Goal: Task Accomplishment & Management: Complete application form

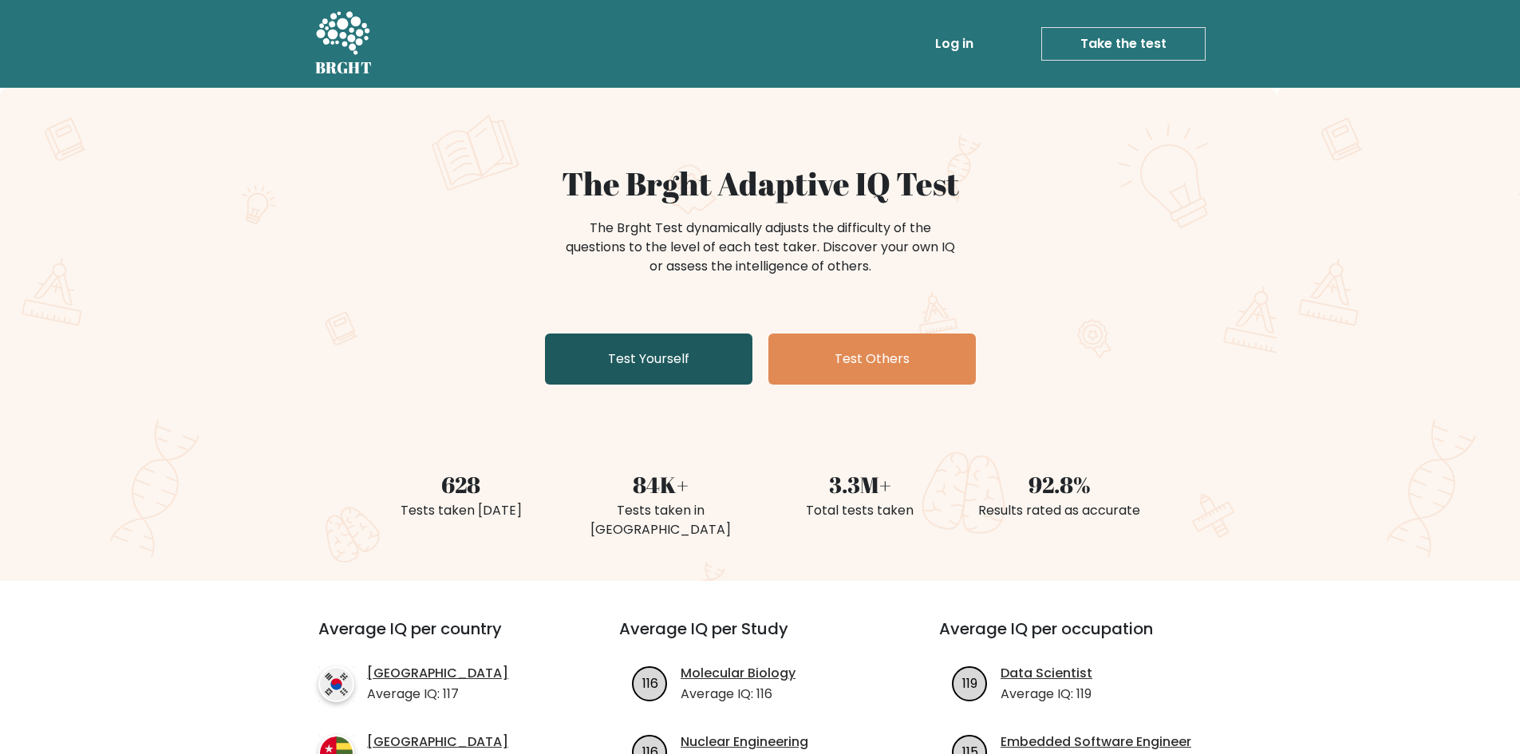
click at [672, 356] on link "Test Yourself" at bounding box center [648, 359] width 207 height 51
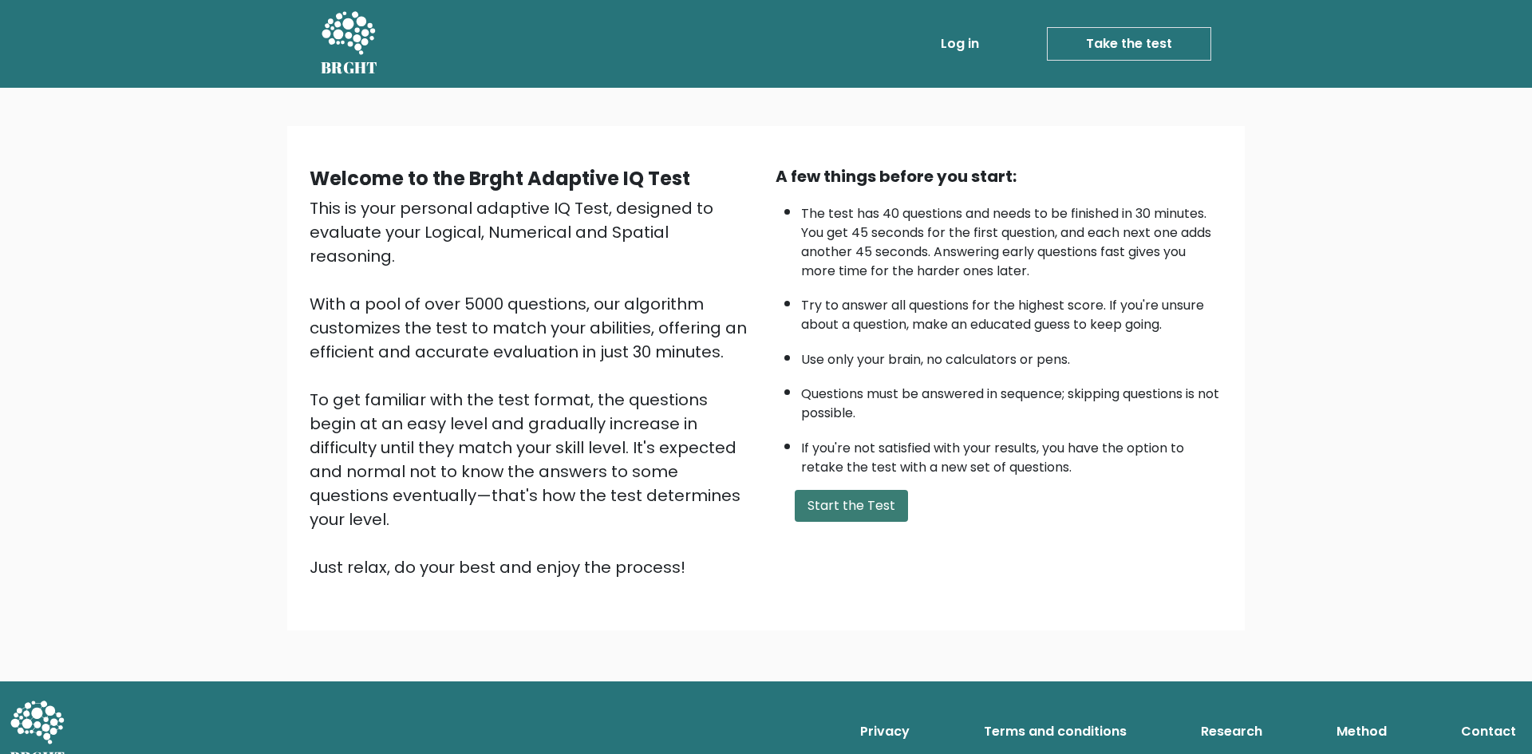
click at [866, 507] on button "Start the Test" at bounding box center [851, 506] width 113 height 32
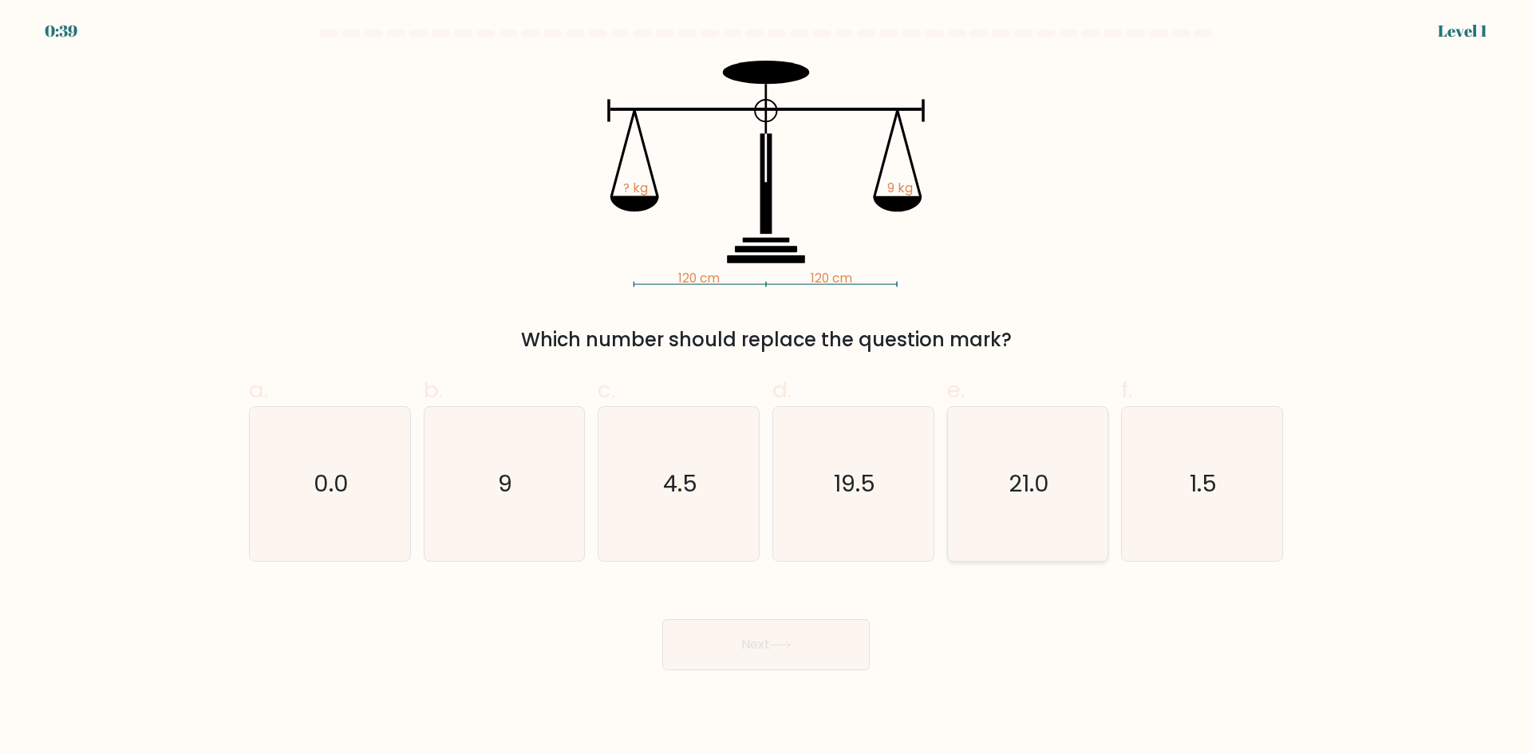
click at [970, 476] on icon "21.0" at bounding box center [1027, 484] width 154 height 154
click at [767, 388] on input "e. 21.0" at bounding box center [766, 382] width 1 height 10
radio input "true"
click at [693, 485] on text "4.5" at bounding box center [680, 484] width 34 height 32
click at [766, 388] on input "c. 4.5" at bounding box center [766, 382] width 1 height 10
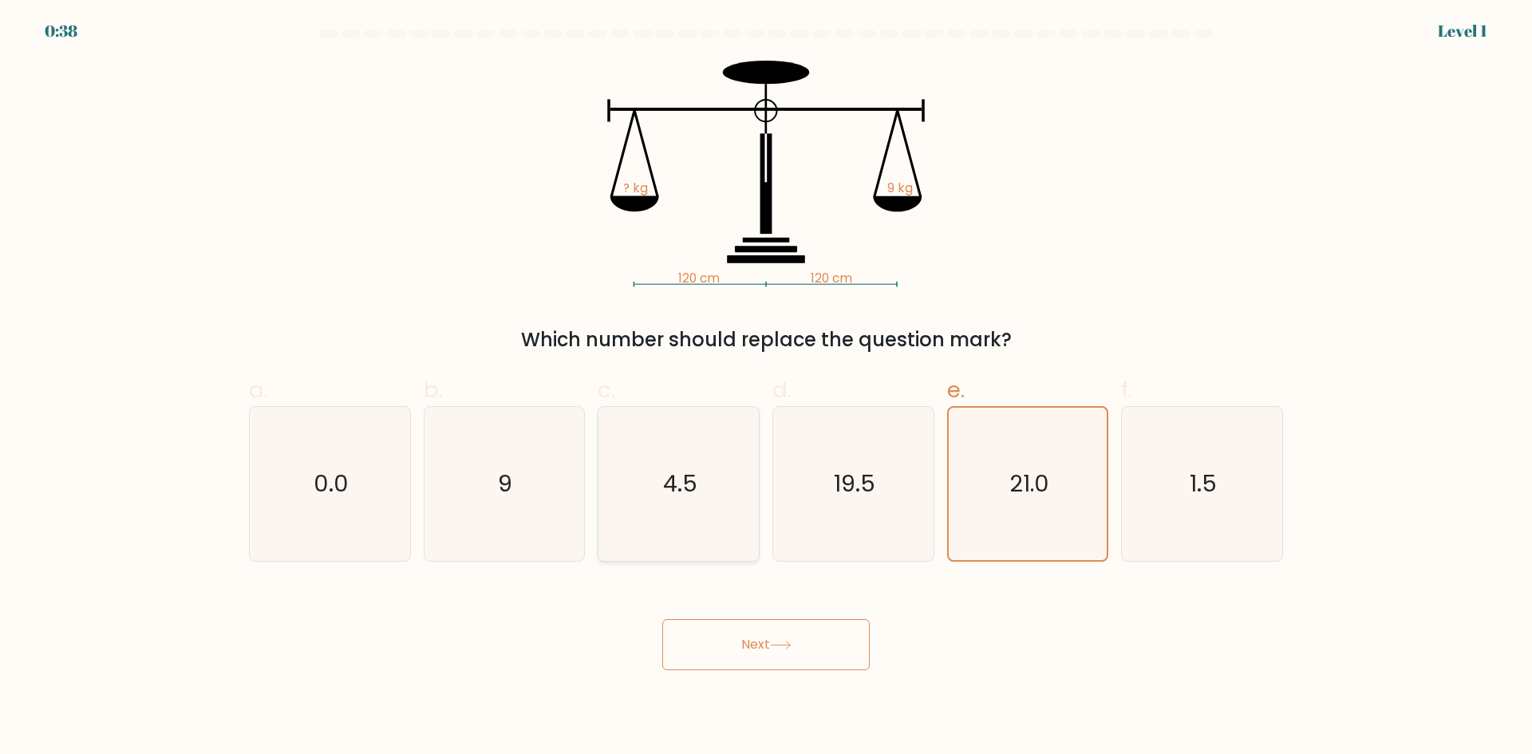
radio input "true"
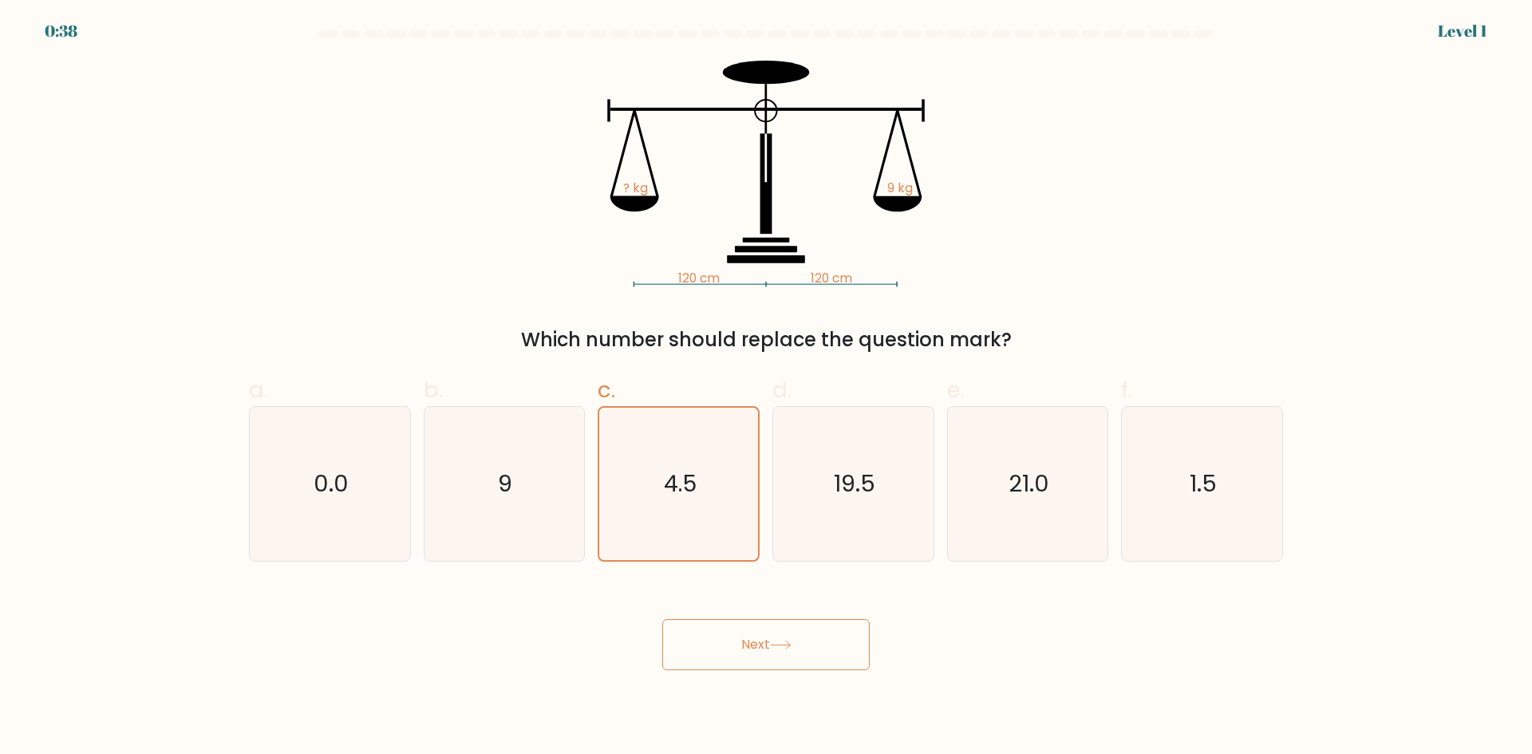
click at [828, 643] on button "Next" at bounding box center [765, 644] width 207 height 51
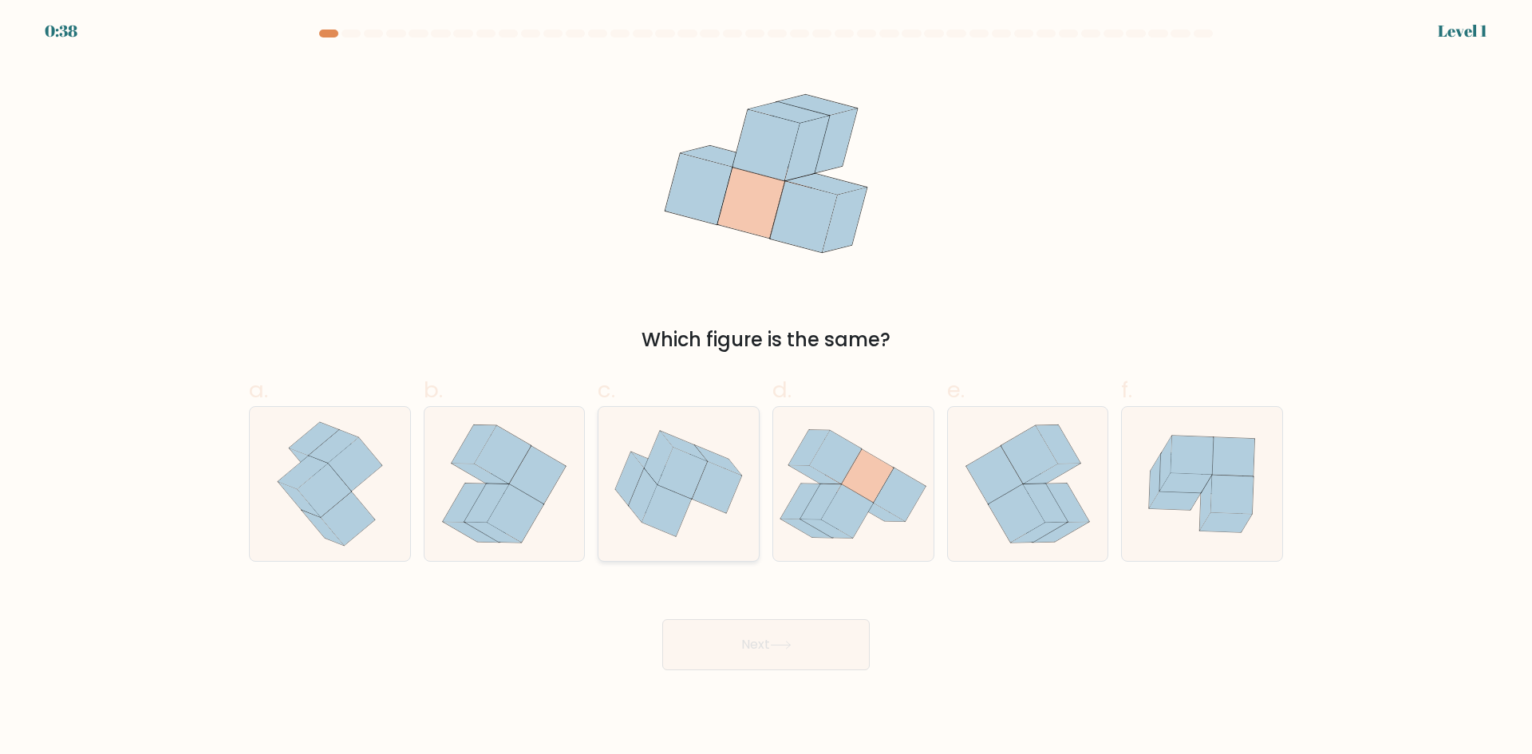
click at [629, 500] on icon at bounding box center [679, 484] width 160 height 134
click at [766, 388] on input "c." at bounding box center [766, 382] width 1 height 10
radio input "true"
click at [767, 630] on button "Next" at bounding box center [765, 644] width 207 height 51
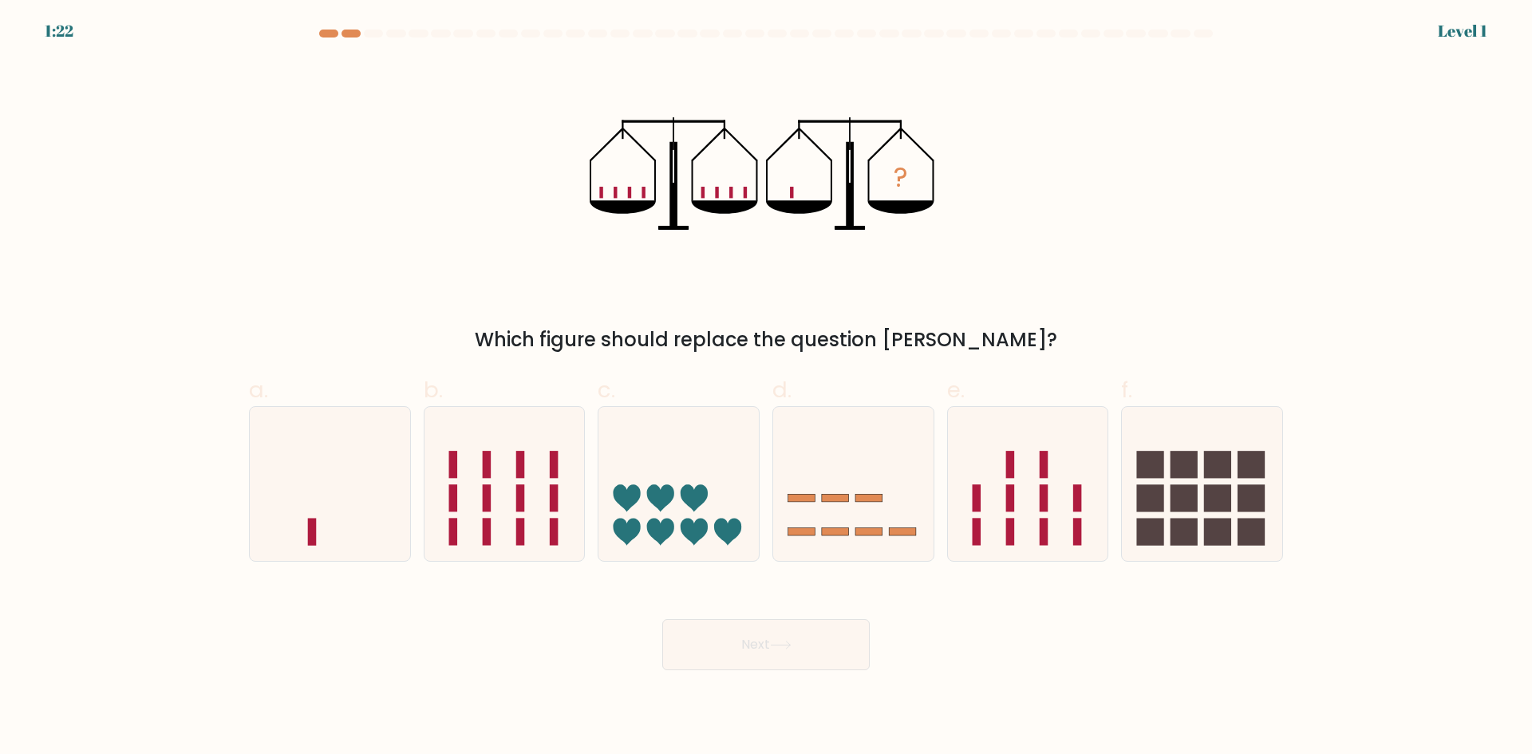
click at [835, 516] on icon at bounding box center [853, 483] width 160 height 132
click at [767, 388] on input "d." at bounding box center [766, 382] width 1 height 10
radio input "true"
click at [790, 642] on icon at bounding box center [781, 645] width 22 height 9
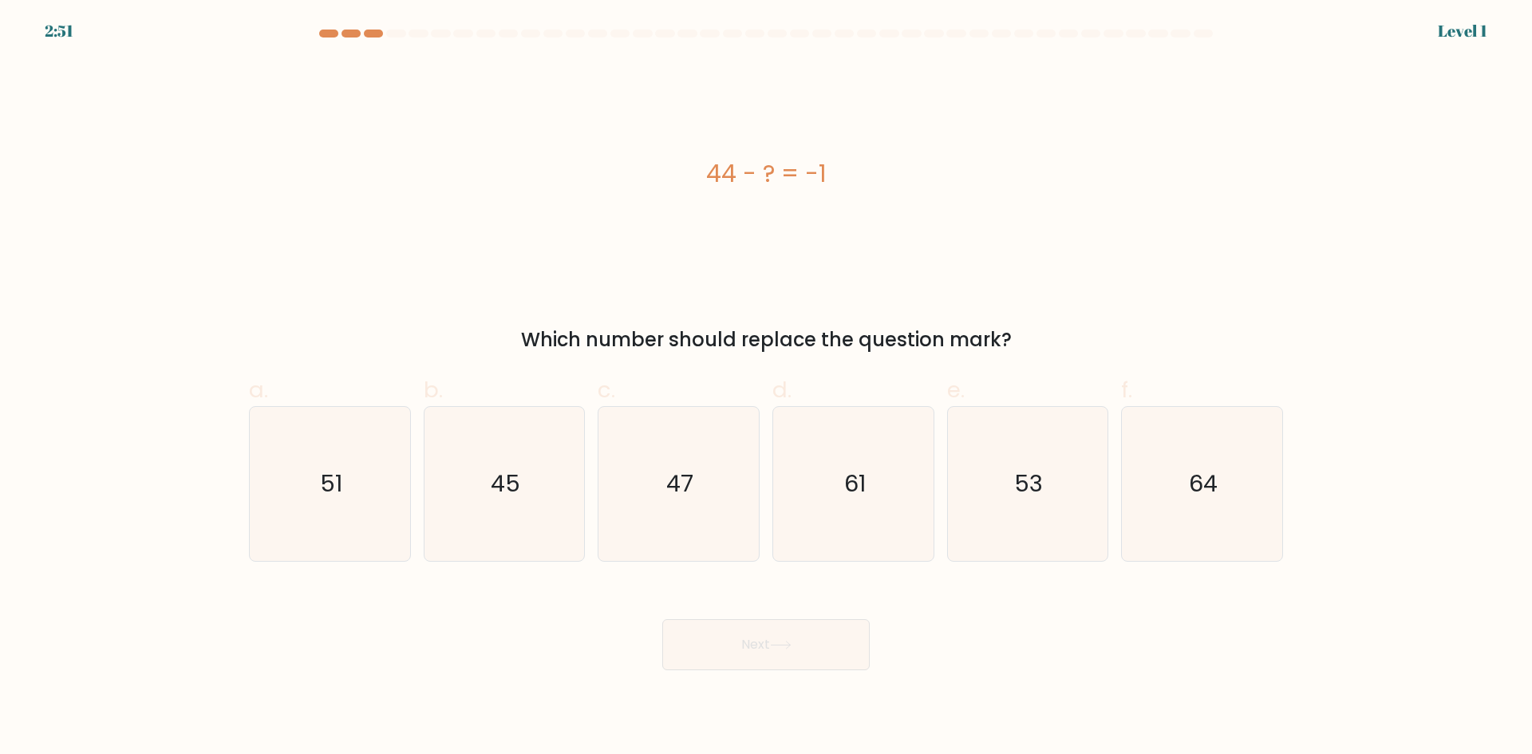
drag, startPoint x: 785, startPoint y: 605, endPoint x: 660, endPoint y: 629, distance: 127.6
click at [639, 467] on icon "47" at bounding box center [679, 484] width 154 height 154
click at [766, 388] on input "c. 47" at bounding box center [766, 382] width 1 height 10
radio input "true"
click at [665, 637] on button "Next" at bounding box center [765, 644] width 207 height 51
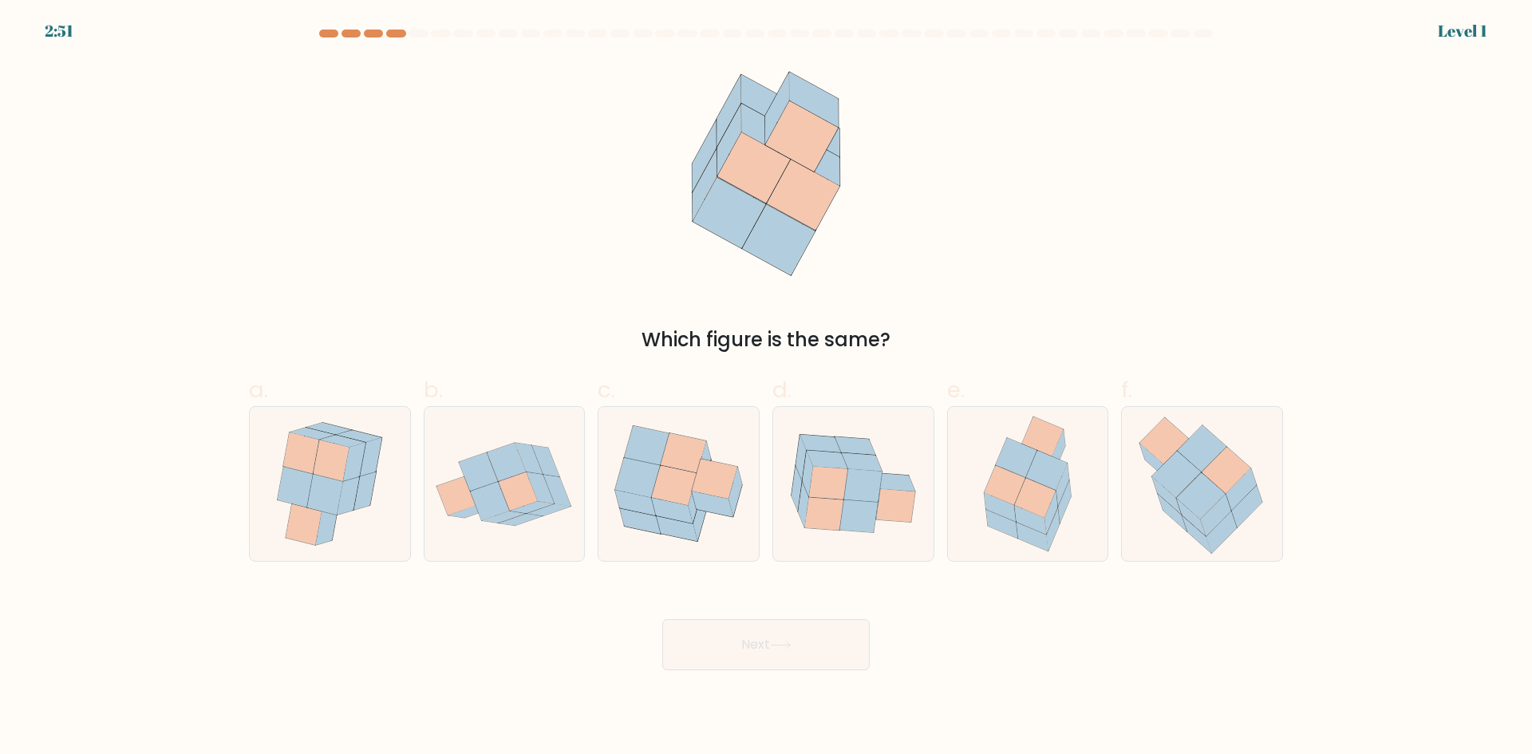
click at [515, 501] on icon at bounding box center [518, 491] width 39 height 38
click at [766, 388] on input "b." at bounding box center [766, 382] width 1 height 10
radio input "true"
drag, startPoint x: 770, startPoint y: 666, endPoint x: 800, endPoint y: 637, distance: 41.2
click at [771, 665] on button "Next" at bounding box center [765, 644] width 207 height 51
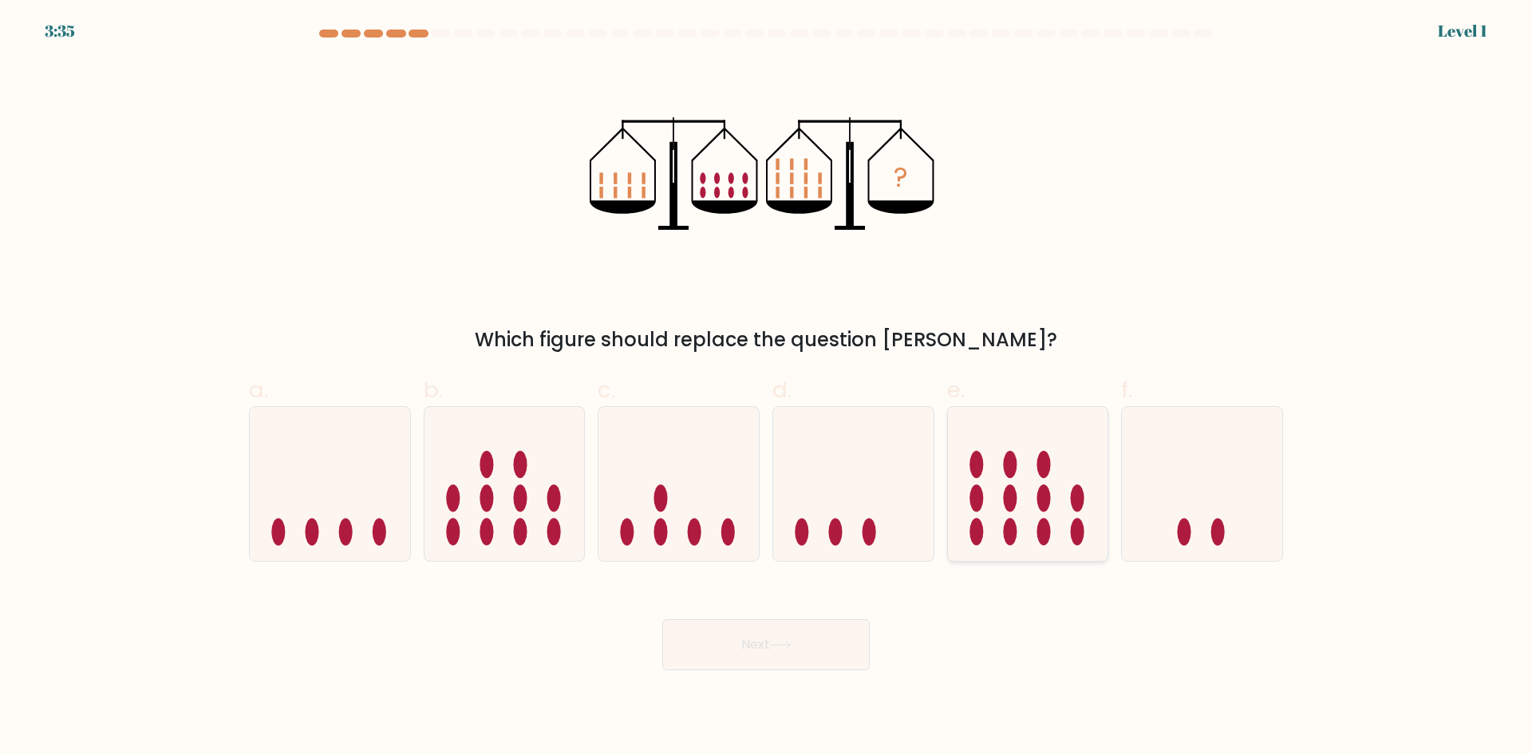
click at [979, 502] on ellipse at bounding box center [977, 498] width 14 height 27
click at [767, 388] on input "e." at bounding box center [766, 382] width 1 height 10
radio input "true"
click at [753, 674] on body "3:35 Level 1" at bounding box center [766, 377] width 1532 height 754
click at [768, 654] on button "Next" at bounding box center [765, 644] width 207 height 51
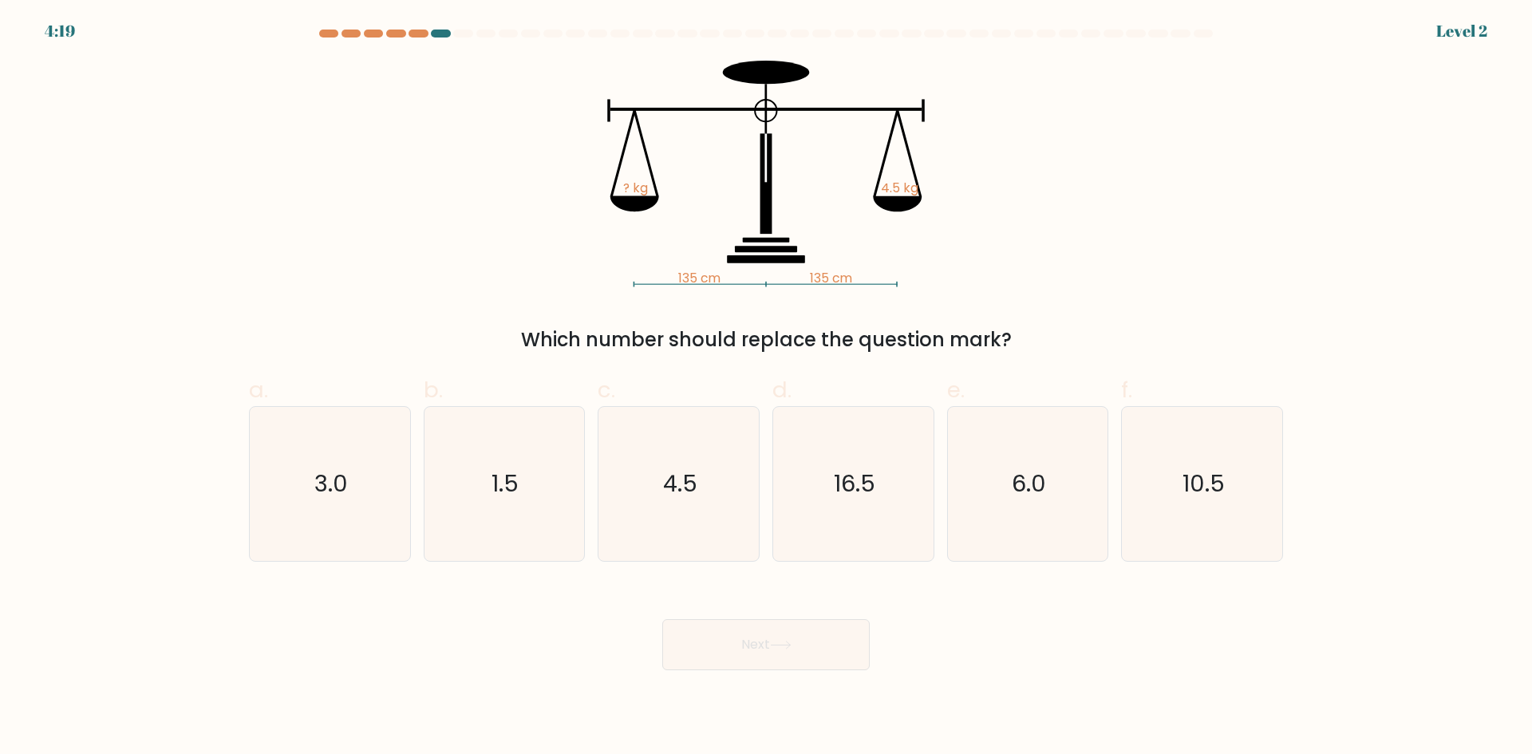
click at [568, 537] on icon "1.5" at bounding box center [504, 484] width 154 height 154
click at [766, 388] on input "b. 1.5" at bounding box center [766, 382] width 1 height 10
radio input "true"
click at [805, 674] on body "4:19 Level 2" at bounding box center [766, 377] width 1532 height 754
drag, startPoint x: 827, startPoint y: 646, endPoint x: 939, endPoint y: 630, distance: 113.6
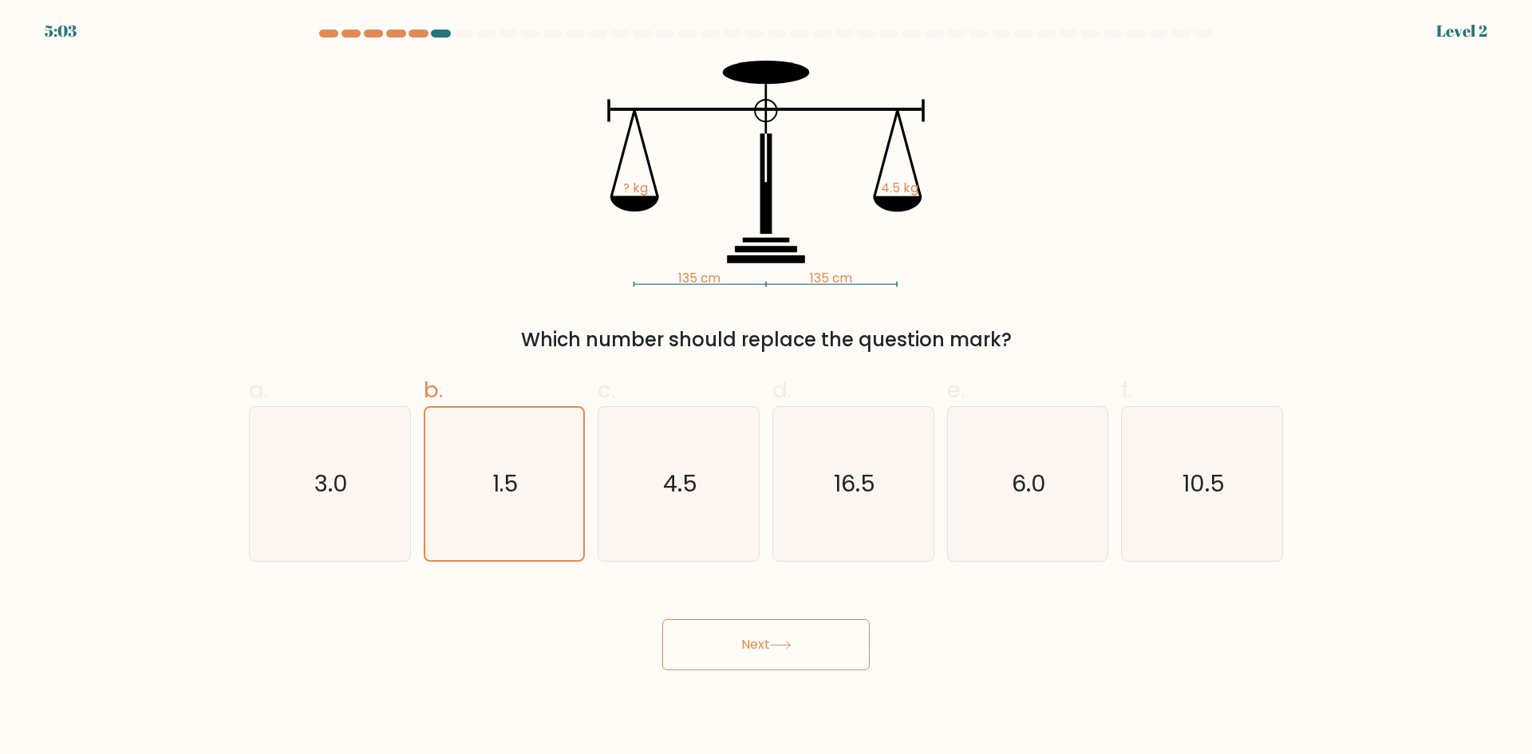
click at [831, 646] on button "Next" at bounding box center [765, 644] width 207 height 51
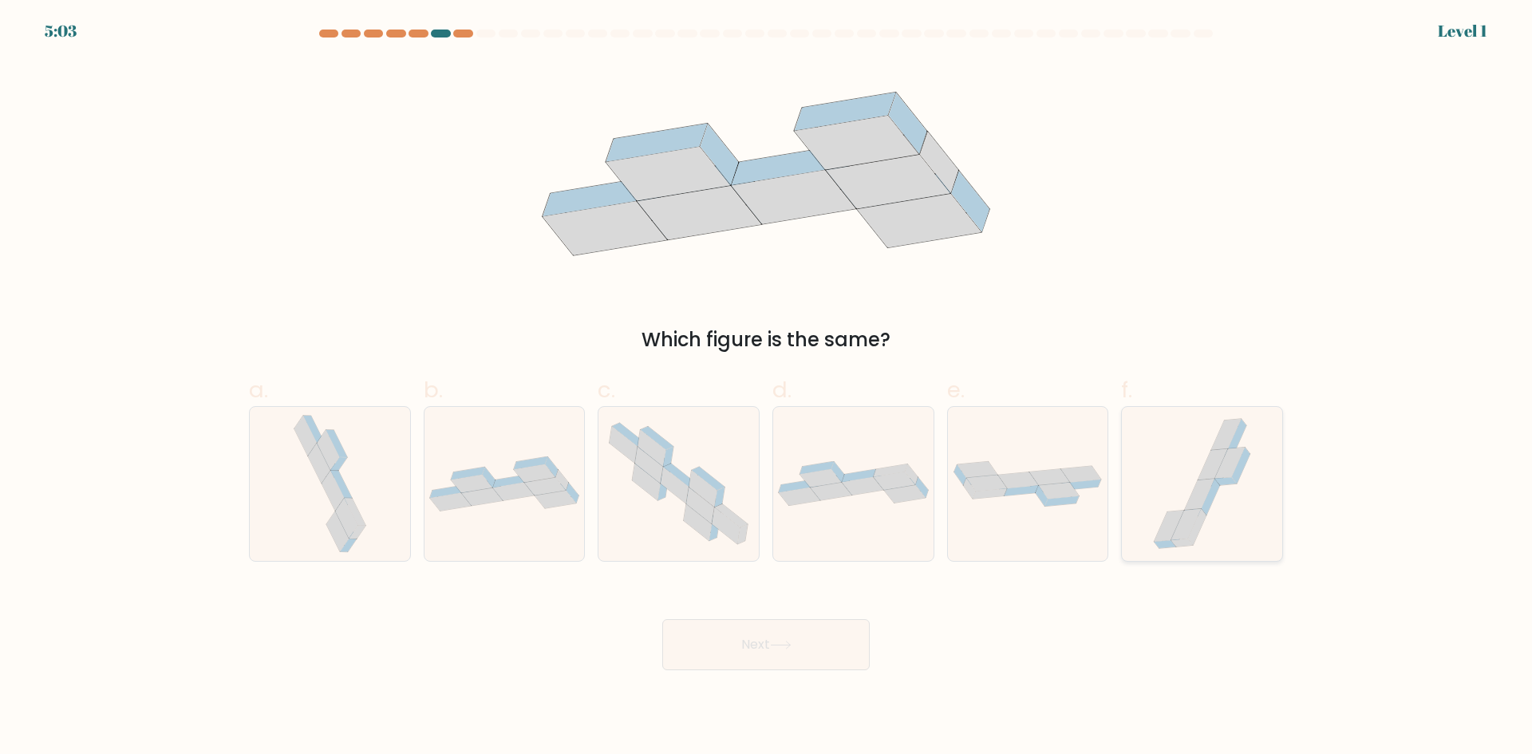
click at [1151, 528] on icon at bounding box center [1202, 484] width 115 height 154
click at [767, 388] on input "f." at bounding box center [766, 382] width 1 height 10
radio input "true"
click at [766, 689] on body "5:03 Level 1" at bounding box center [766, 377] width 1532 height 754
drag, startPoint x: 726, startPoint y: 640, endPoint x: 661, endPoint y: 609, distance: 72.5
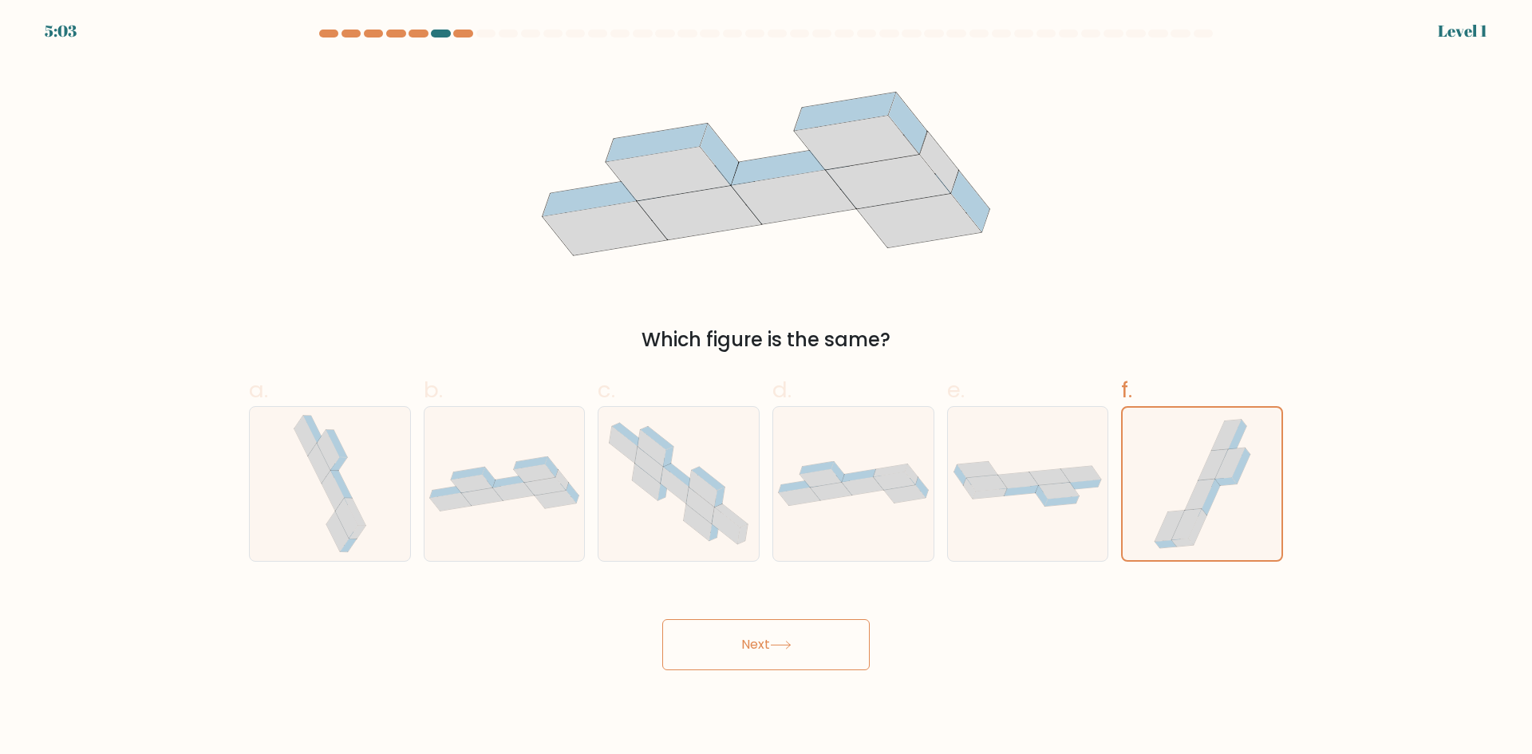
click at [721, 639] on button "Next" at bounding box center [765, 644] width 207 height 51
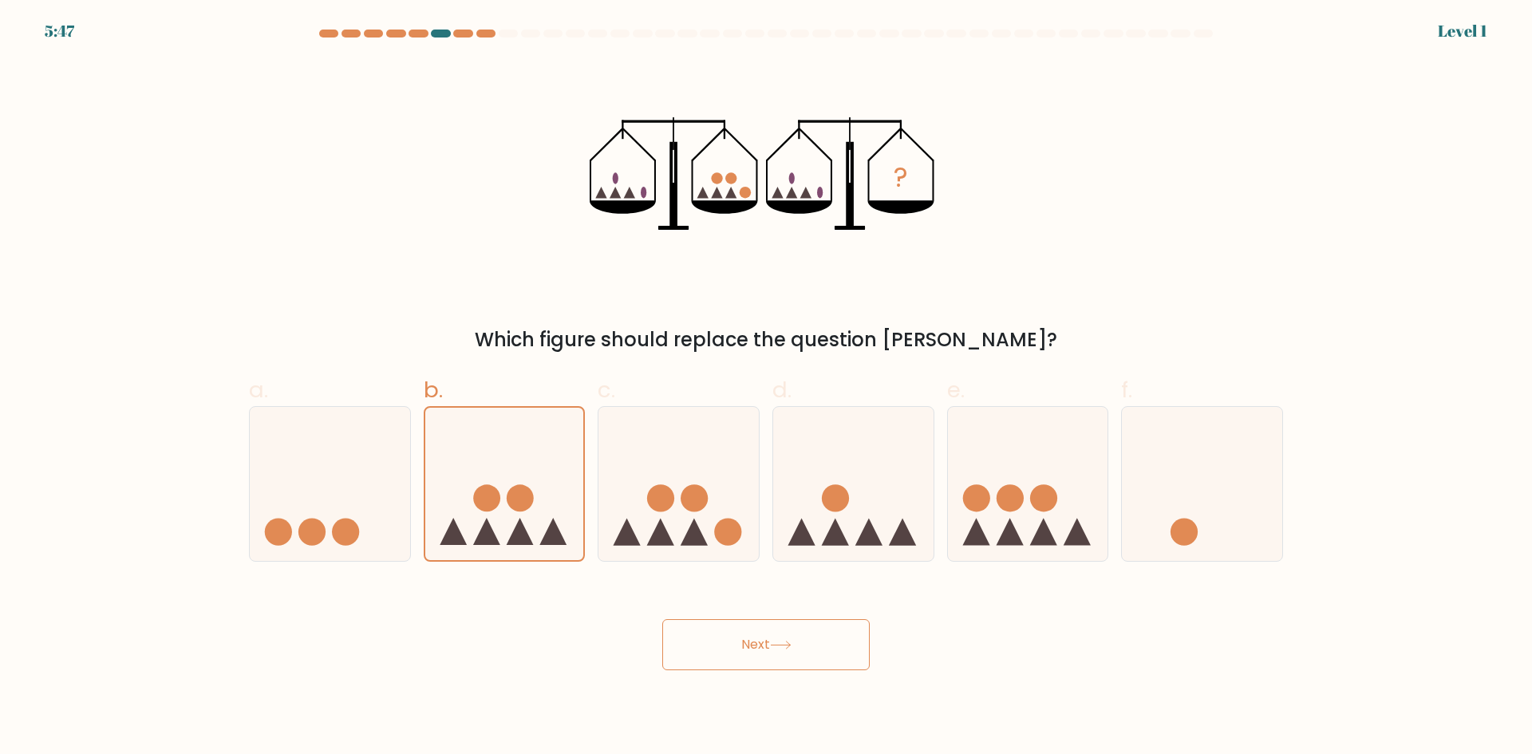
click at [766, 657] on button "Next" at bounding box center [765, 644] width 207 height 51
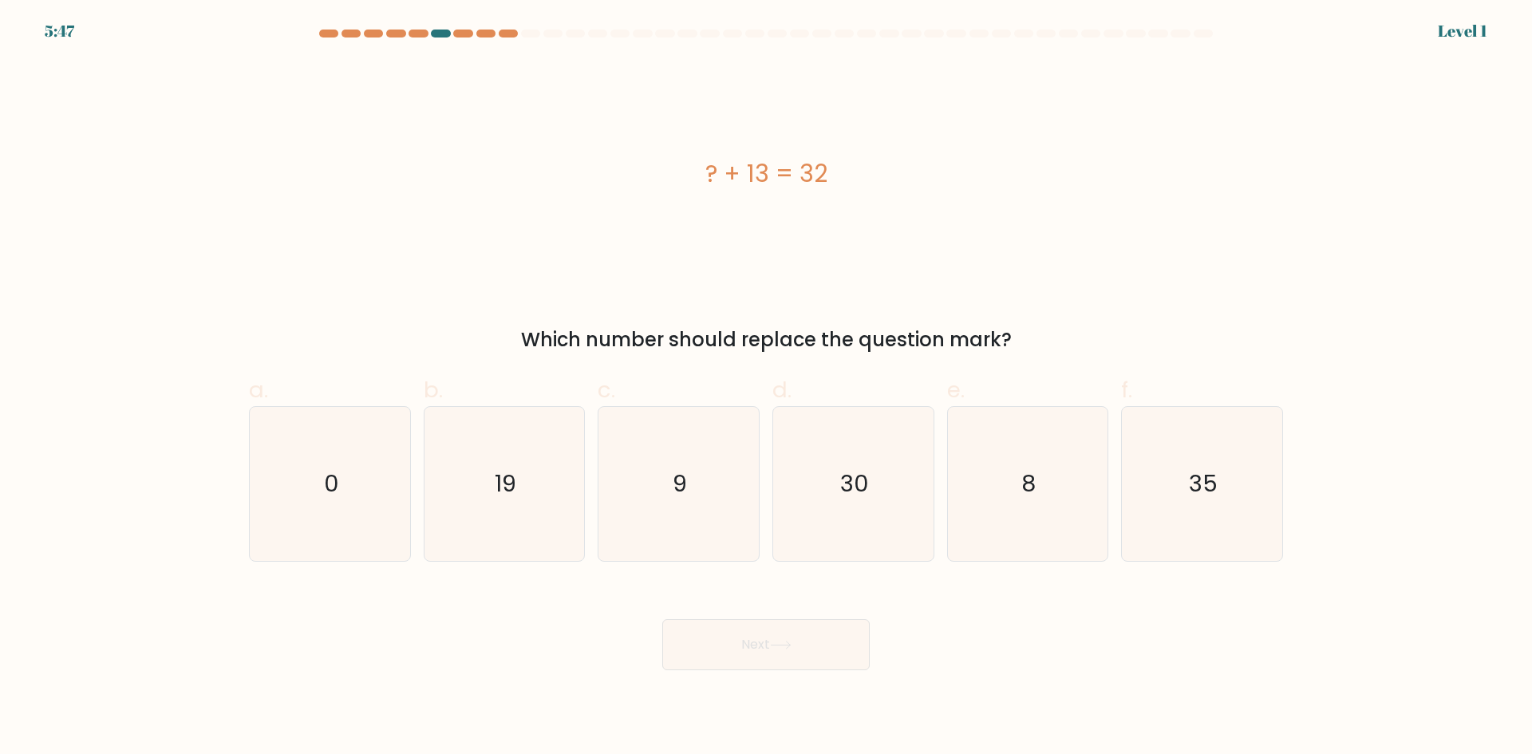
click at [535, 508] on icon "19" at bounding box center [504, 484] width 154 height 154
click at [766, 388] on input "b. 19" at bounding box center [766, 382] width 1 height 10
radio input "true"
click at [360, 504] on icon "0" at bounding box center [330, 484] width 154 height 154
click at [766, 388] on input "a. 0" at bounding box center [766, 382] width 1 height 10
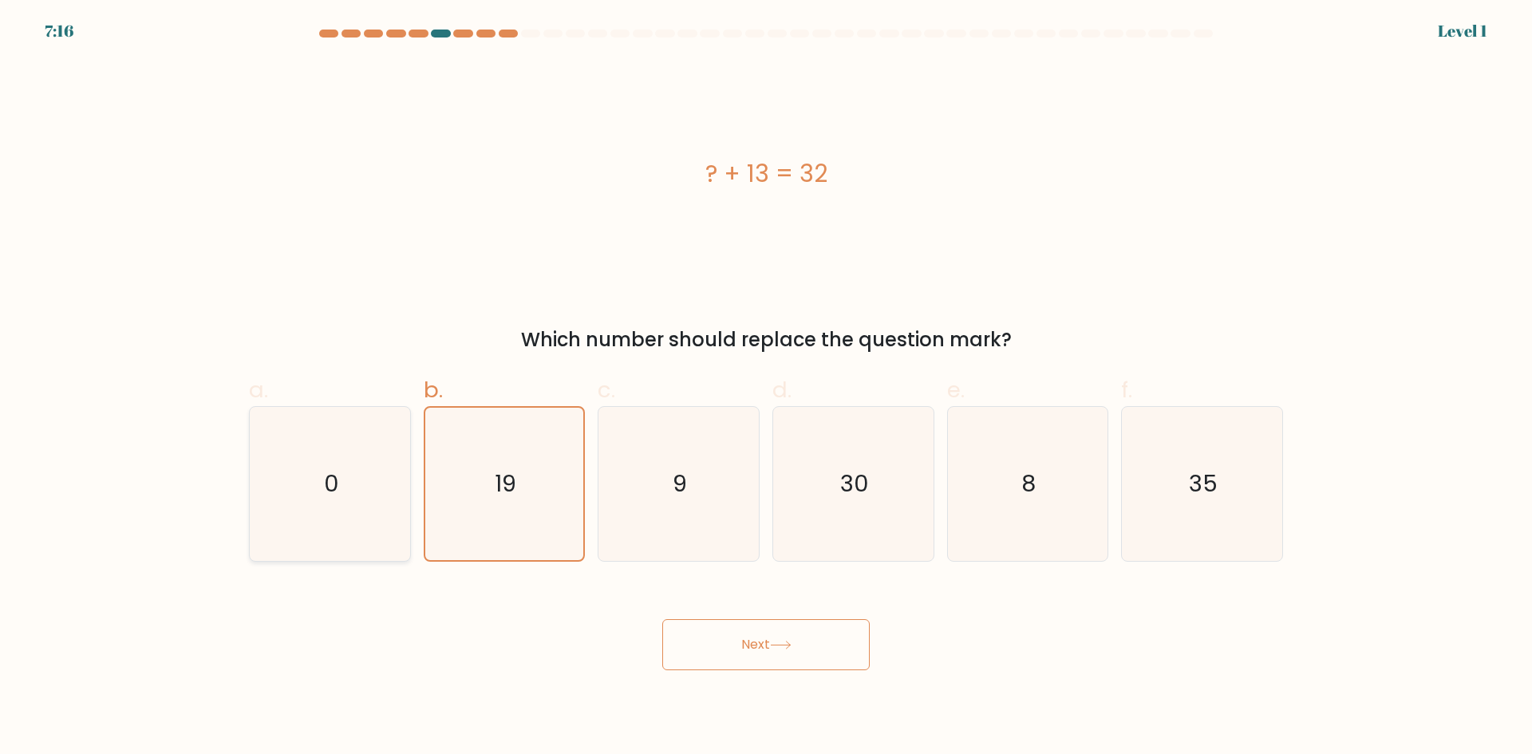
radio input "true"
click at [751, 602] on div "Next" at bounding box center [765, 625] width 1053 height 89
click at [758, 629] on button "Next" at bounding box center [765, 644] width 207 height 51
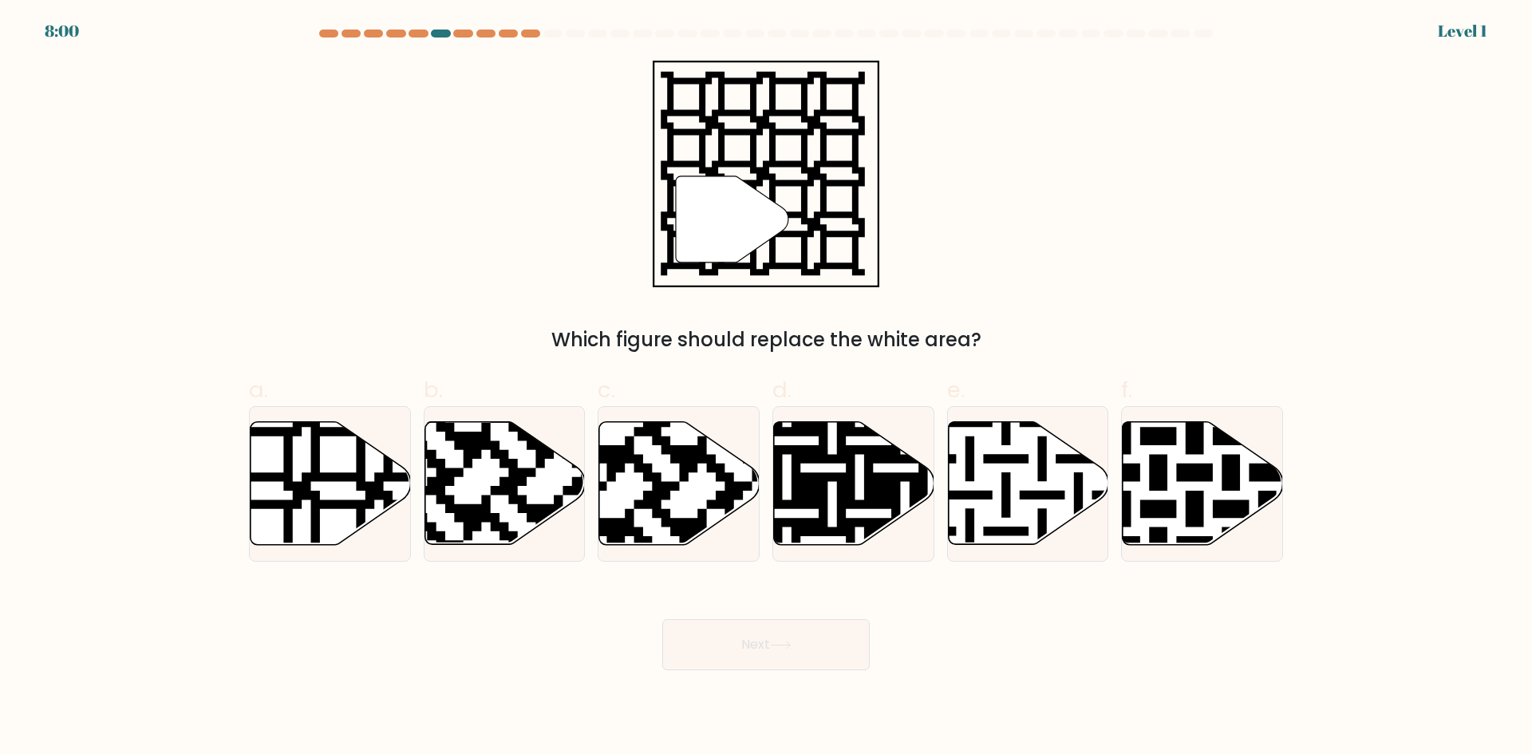
click at [729, 535] on icon at bounding box center [679, 483] width 160 height 125
click at [766, 388] on input "c." at bounding box center [766, 382] width 1 height 10
radio input "true"
click at [820, 655] on button "Next" at bounding box center [765, 644] width 207 height 51
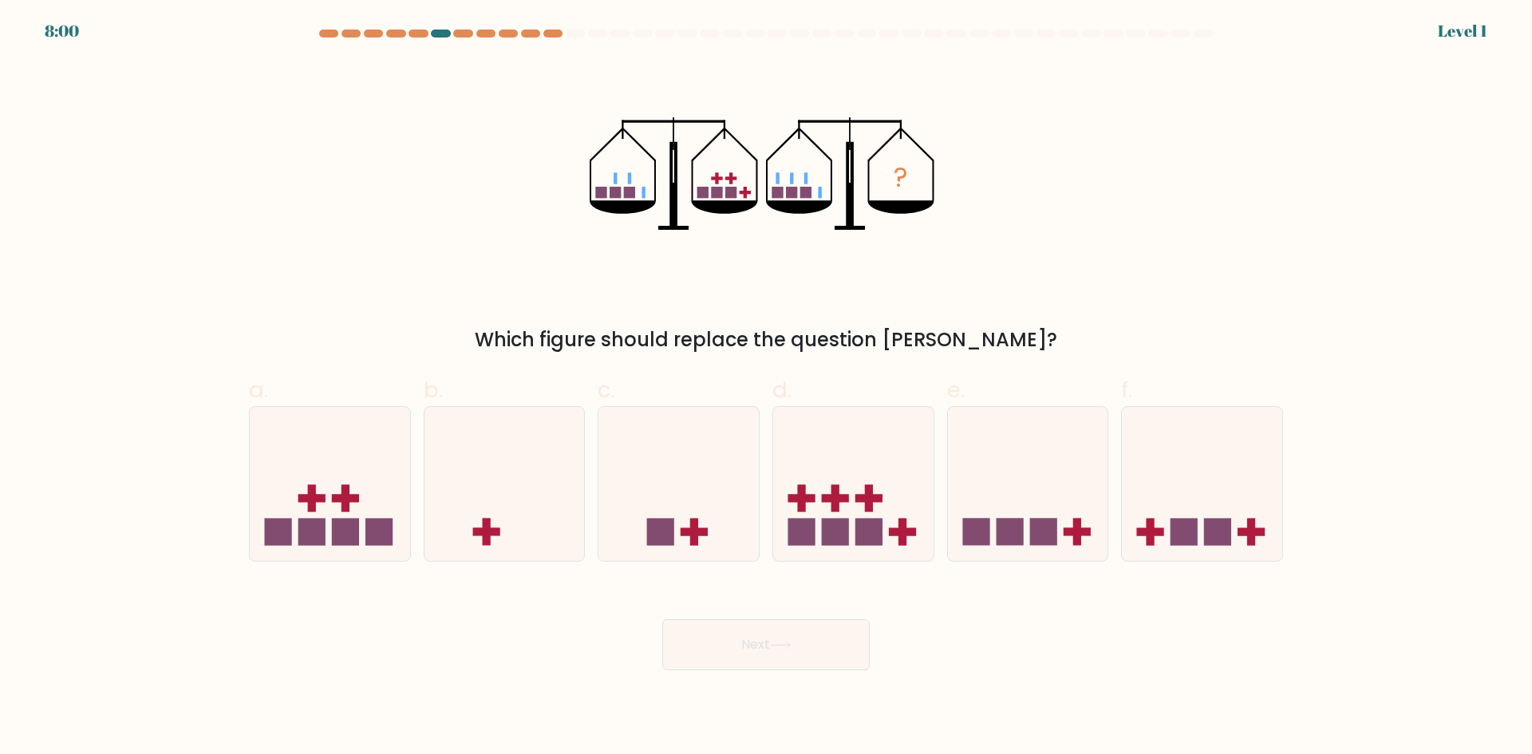
click at [915, 520] on icon at bounding box center [853, 483] width 160 height 132
click at [767, 388] on input "d." at bounding box center [766, 382] width 1 height 10
radio input "true"
drag, startPoint x: 853, startPoint y: 623, endPoint x: 864, endPoint y: 616, distance: 13.3
click at [853, 623] on button "Next" at bounding box center [765, 644] width 207 height 51
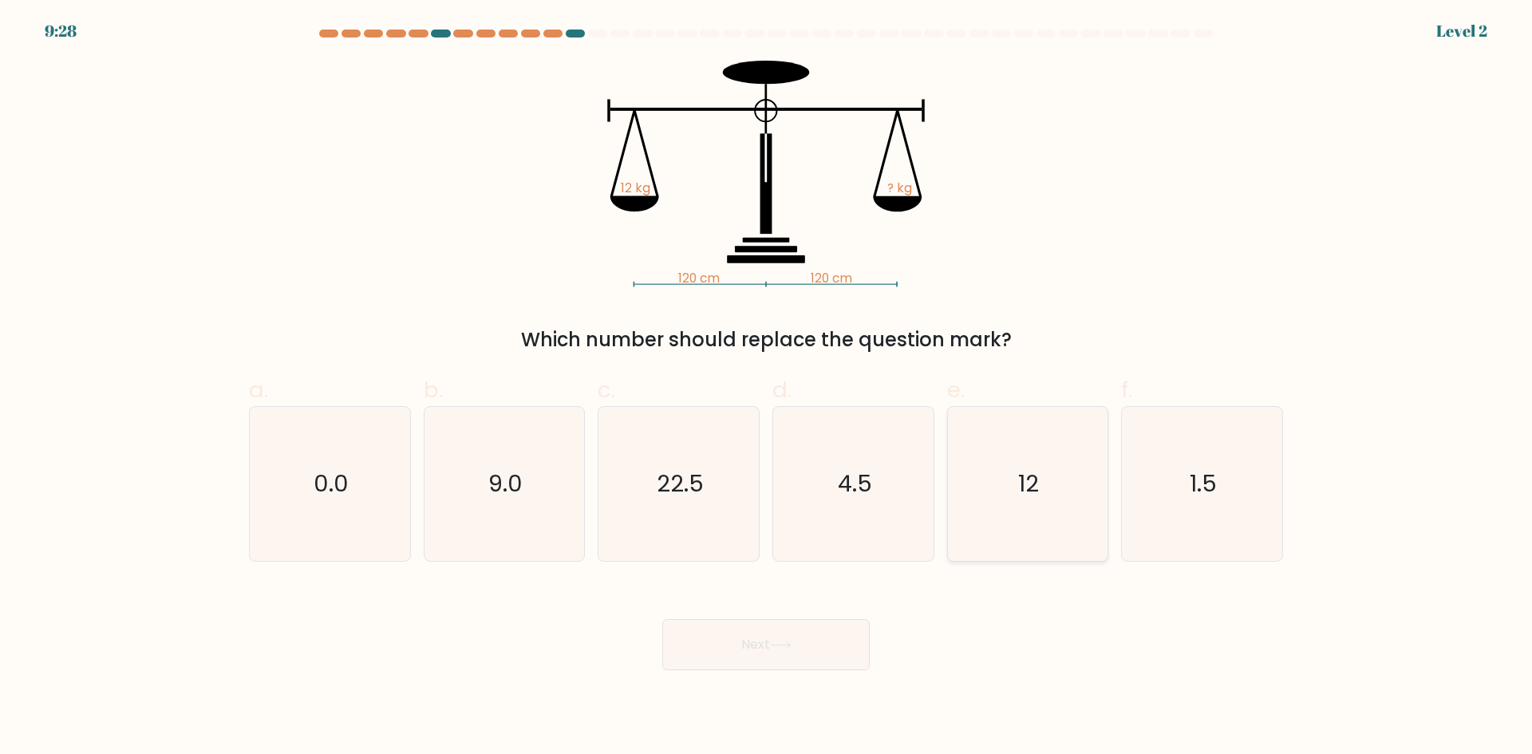
click at [1000, 513] on icon "12" at bounding box center [1027, 484] width 154 height 154
click at [767, 388] on input "e. 12" at bounding box center [766, 382] width 1 height 10
radio input "true"
drag, startPoint x: 819, startPoint y: 650, endPoint x: 776, endPoint y: 620, distance: 52.0
click at [818, 650] on button "Next" at bounding box center [765, 644] width 207 height 51
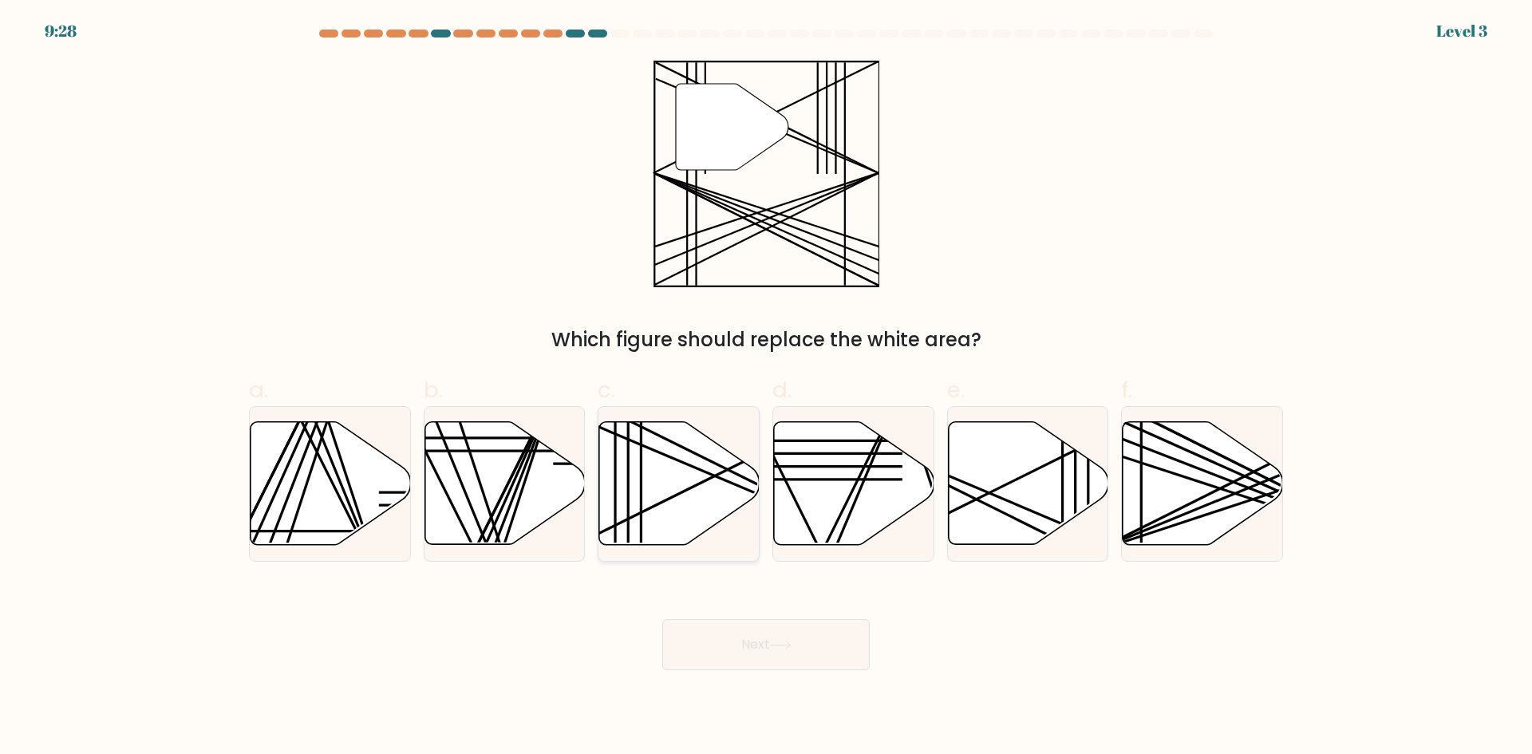
click at [658, 532] on icon at bounding box center [679, 483] width 160 height 123
click at [766, 388] on input "c." at bounding box center [766, 382] width 1 height 10
radio input "true"
drag, startPoint x: 701, startPoint y: 636, endPoint x: 629, endPoint y: 585, distance: 88.1
click at [698, 634] on button "Next" at bounding box center [765, 644] width 207 height 51
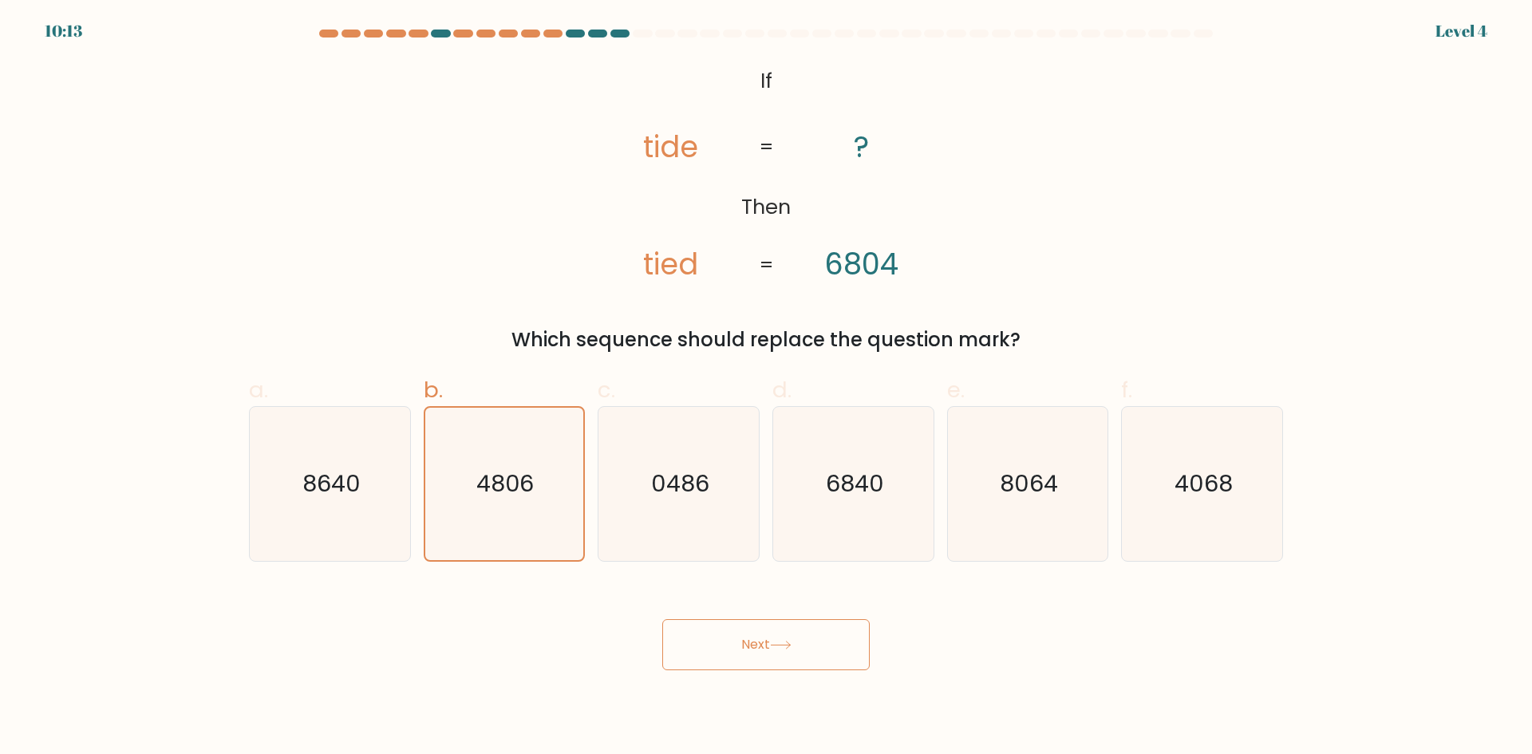
click at [650, 634] on div "Next" at bounding box center [765, 625] width 1053 height 89
click at [352, 500] on icon "8640" at bounding box center [330, 484] width 154 height 154
click at [766, 388] on input "a. 8640" at bounding box center [766, 382] width 1 height 10
radio input "true"
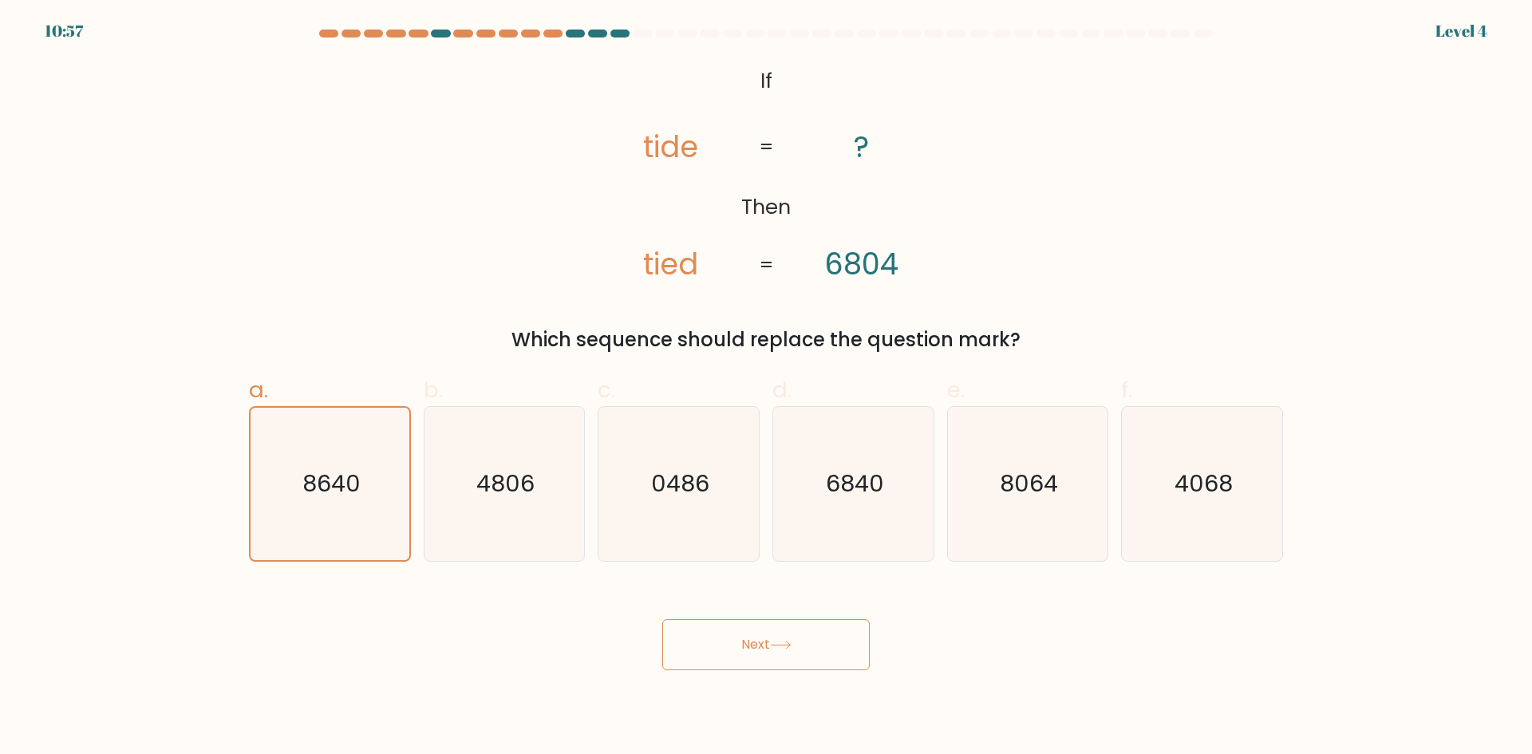
click at [802, 650] on button "Next" at bounding box center [765, 644] width 207 height 51
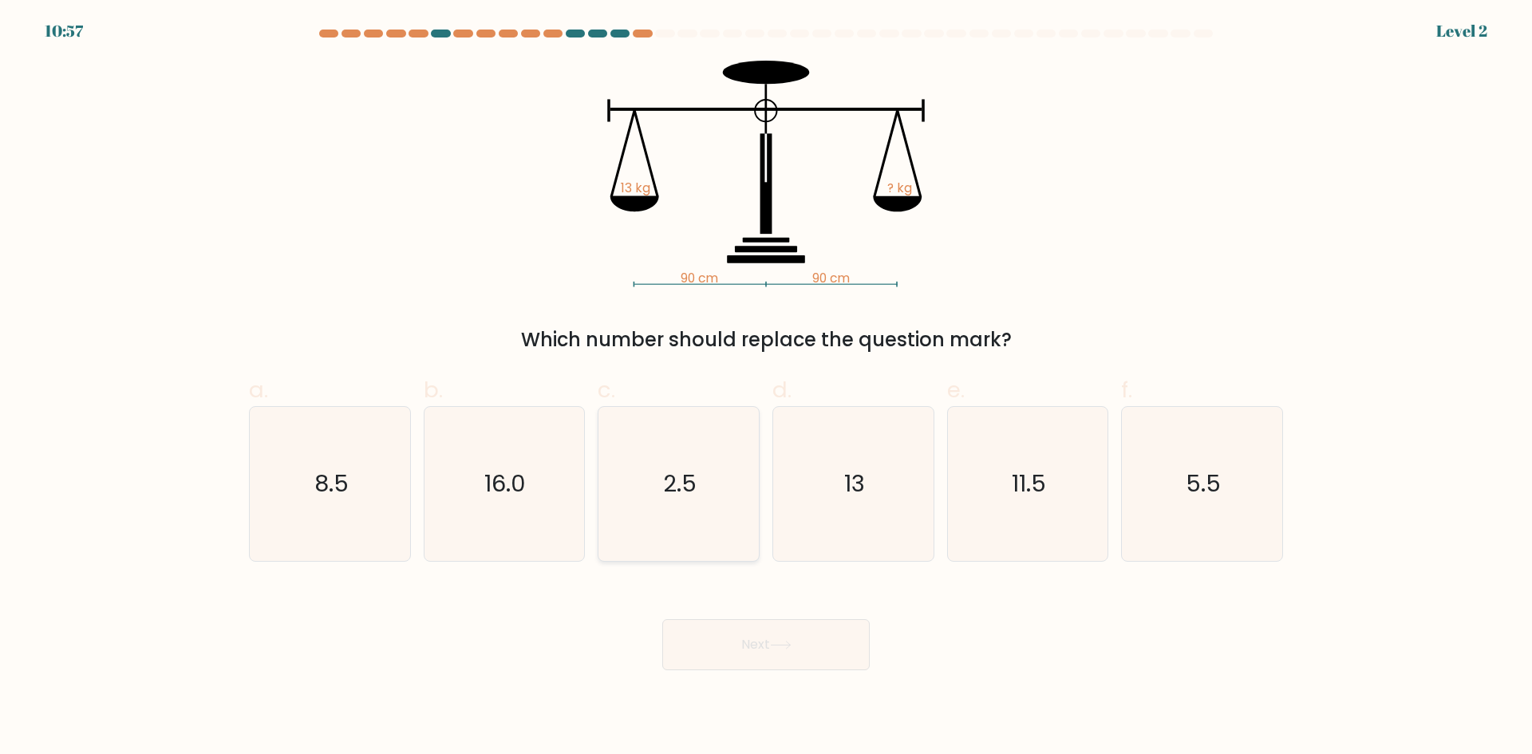
click at [685, 520] on icon "2.5" at bounding box center [679, 484] width 154 height 154
click at [766, 388] on input "c. 2.5" at bounding box center [766, 382] width 1 height 10
radio input "true"
click at [773, 651] on button "Next" at bounding box center [765, 644] width 207 height 51
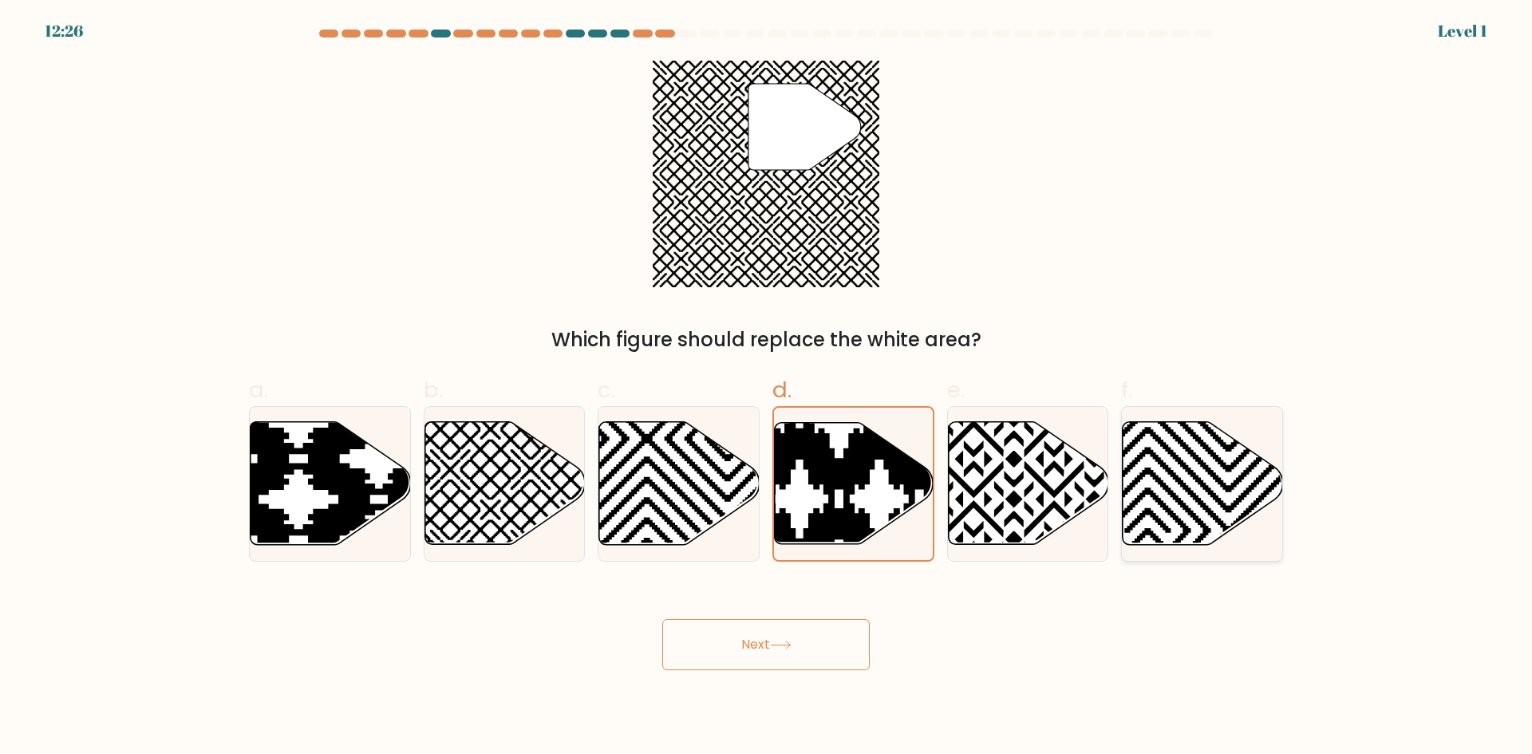
click at [1195, 515] on icon at bounding box center [1147, 550] width 323 height 323
click at [767, 388] on input "f." at bounding box center [766, 382] width 1 height 10
radio input "true"
click at [817, 657] on button "Next" at bounding box center [765, 644] width 207 height 51
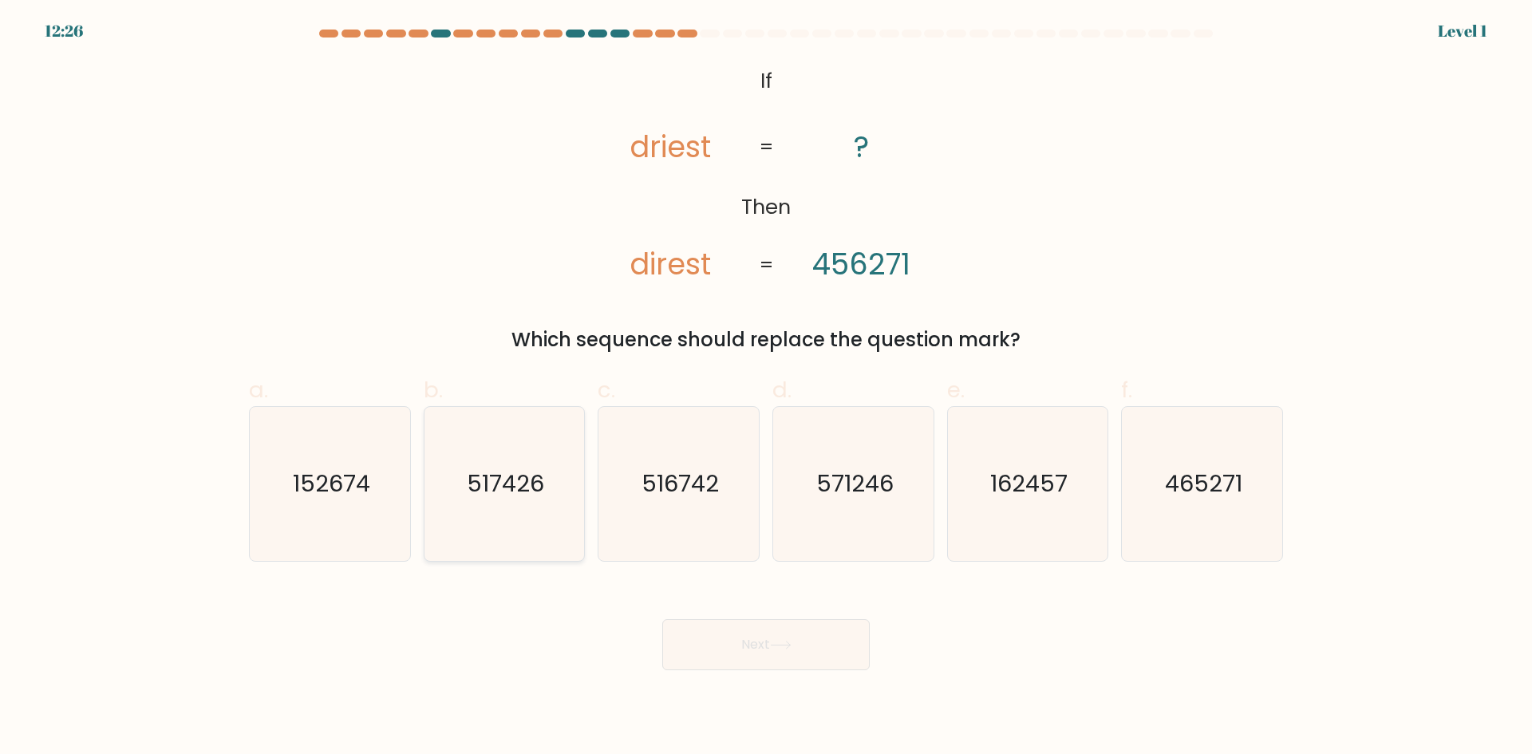
click at [548, 524] on icon "517426" at bounding box center [504, 484] width 154 height 154
click at [766, 388] on input "b. 517426" at bounding box center [766, 382] width 1 height 10
radio input "true"
drag, startPoint x: 662, startPoint y: 643, endPoint x: 670, endPoint y: 644, distance: 8.8
click at [664, 645] on div "Next" at bounding box center [765, 625] width 1053 height 89
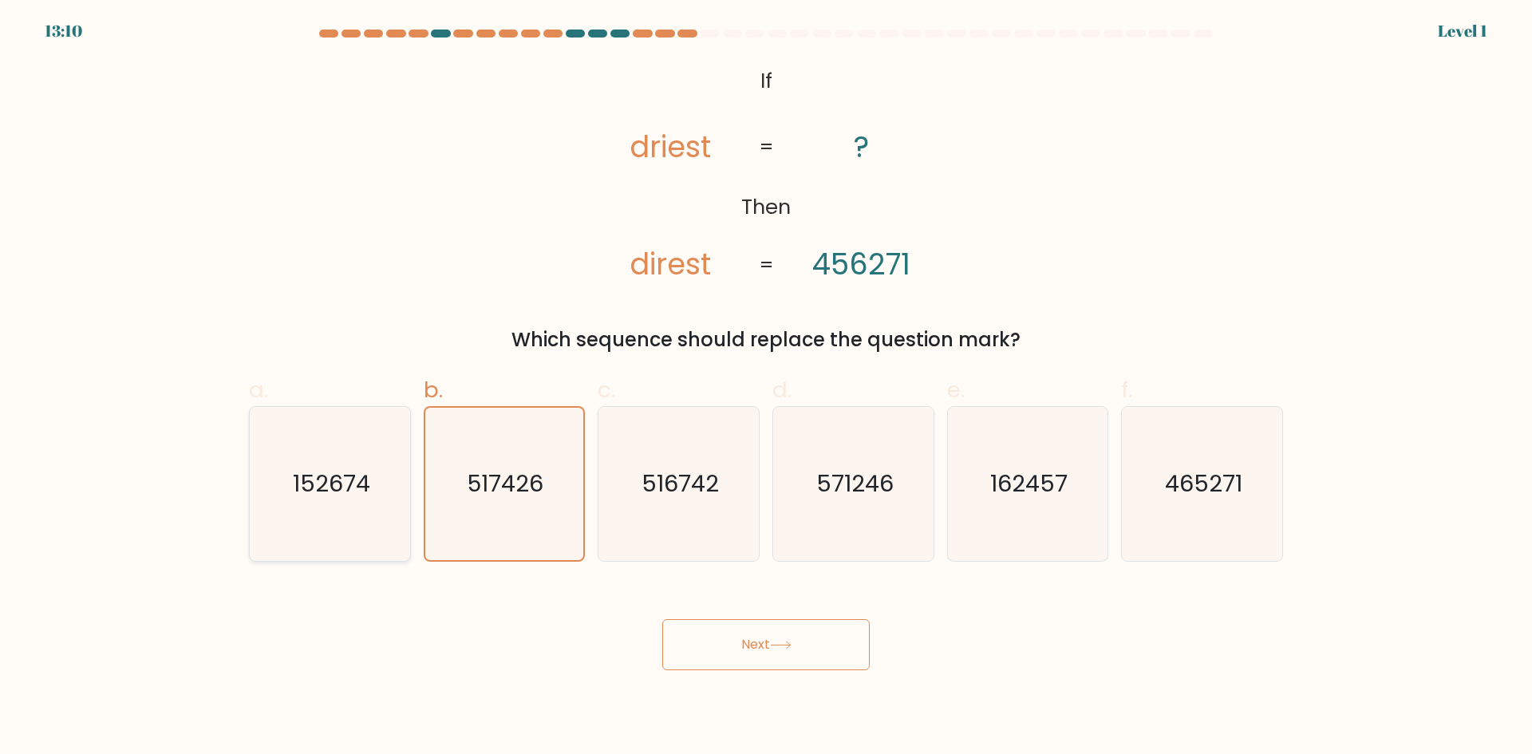
click at [349, 492] on text "152674" at bounding box center [331, 484] width 77 height 32
click at [766, 388] on input "a. 152674" at bounding box center [766, 382] width 1 height 10
radio input "true"
click at [749, 638] on button "Next" at bounding box center [765, 644] width 207 height 51
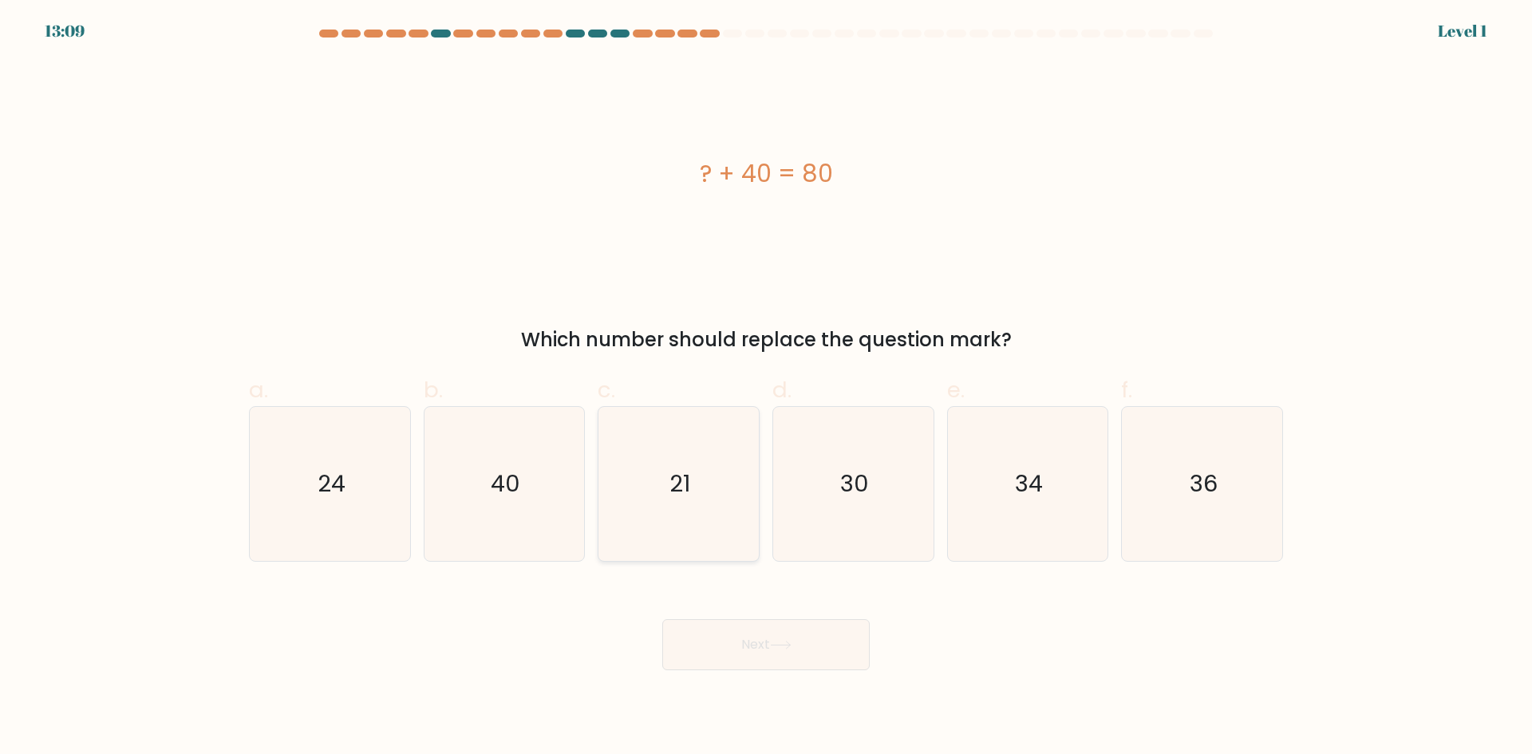
click at [632, 513] on icon "21" at bounding box center [679, 484] width 154 height 154
click at [766, 388] on input "c. 21" at bounding box center [766, 382] width 1 height 10
radio input "true"
click at [903, 620] on div "Next" at bounding box center [765, 625] width 1053 height 89
drag, startPoint x: 724, startPoint y: 629, endPoint x: 707, endPoint y: 628, distance: 16.8
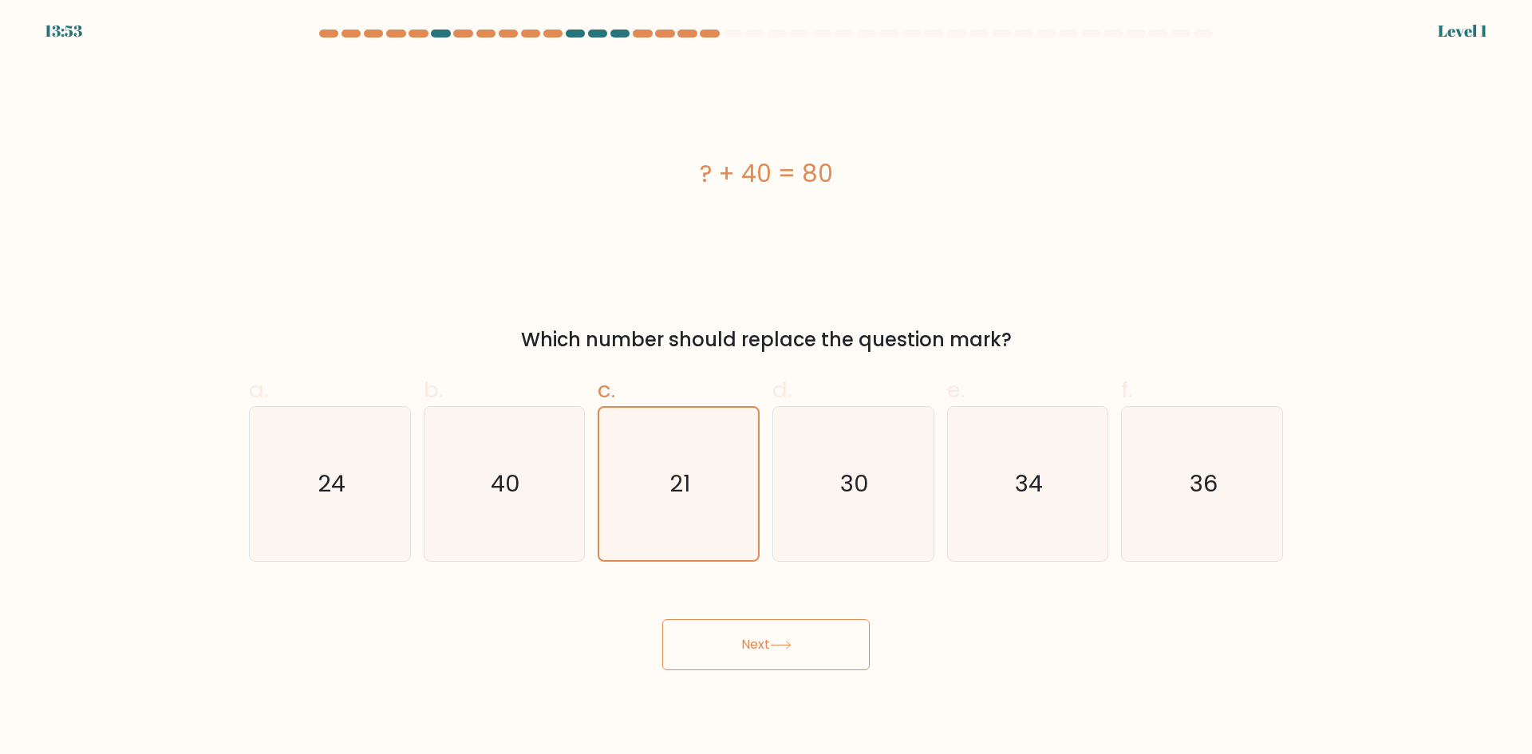
click at [713, 629] on button "Next" at bounding box center [765, 644] width 207 height 51
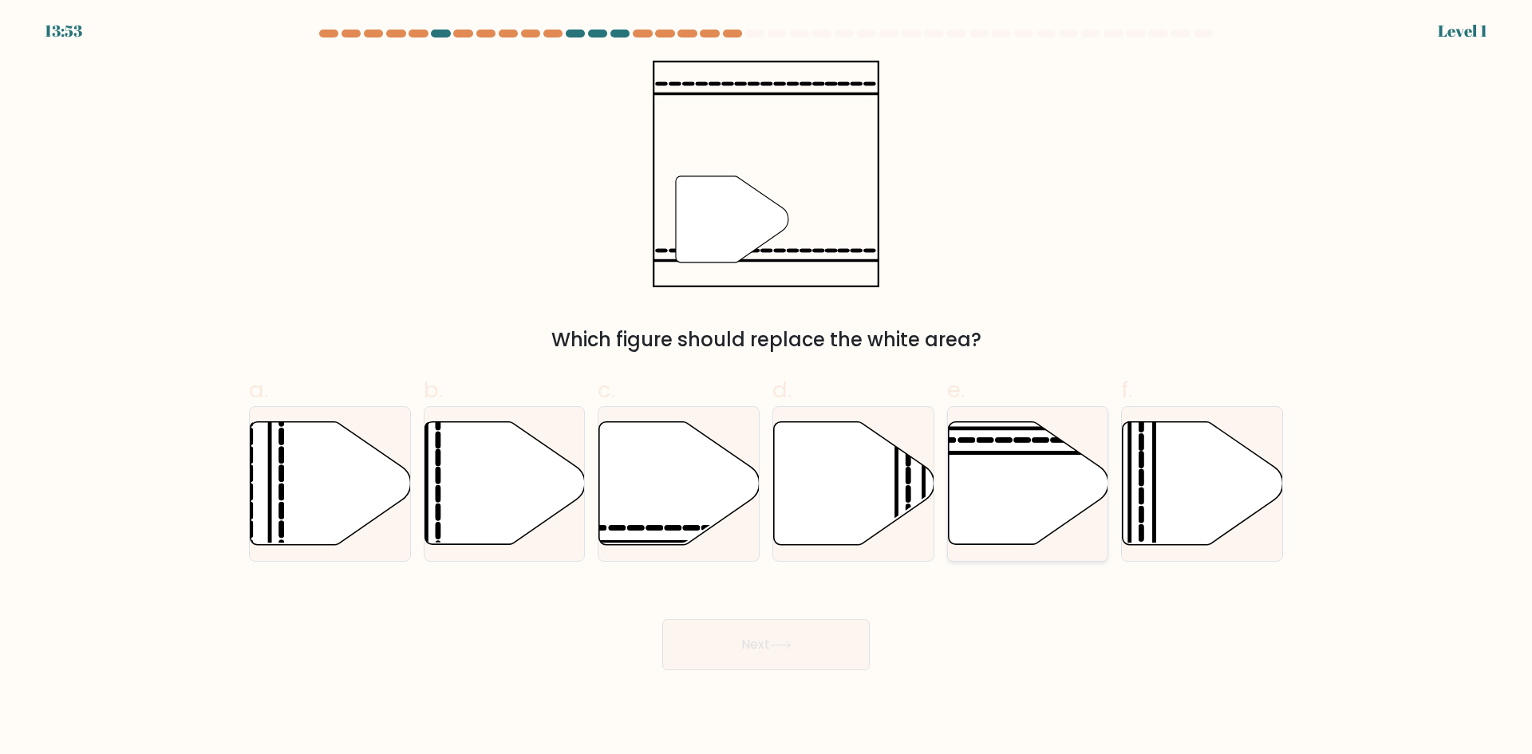
click at [1018, 523] on icon at bounding box center [1028, 483] width 160 height 123
click at [767, 388] on input "e." at bounding box center [766, 382] width 1 height 10
radio input "true"
click at [839, 654] on button "Next" at bounding box center [765, 644] width 207 height 51
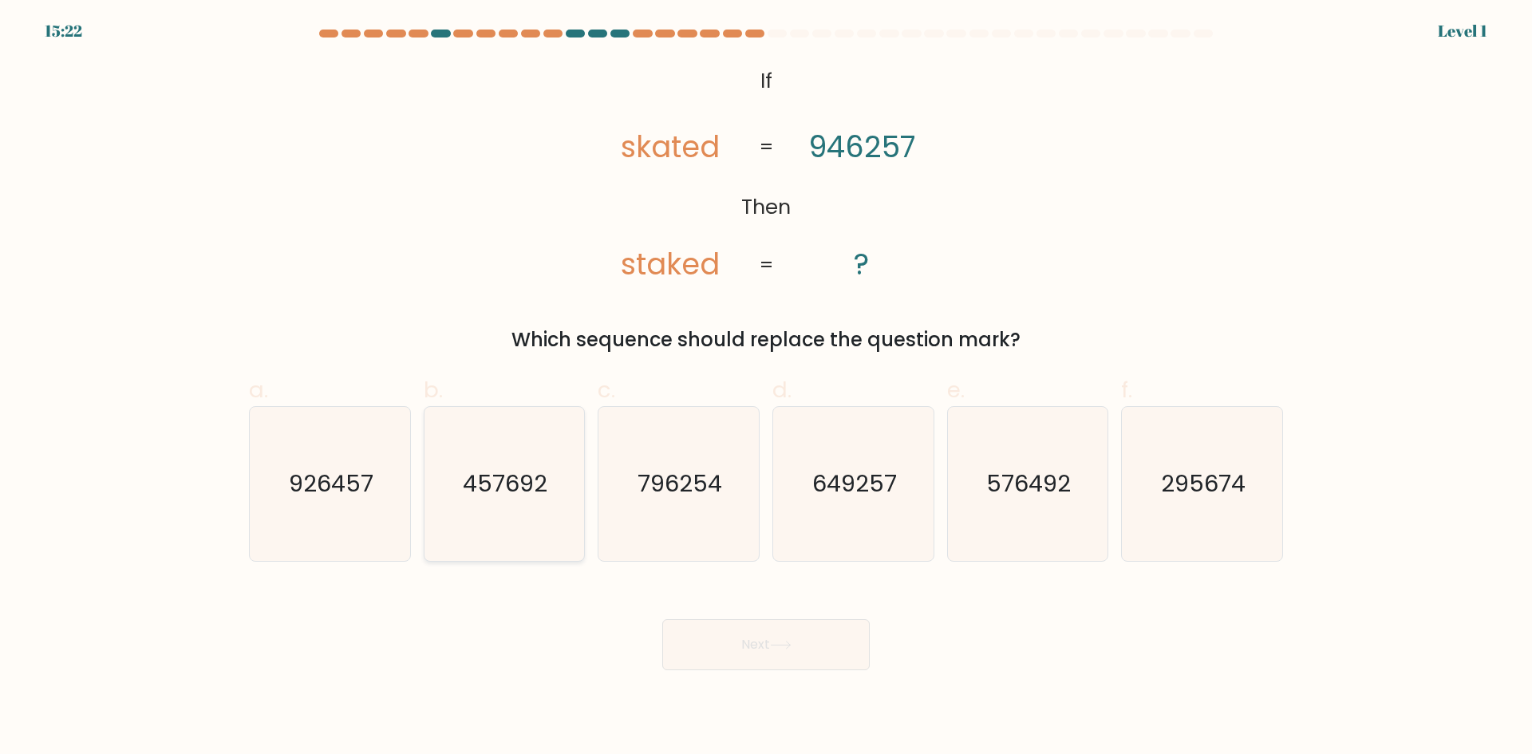
click at [508, 502] on icon "457692" at bounding box center [504, 484] width 154 height 154
click at [766, 388] on input "b. 457692" at bounding box center [766, 382] width 1 height 10
radio input "true"
click at [317, 489] on text "926457" at bounding box center [331, 484] width 85 height 32
click at [766, 388] on input "a. 926457" at bounding box center [766, 382] width 1 height 10
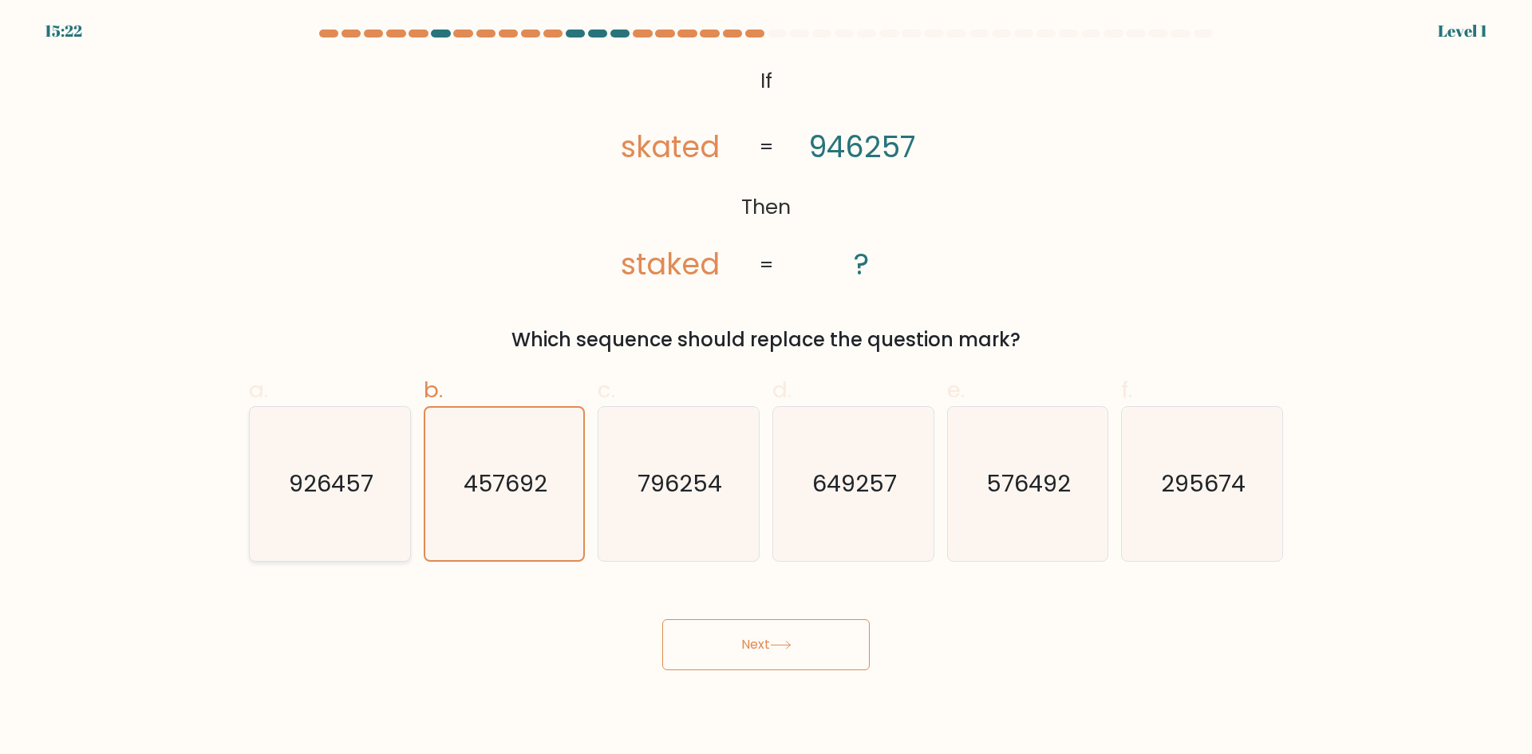
radio input "true"
drag, startPoint x: 782, startPoint y: 693, endPoint x: 838, endPoint y: 687, distance: 56.2
click at [790, 700] on body "15:22 Level 1 ?" at bounding box center [766, 377] width 1532 height 754
click at [836, 659] on button "Next" at bounding box center [765, 644] width 207 height 51
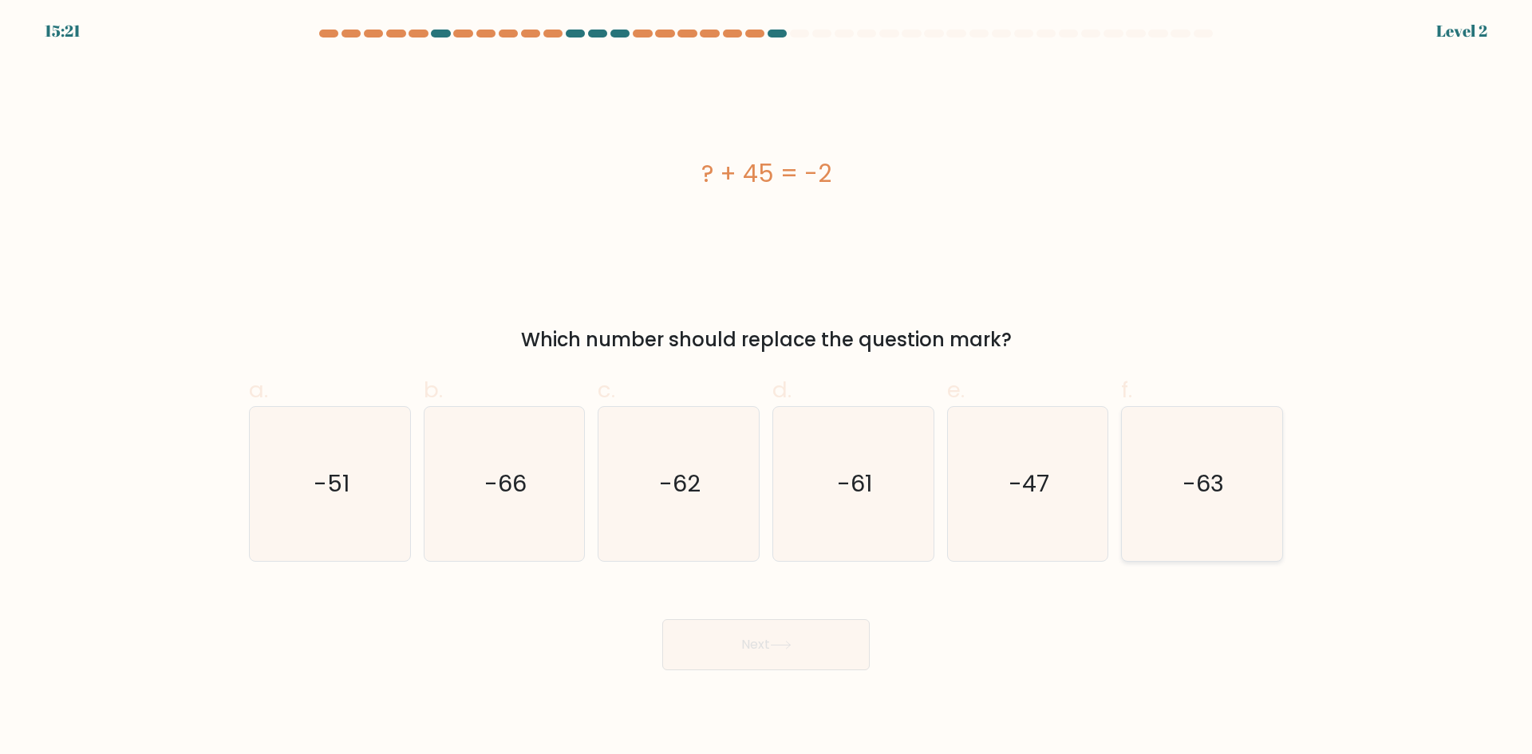
drag, startPoint x: 916, startPoint y: 520, endPoint x: 1126, endPoint y: 512, distance: 210.0
click at [942, 519] on div "a. -51 b. -66" at bounding box center [766, 461] width 1047 height 201
click at [1175, 509] on icon "-63" at bounding box center [1202, 484] width 154 height 154
click at [767, 388] on input "f. -63" at bounding box center [766, 382] width 1 height 10
radio input "true"
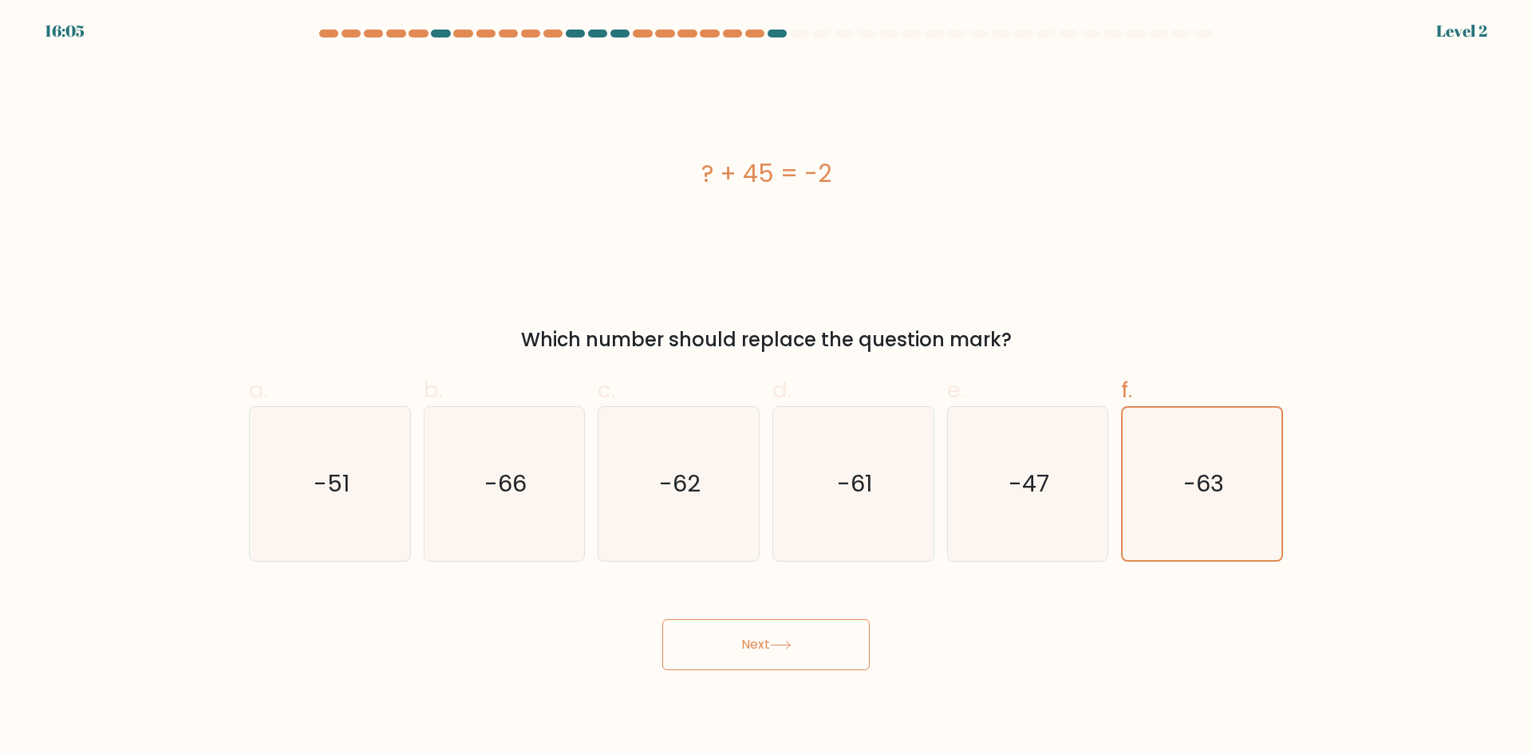
click at [870, 622] on div "Next" at bounding box center [765, 625] width 1053 height 89
click at [777, 563] on form "a." at bounding box center [766, 350] width 1532 height 641
click at [1006, 525] on icon "-47" at bounding box center [1027, 484] width 154 height 154
click at [767, 388] on input "e. -47" at bounding box center [766, 382] width 1 height 10
radio input "true"
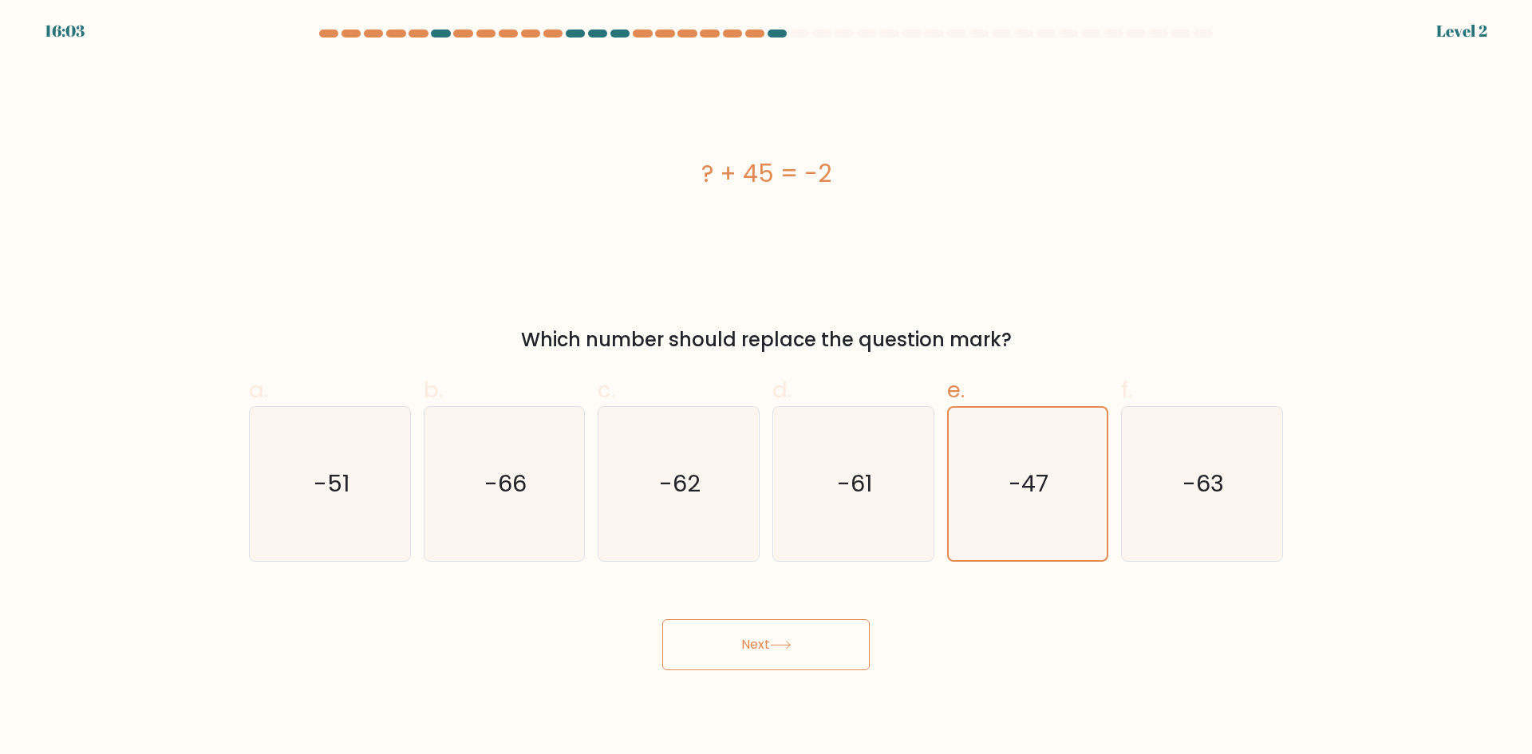
click at [801, 657] on button "Next" at bounding box center [765, 644] width 207 height 51
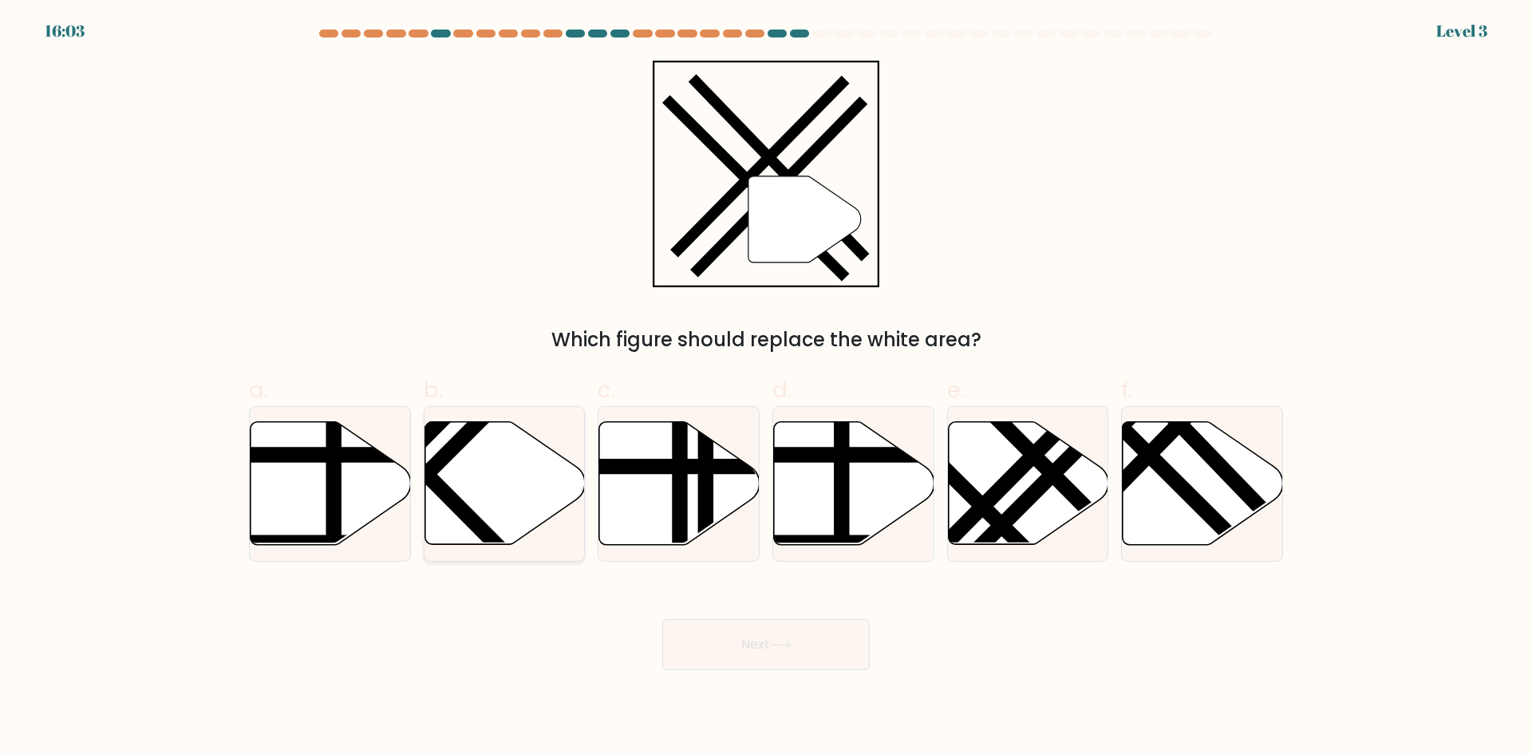
click at [514, 496] on icon at bounding box center [505, 483] width 160 height 123
click at [766, 388] on input "b." at bounding box center [766, 382] width 1 height 10
radio input "true"
click at [727, 658] on button "Next" at bounding box center [765, 644] width 207 height 51
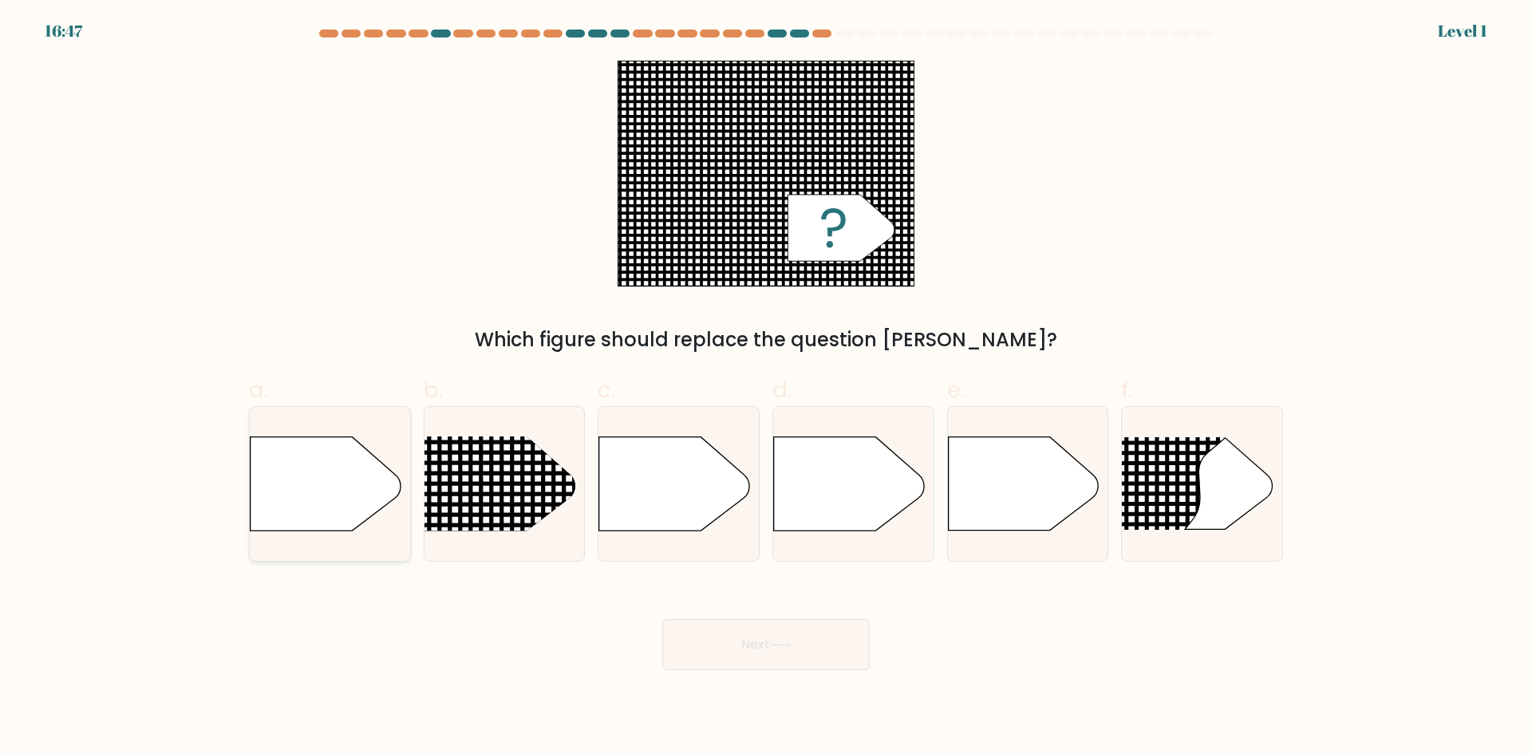
click at [310, 490] on icon at bounding box center [326, 483] width 150 height 93
click at [766, 388] on input "a." at bounding box center [766, 382] width 1 height 10
radio input "true"
click at [730, 656] on button "Next" at bounding box center [765, 644] width 207 height 51
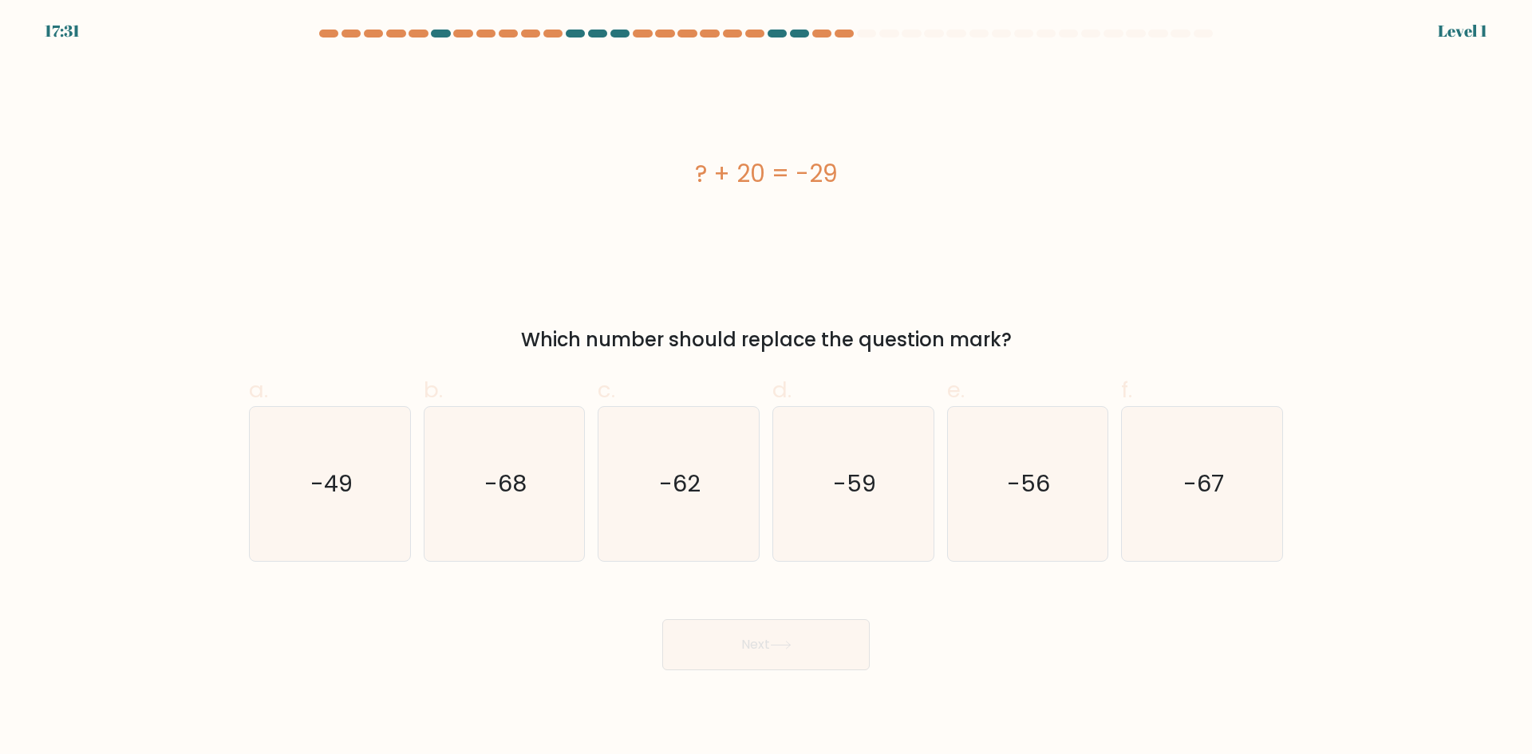
click at [602, 513] on icon "-62" at bounding box center [679, 484] width 154 height 154
click at [766, 388] on input "c. -62" at bounding box center [766, 382] width 1 height 10
radio input "true"
click at [843, 655] on button "Next" at bounding box center [765, 644] width 207 height 51
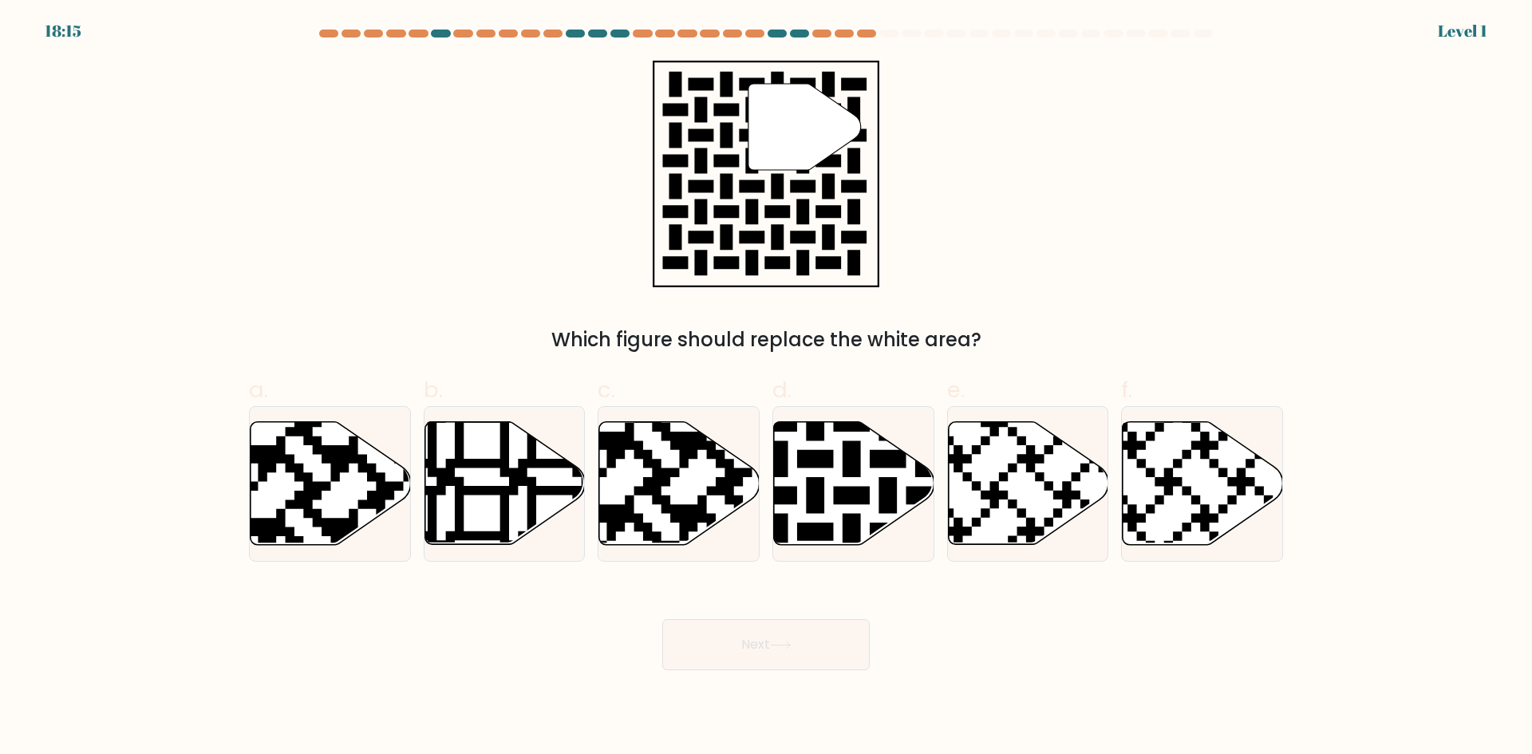
click at [877, 539] on icon at bounding box center [797, 550] width 290 height 290
click at [767, 388] on input "d." at bounding box center [766, 382] width 1 height 10
radio input "true"
click at [781, 662] on button "Next" at bounding box center [765, 644] width 207 height 51
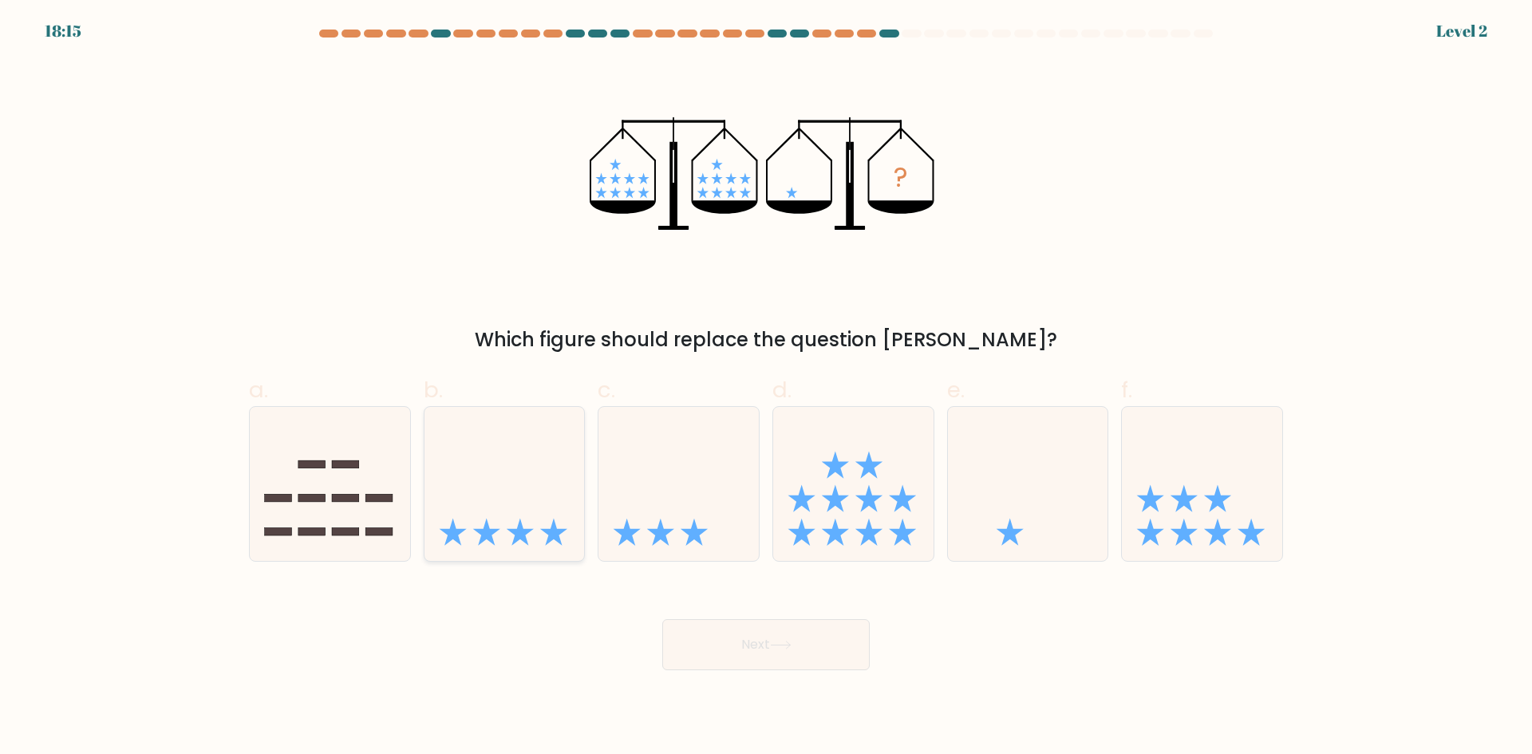
click at [488, 508] on icon at bounding box center [505, 483] width 160 height 132
click at [766, 388] on input "b." at bounding box center [766, 382] width 1 height 10
radio input "true"
click at [719, 652] on button "Next" at bounding box center [765, 644] width 207 height 51
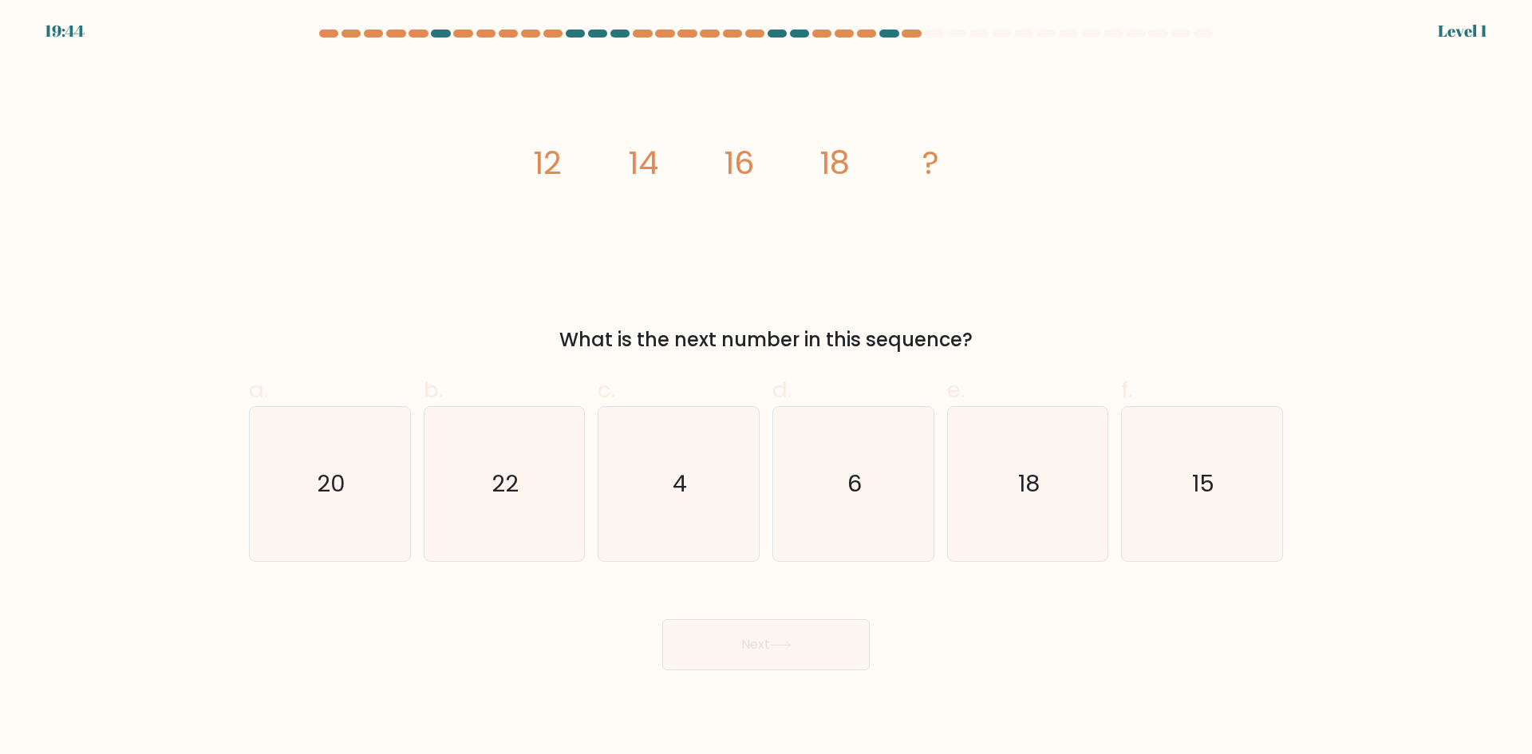
drag, startPoint x: 681, startPoint y: 623, endPoint x: 446, endPoint y: 563, distance: 242.1
click at [371, 535] on icon "20" at bounding box center [330, 484] width 154 height 154
click at [766, 388] on input "a. 20" at bounding box center [766, 382] width 1 height 10
radio input "true"
drag, startPoint x: 753, startPoint y: 655, endPoint x: 820, endPoint y: 633, distance: 71.4
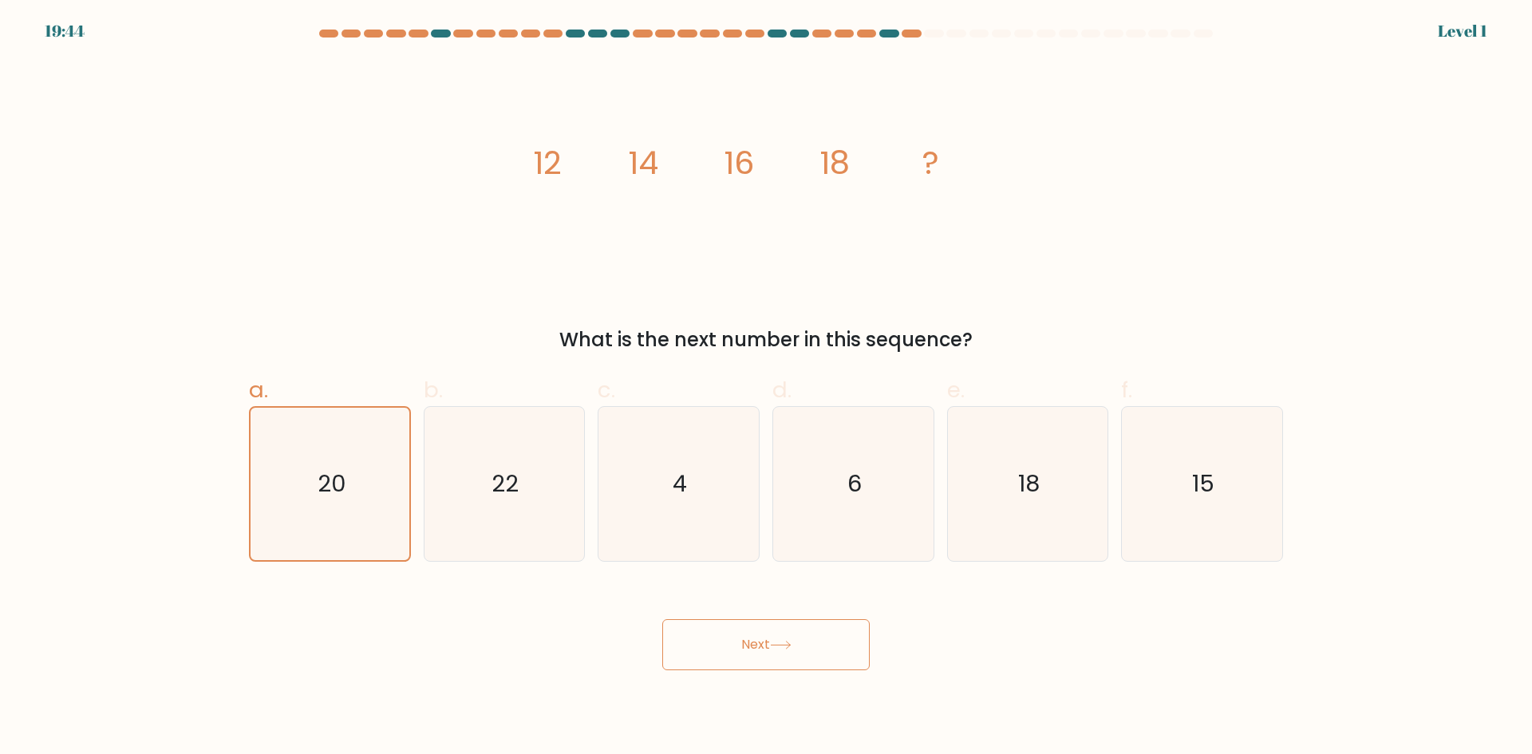
click at [754, 655] on button "Next" at bounding box center [765, 644] width 207 height 51
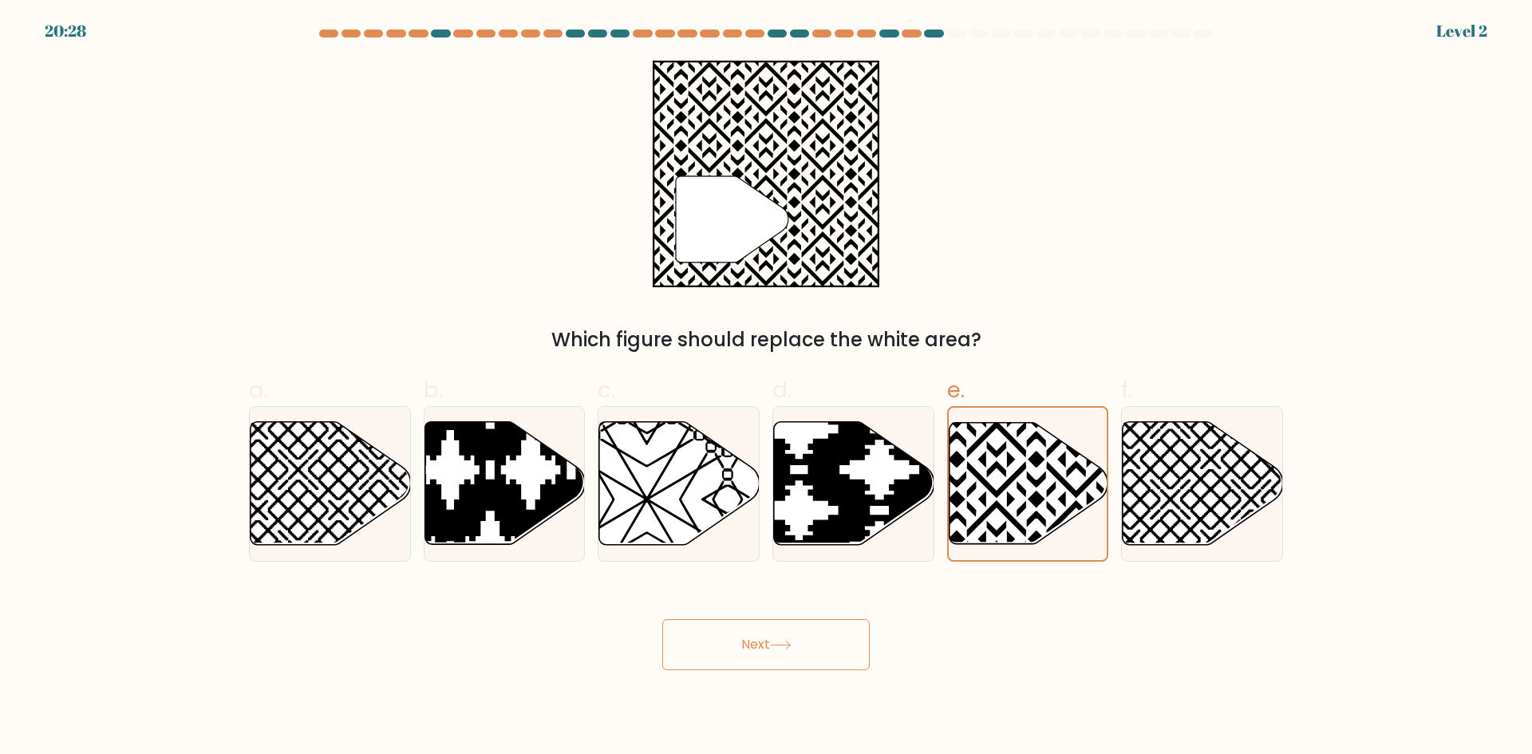
click at [766, 599] on div "Next" at bounding box center [765, 625] width 1053 height 89
drag, startPoint x: 791, startPoint y: 638, endPoint x: 840, endPoint y: 595, distance: 65.5
click at [792, 639] on button "Next" at bounding box center [765, 644] width 207 height 51
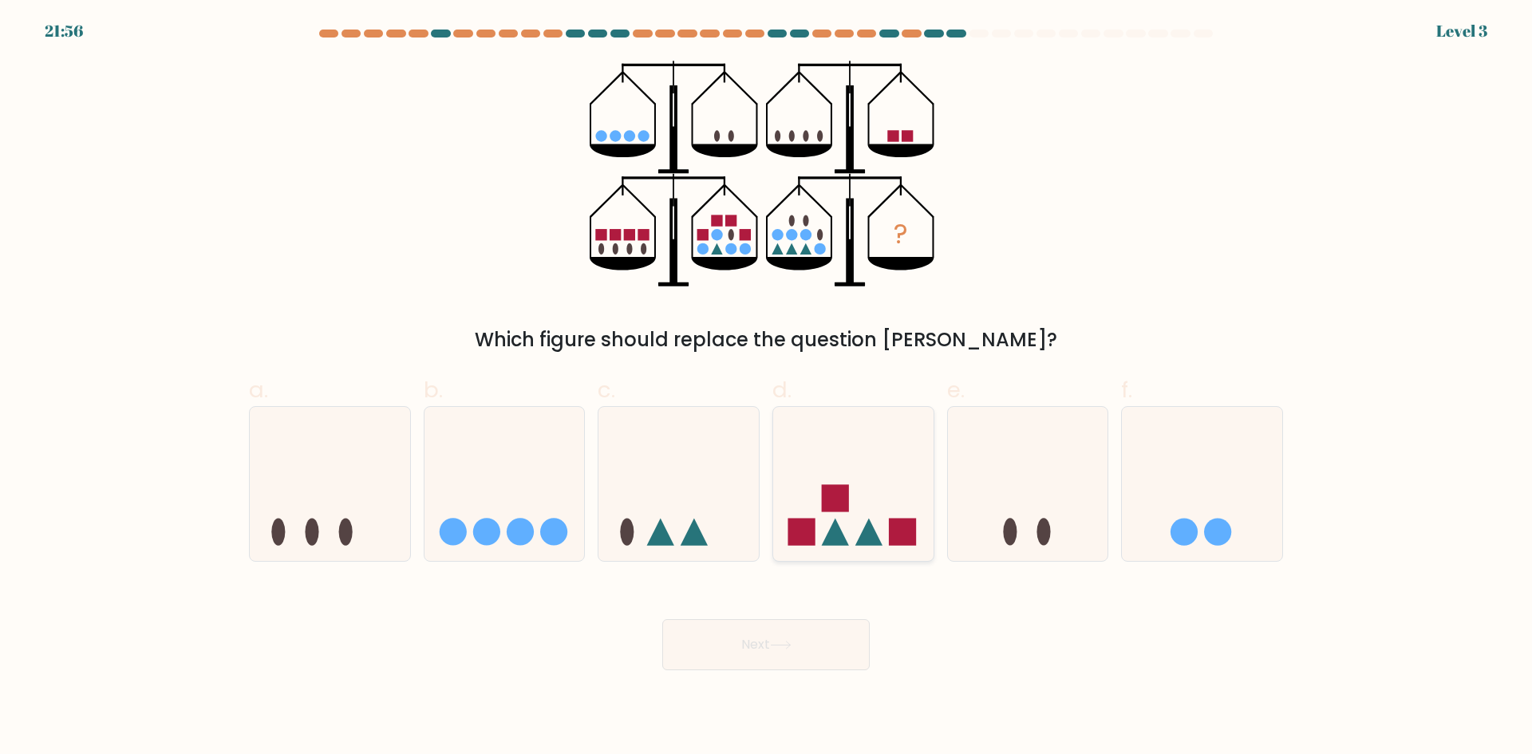
click at [887, 523] on icon at bounding box center [853, 483] width 160 height 132
click at [767, 388] on input "d." at bounding box center [766, 382] width 1 height 10
radio input "true"
click at [819, 631] on button "Next" at bounding box center [765, 644] width 207 height 51
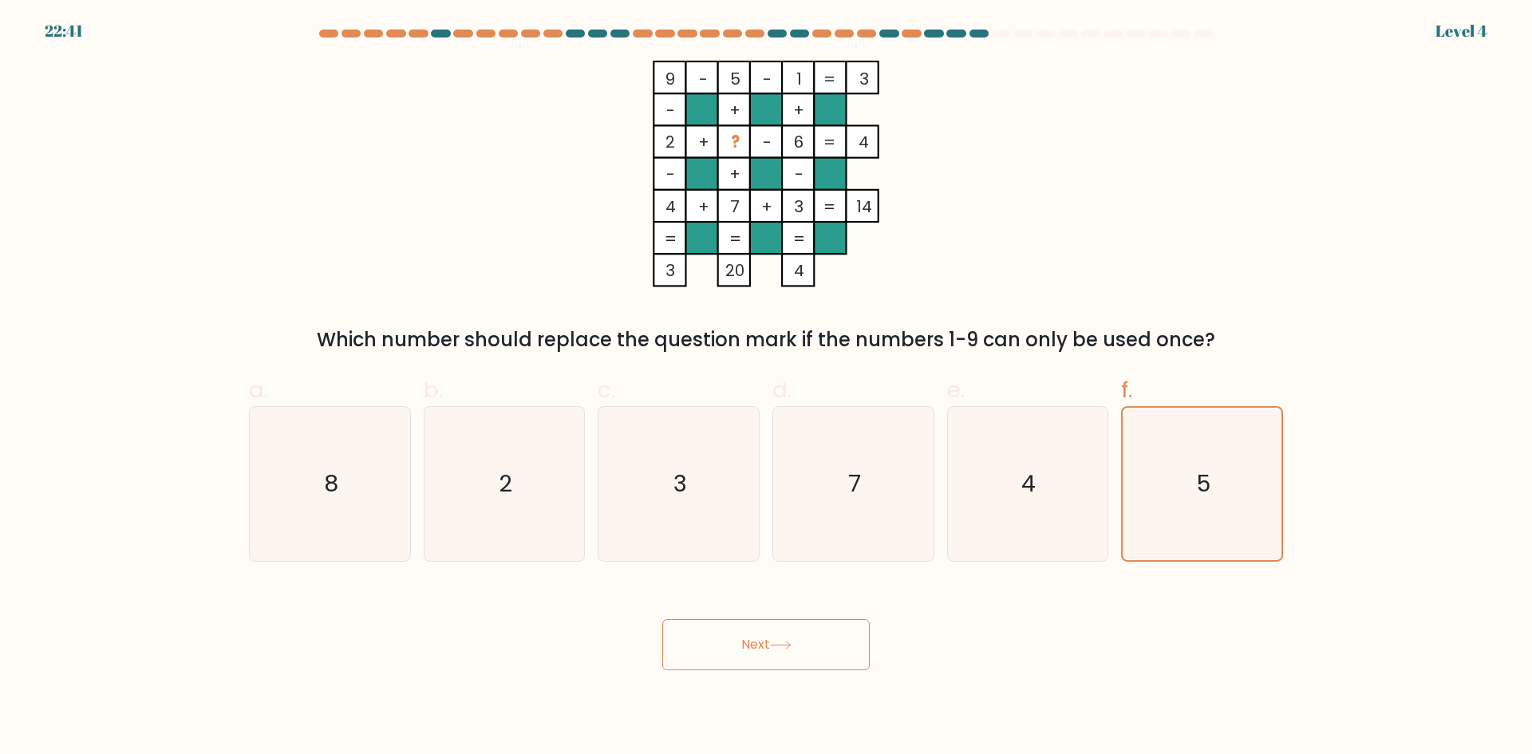
click at [849, 651] on button "Next" at bounding box center [765, 644] width 207 height 51
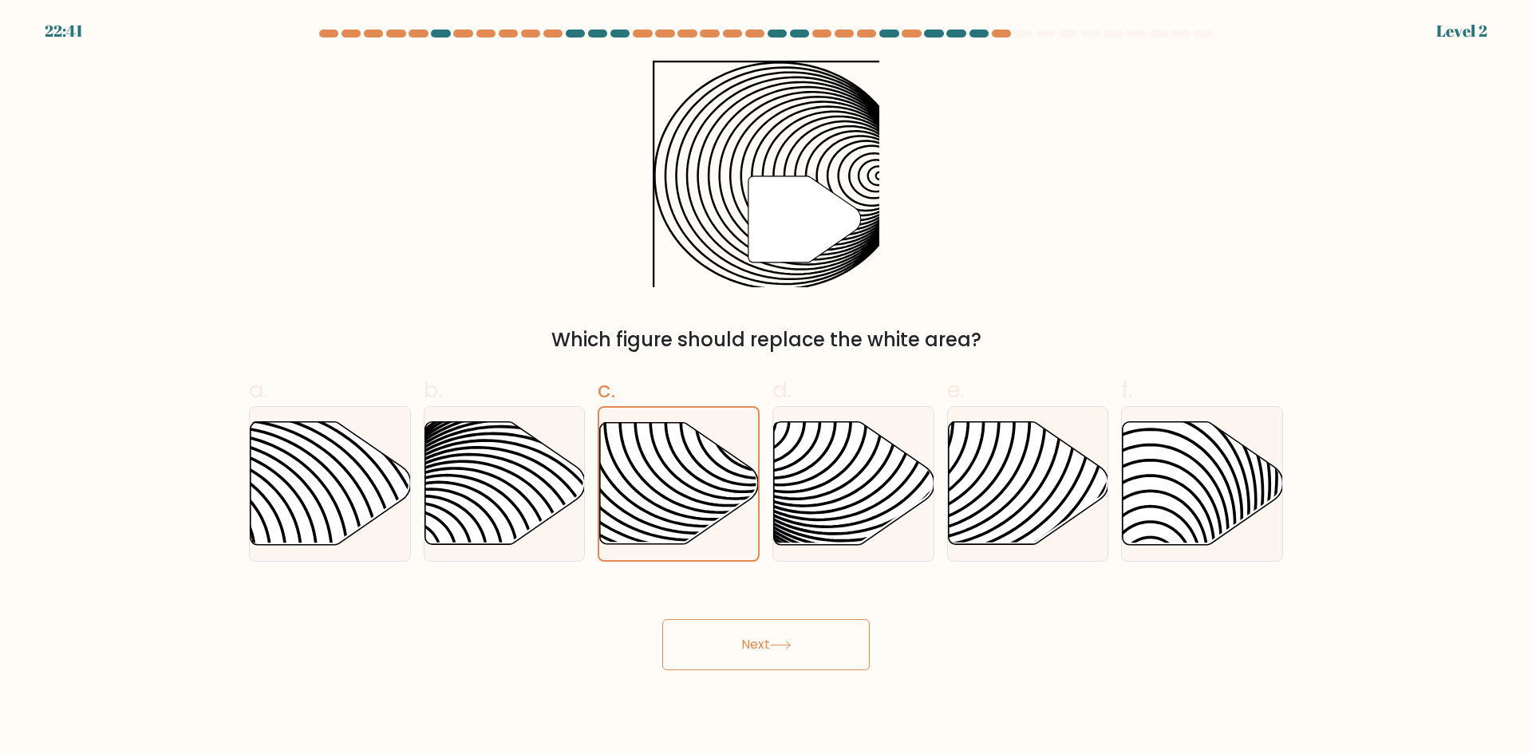
drag, startPoint x: 763, startPoint y: 648, endPoint x: 717, endPoint y: 609, distance: 60.6
click at [761, 647] on button "Next" at bounding box center [765, 644] width 207 height 51
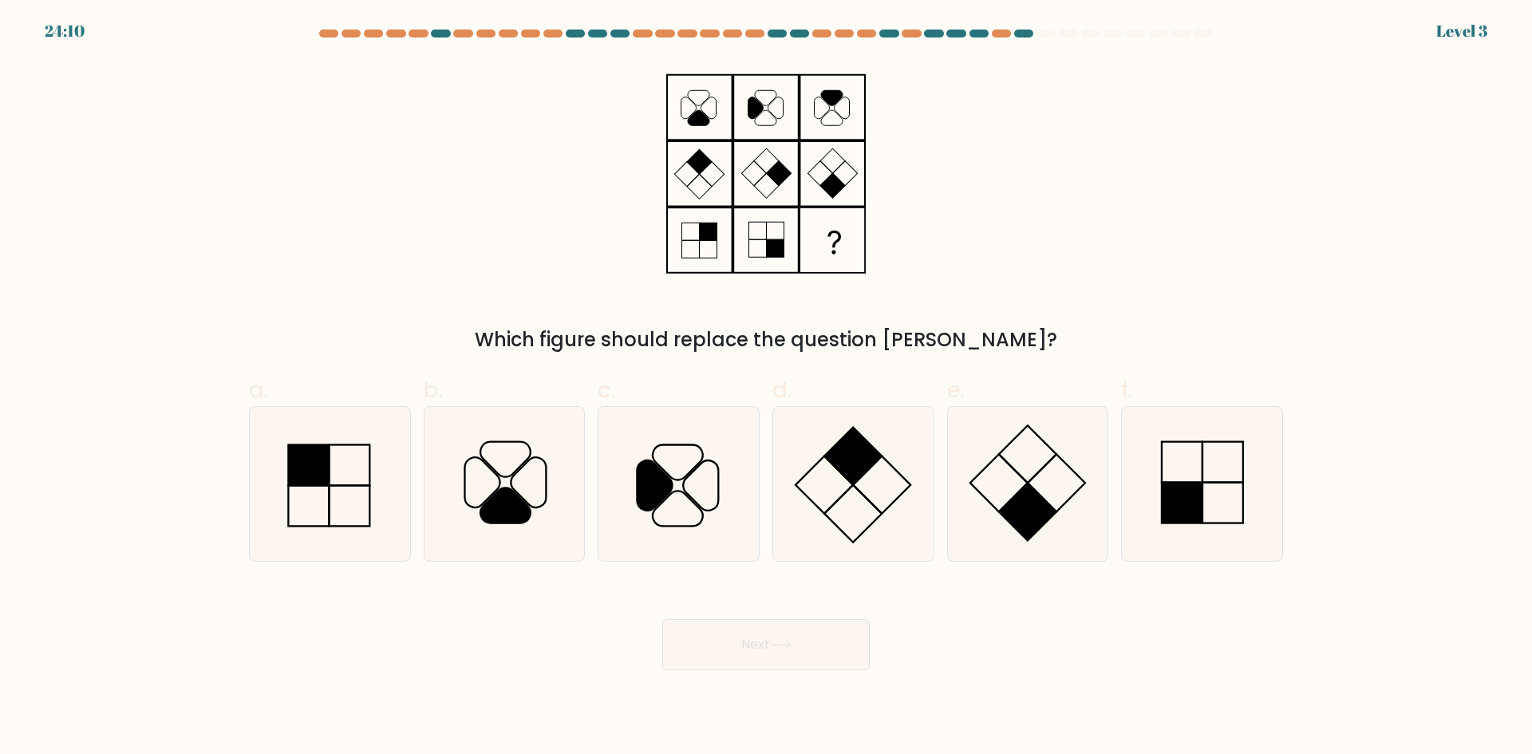
click at [409, 463] on div at bounding box center [330, 484] width 162 height 156
click at [766, 388] on input "a." at bounding box center [766, 382] width 1 height 10
radio input "true"
click at [670, 638] on button "Next" at bounding box center [765, 644] width 207 height 51
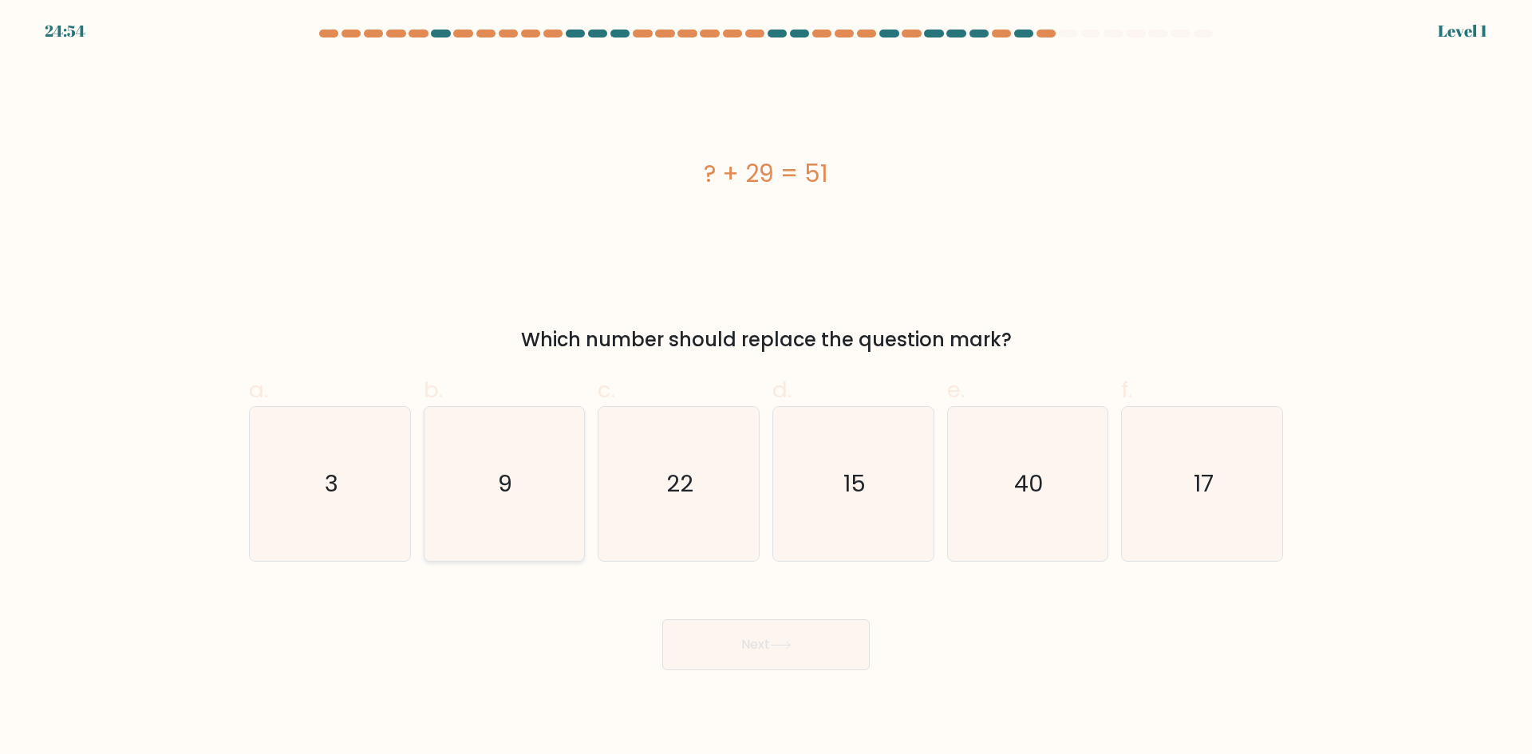
click at [496, 490] on icon "9" at bounding box center [504, 484] width 154 height 154
click at [766, 388] on input "b. 9" at bounding box center [766, 382] width 1 height 10
radio input "true"
click at [781, 631] on button "Next" at bounding box center [765, 644] width 207 height 51
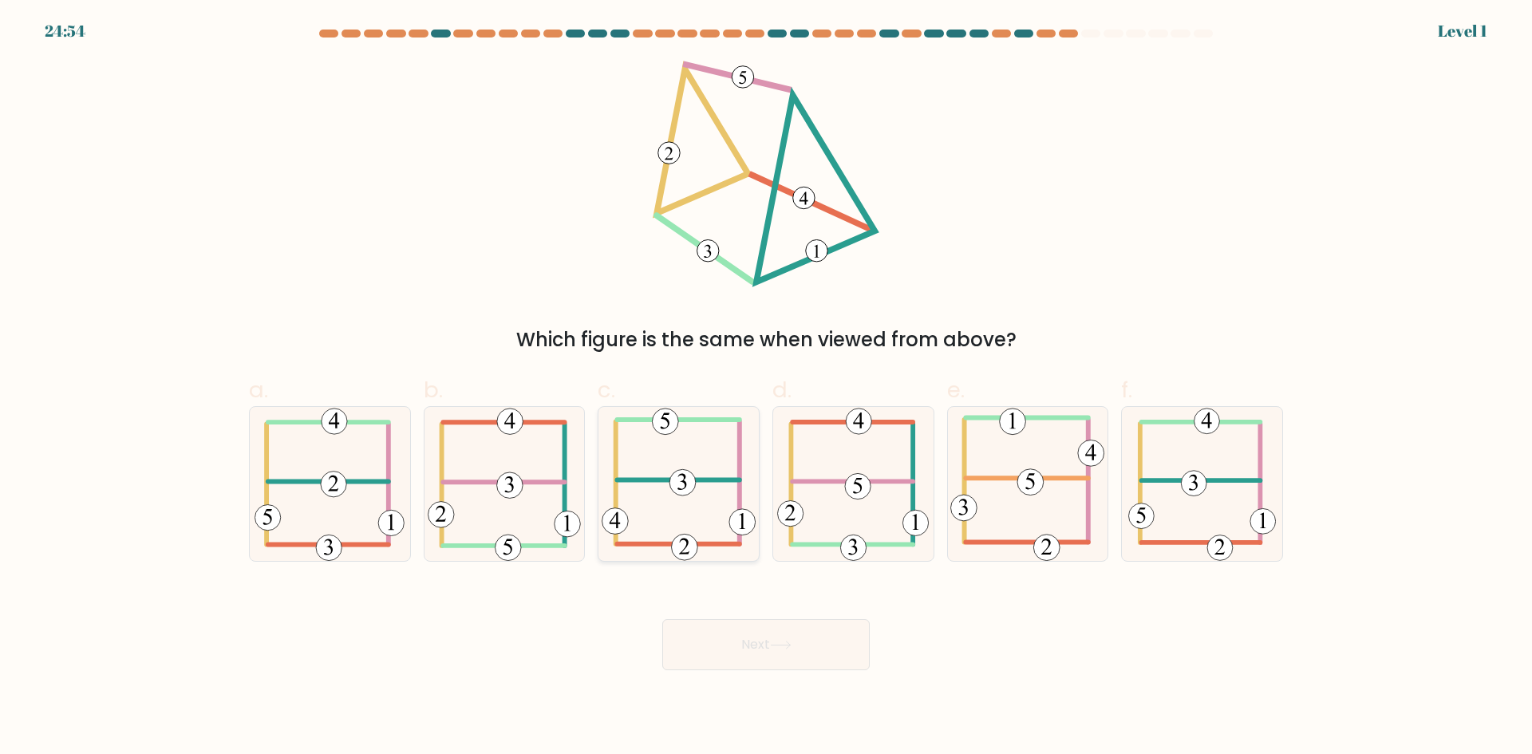
click at [733, 531] on 470 at bounding box center [742, 522] width 26 height 26
click at [766, 388] on input "c." at bounding box center [766, 382] width 1 height 10
radio input "true"
click at [865, 650] on button "Next" at bounding box center [765, 644] width 207 height 51
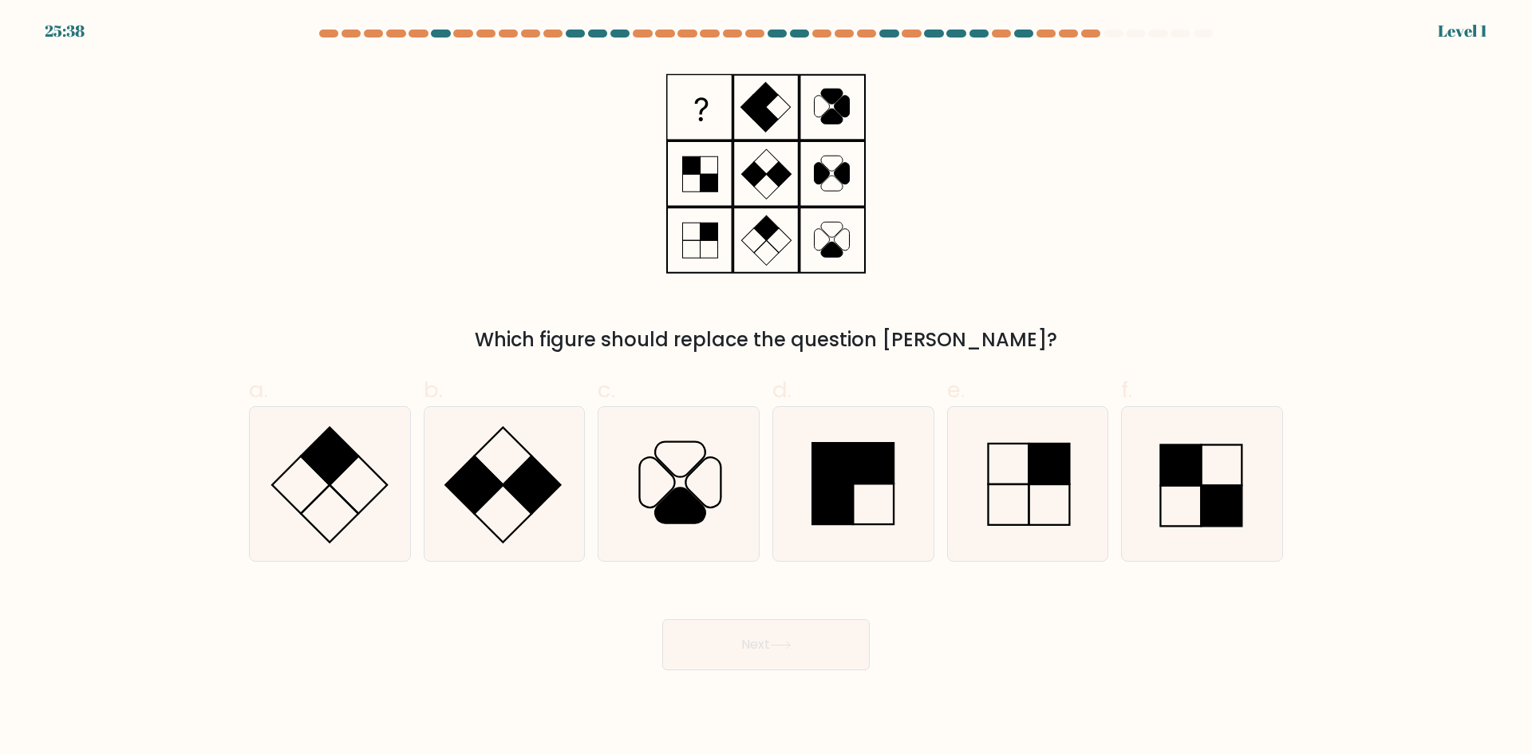
click at [934, 557] on div "d." at bounding box center [853, 467] width 175 height 188
click at [848, 563] on form at bounding box center [766, 350] width 1532 height 641
click at [849, 543] on icon at bounding box center [853, 484] width 154 height 154
click at [767, 388] on input "d." at bounding box center [766, 382] width 1 height 10
radio input "true"
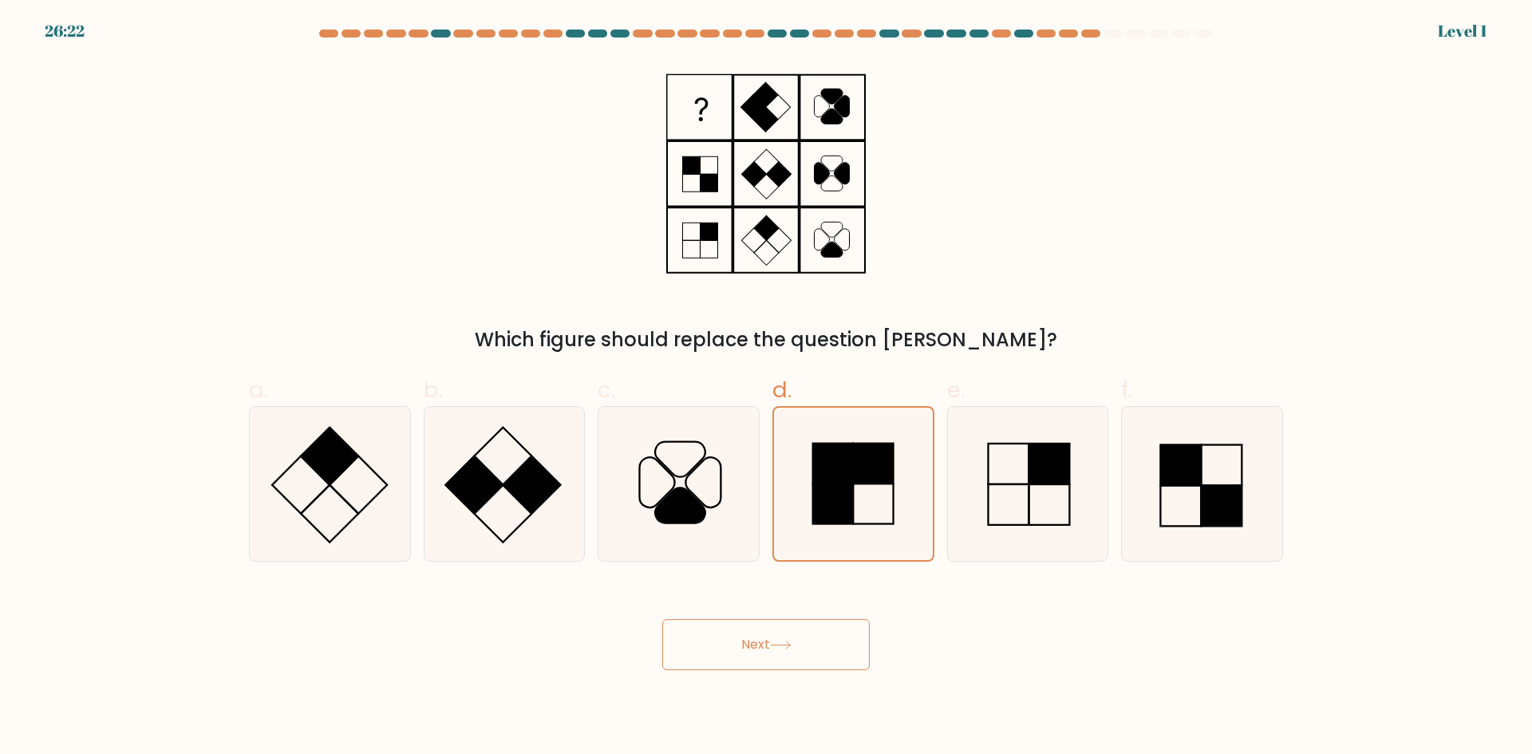
click at [812, 628] on button "Next" at bounding box center [765, 644] width 207 height 51
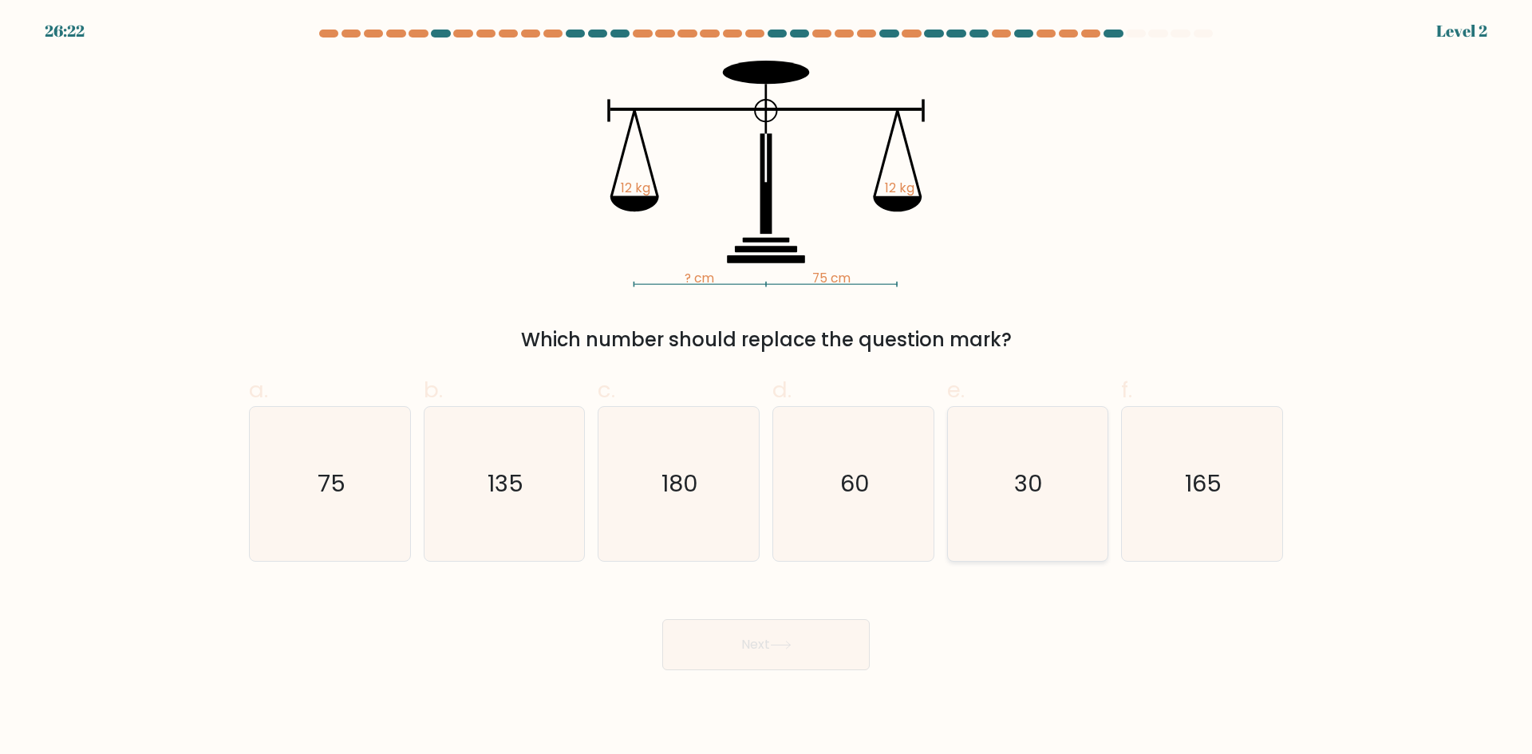
drag, startPoint x: 1074, startPoint y: 494, endPoint x: 1050, endPoint y: 502, distance: 25.2
click at [1074, 493] on icon "30" at bounding box center [1027, 484] width 154 height 154
click at [767, 388] on input "e. 30" at bounding box center [766, 382] width 1 height 10
radio input "true"
click at [798, 619] on button "Next" at bounding box center [765, 644] width 207 height 51
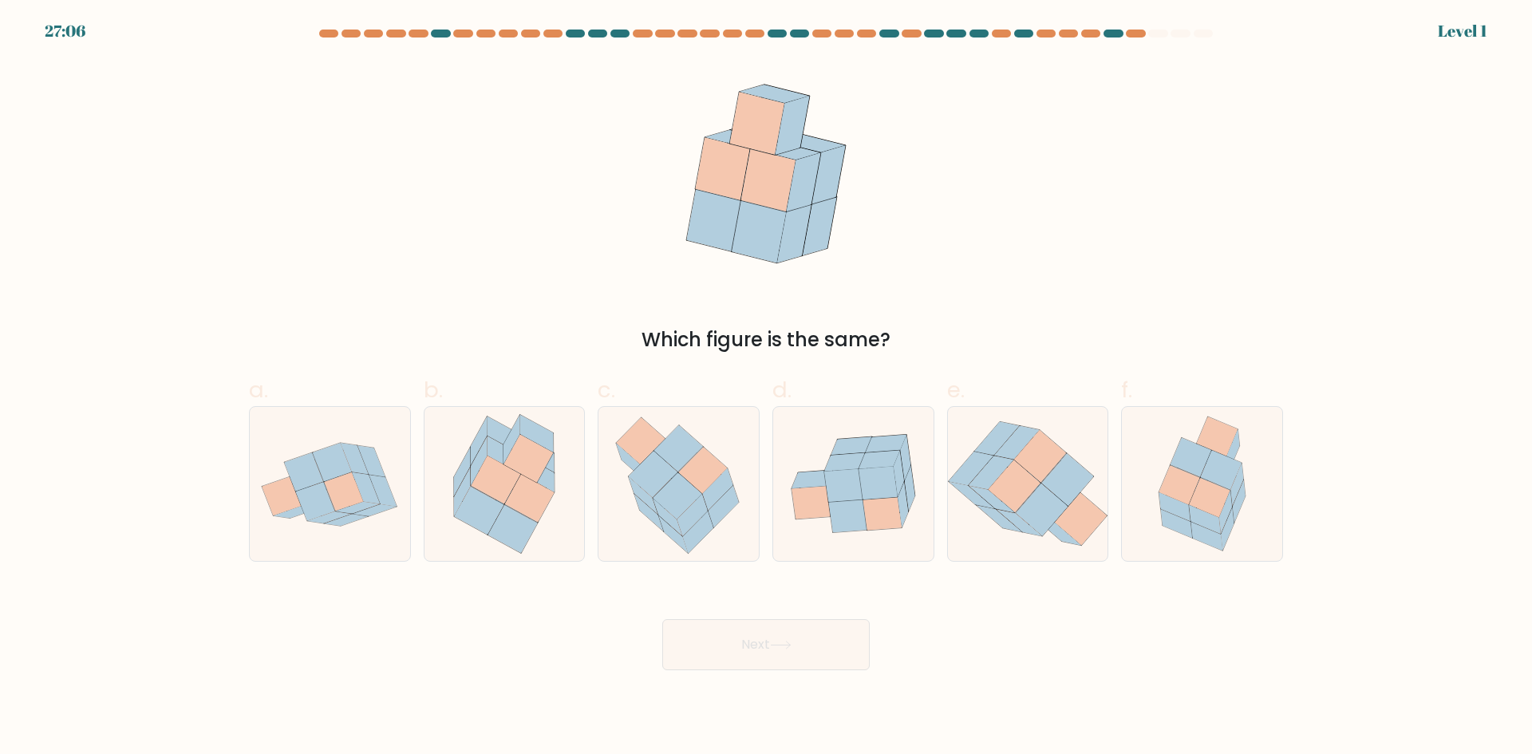
click at [836, 520] on icon at bounding box center [848, 516] width 38 height 33
click at [767, 388] on input "d." at bounding box center [766, 382] width 1 height 10
radio input "true"
click at [640, 551] on icon at bounding box center [678, 484] width 144 height 154
click at [766, 388] on input "c." at bounding box center [766, 382] width 1 height 10
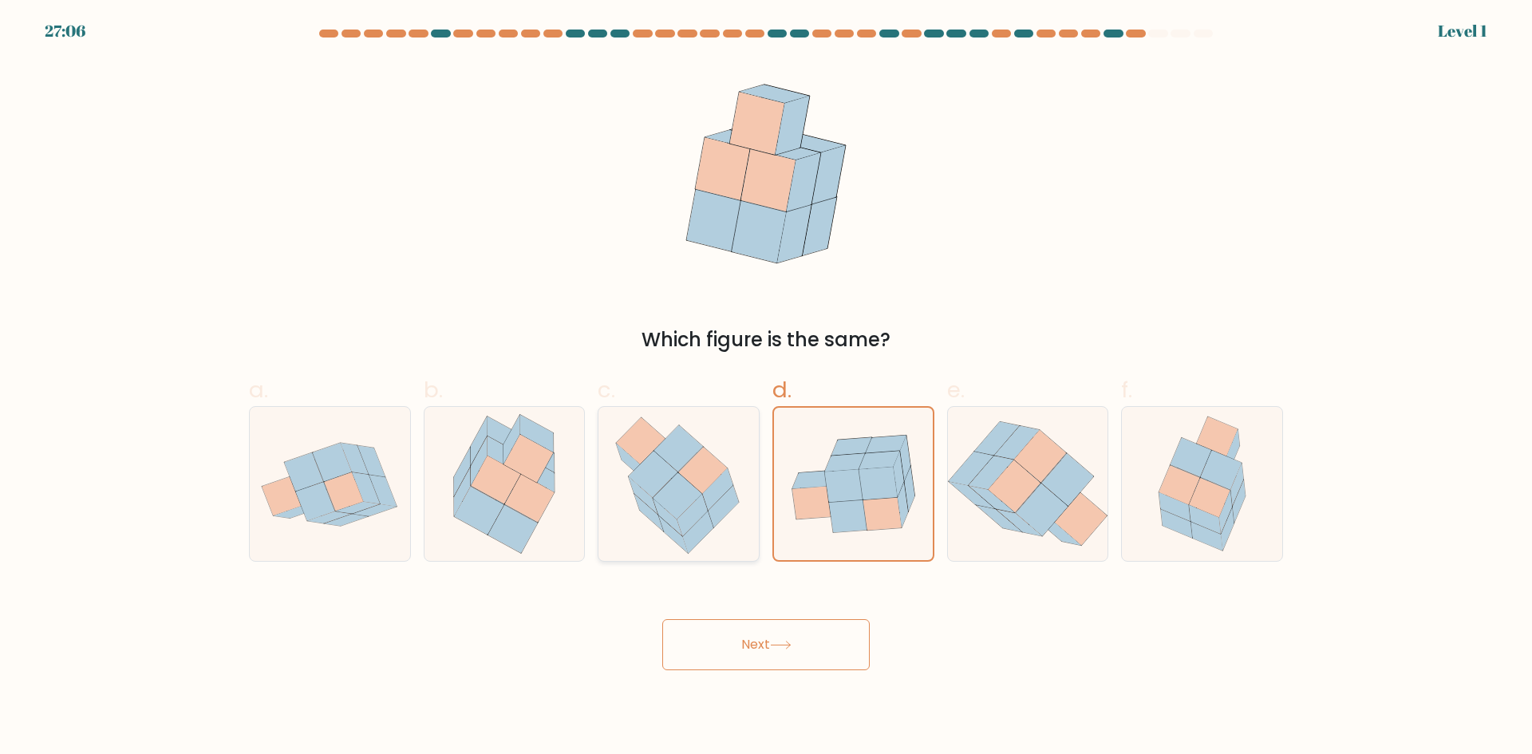
radio input "true"
click at [744, 637] on button "Next" at bounding box center [765, 644] width 207 height 51
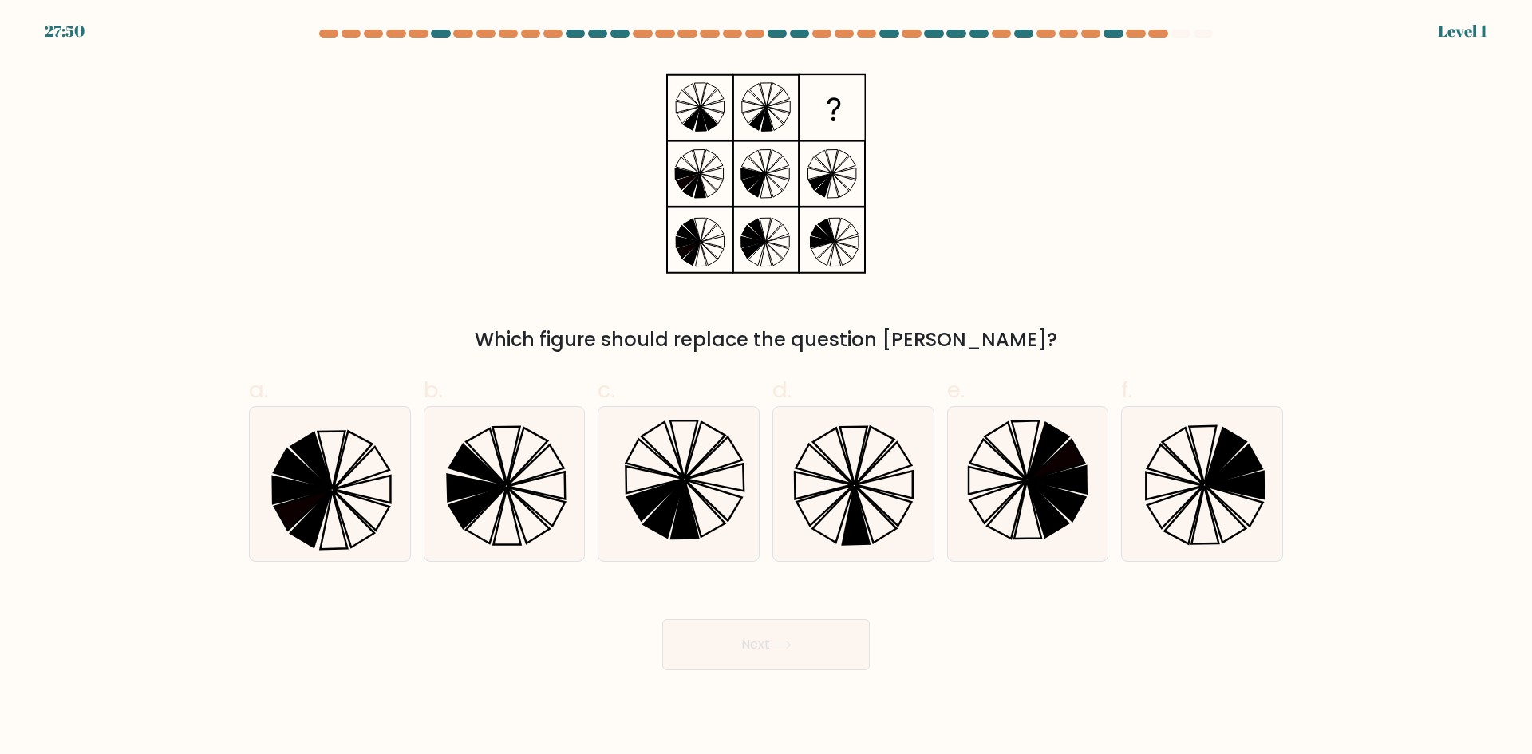
click at [674, 523] on icon at bounding box center [679, 484] width 154 height 154
click at [766, 388] on input "c." at bounding box center [766, 382] width 1 height 10
radio input "true"
drag, startPoint x: 791, startPoint y: 637, endPoint x: 875, endPoint y: 624, distance: 84.8
click at [798, 637] on button "Next" at bounding box center [765, 644] width 207 height 51
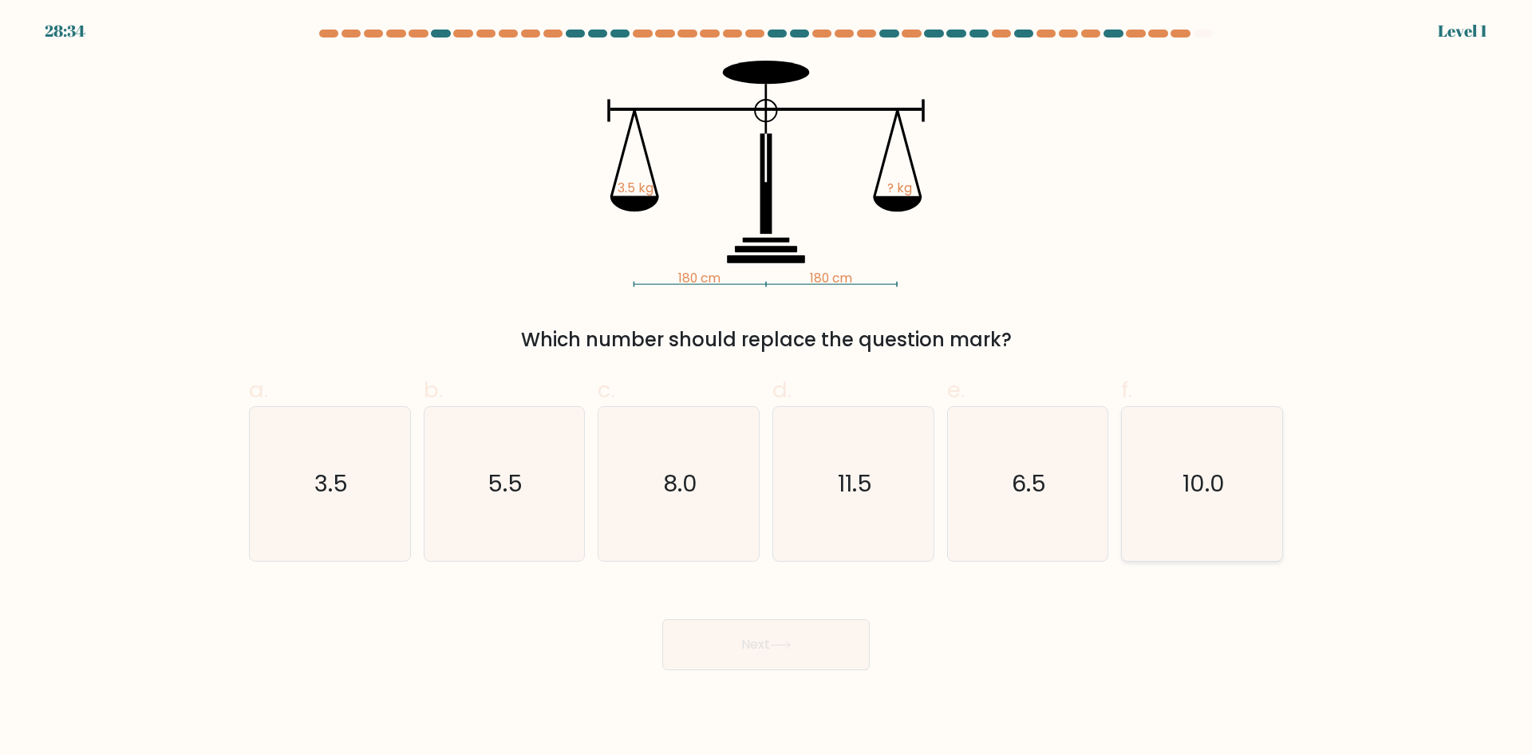
click at [1156, 531] on icon "10.0" at bounding box center [1202, 484] width 154 height 154
click at [767, 388] on input "f. 10.0" at bounding box center [766, 382] width 1 height 10
radio input "true"
click at [817, 604] on div "Next" at bounding box center [765, 625] width 1053 height 89
click at [824, 634] on button "Next" at bounding box center [765, 644] width 207 height 51
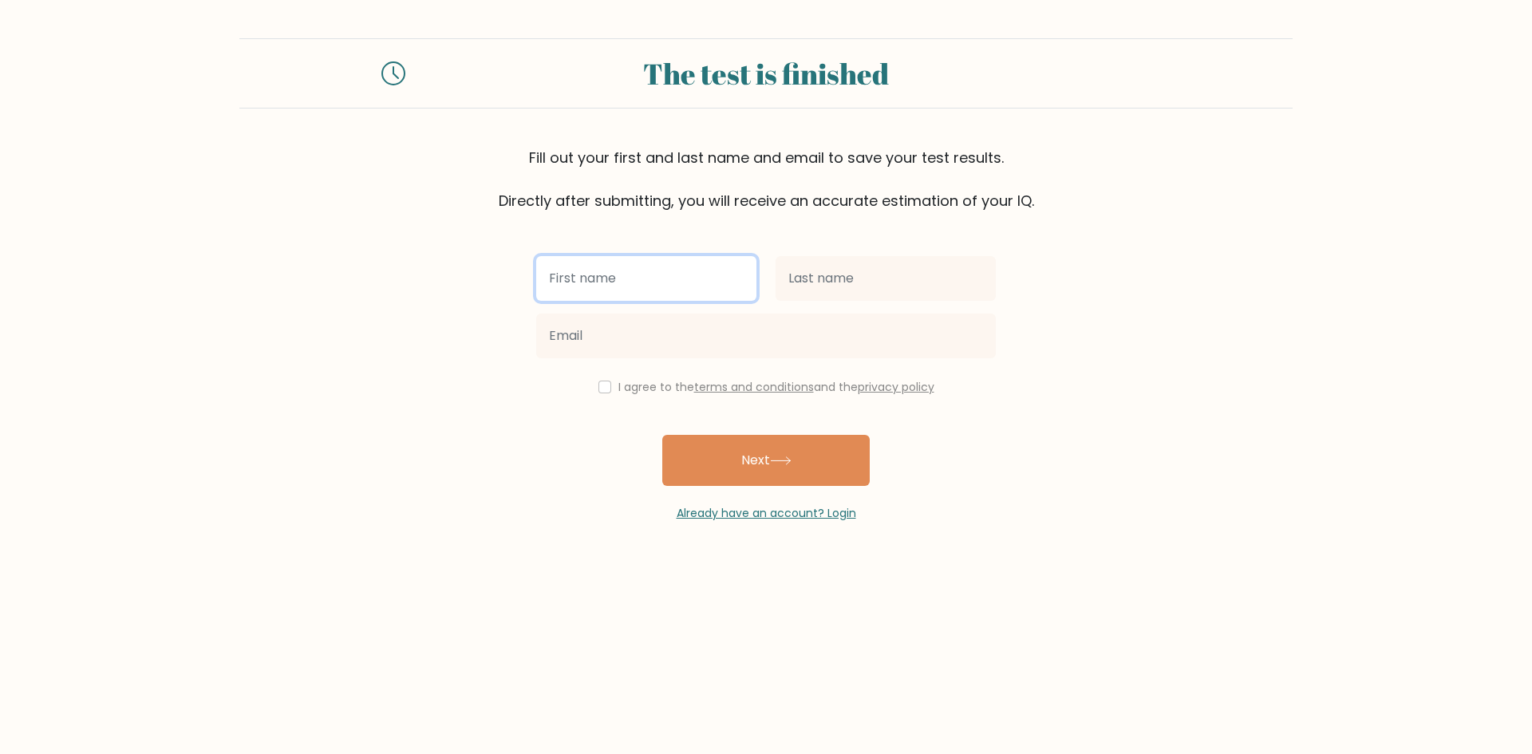
click at [596, 262] on input "text" at bounding box center [646, 278] width 220 height 45
type input "Blake"
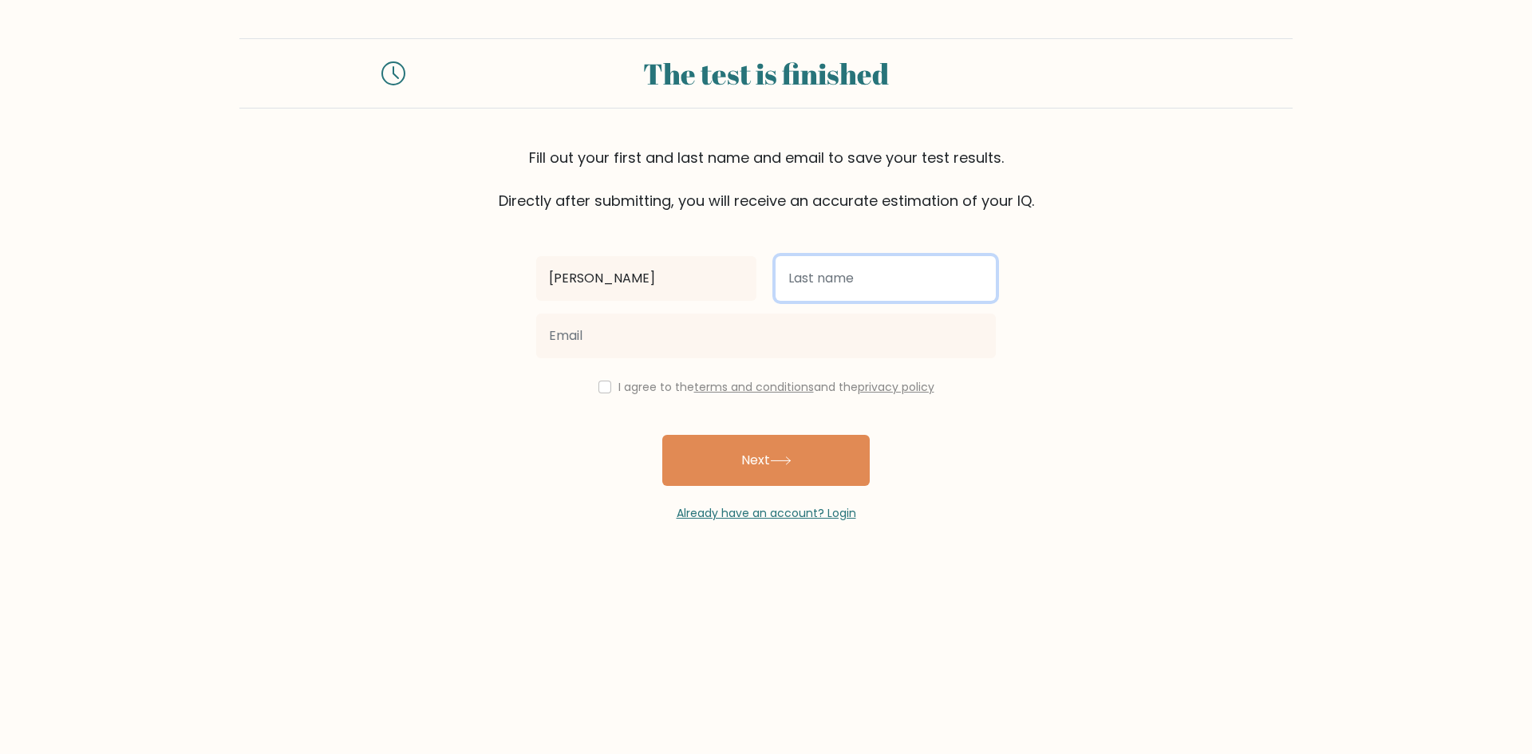
click at [857, 288] on input "text" at bounding box center [886, 278] width 220 height 45
type input "Bird"
drag, startPoint x: 858, startPoint y: 286, endPoint x: 783, endPoint y: 378, distance: 118.5
click at [784, 380] on link "terms and conditions" at bounding box center [754, 387] width 120 height 16
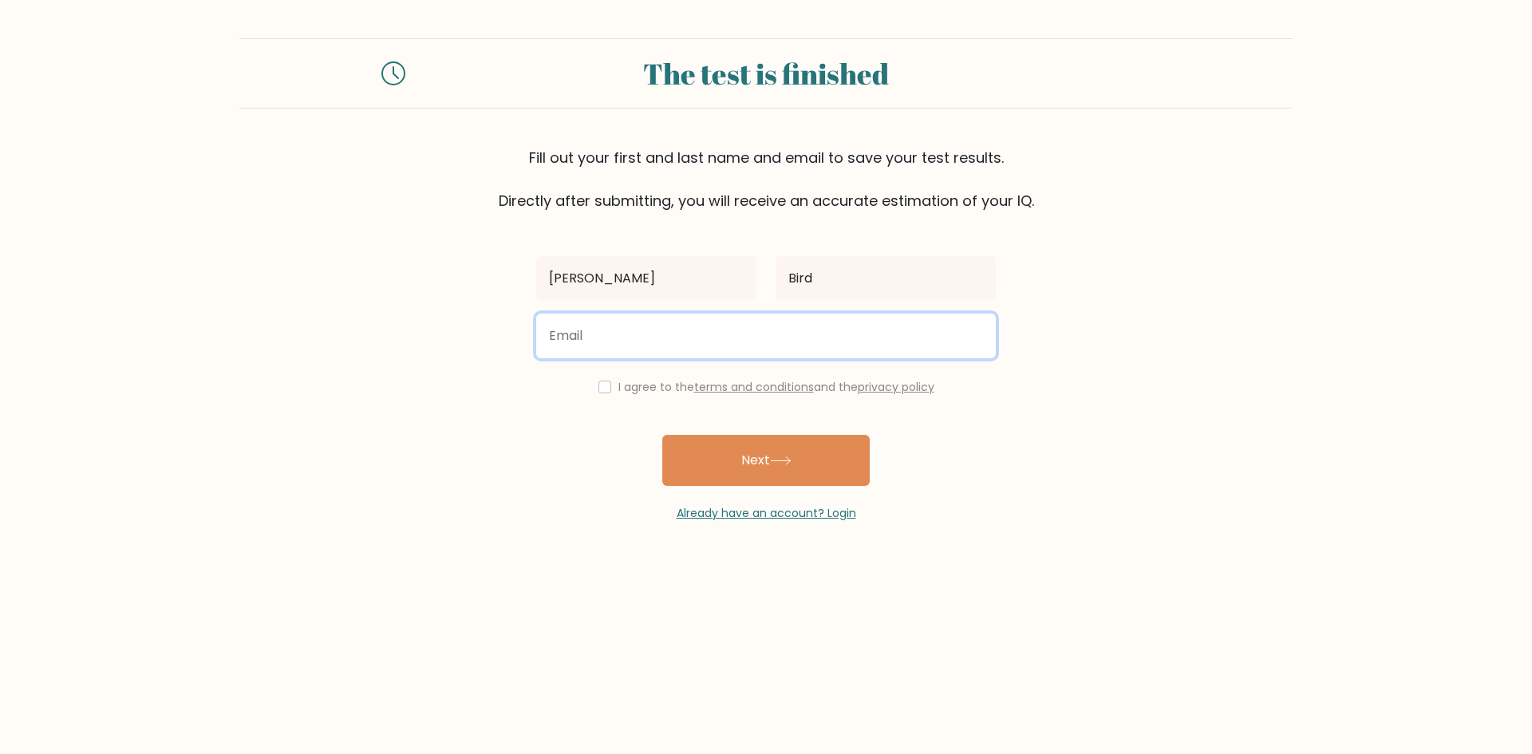
click at [657, 356] on input "email" at bounding box center [766, 336] width 460 height 45
type input "blakebird67@gmail.com"
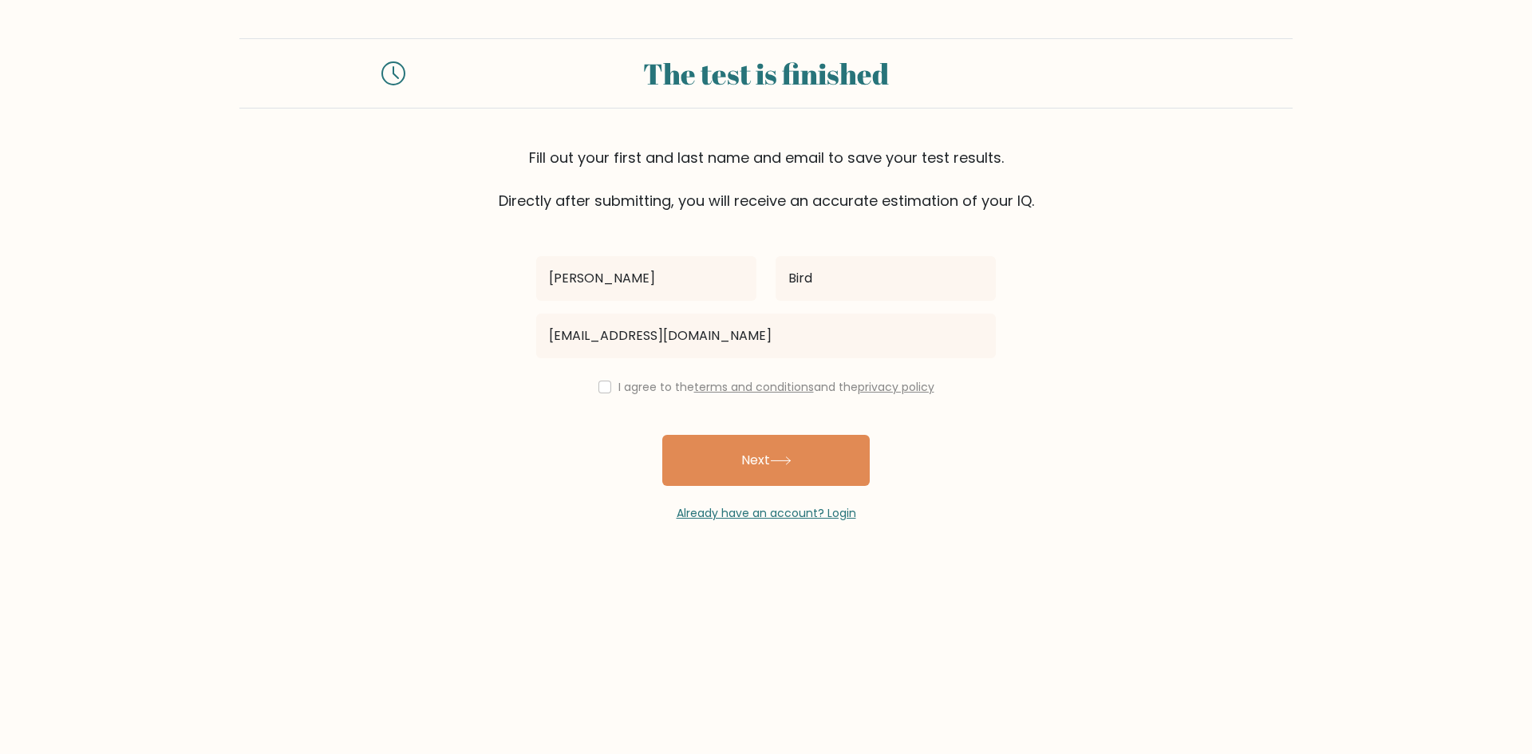
click at [606, 379] on div "I agree to the terms and conditions and the privacy policy" at bounding box center [766, 386] width 479 height 19
click at [603, 387] on input "checkbox" at bounding box center [605, 387] width 13 height 13
checkbox input "true"
click at [776, 485] on button "Next" at bounding box center [765, 460] width 207 height 51
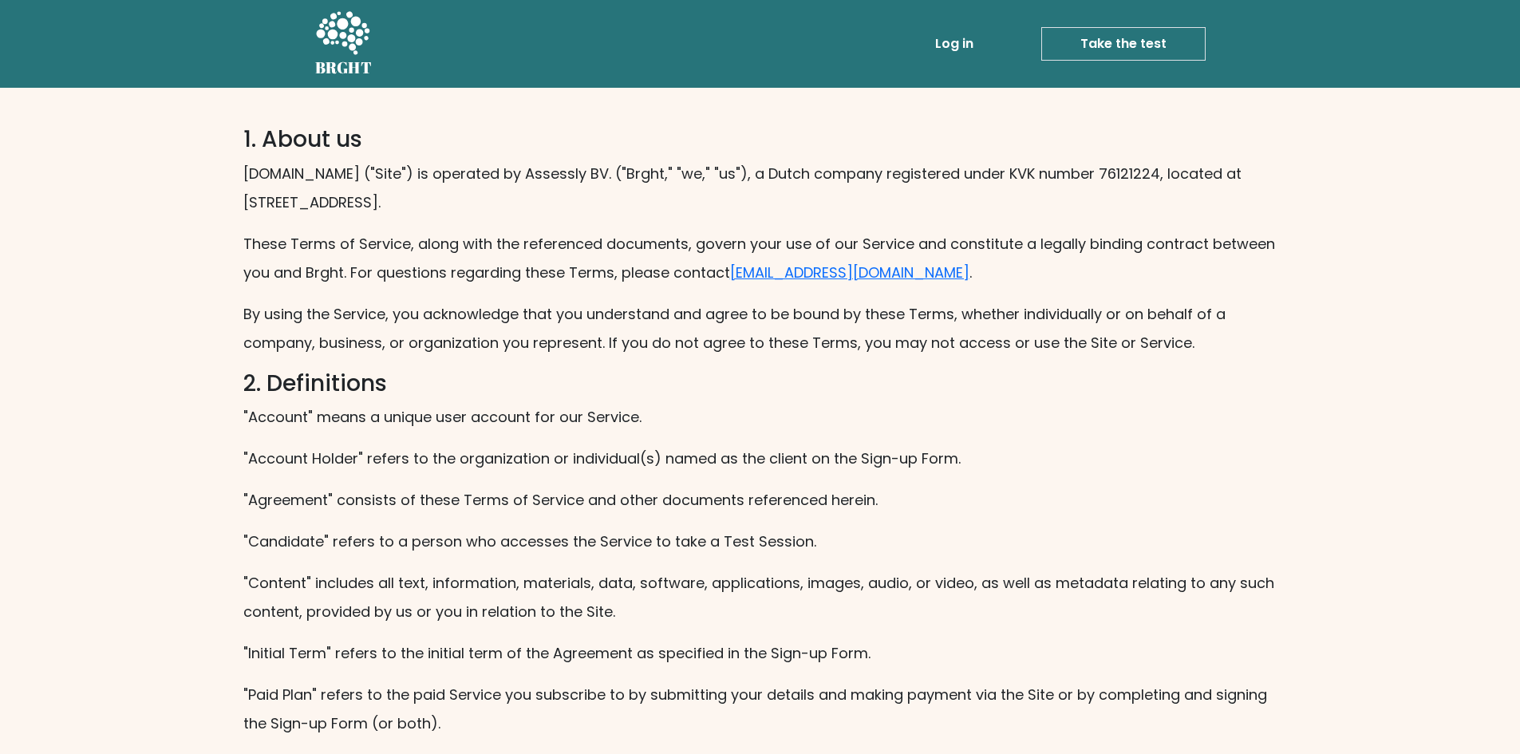
click at [736, 335] on p "By using the Service, you acknowledge that you understand and agree to be bound…" at bounding box center [760, 328] width 1034 height 57
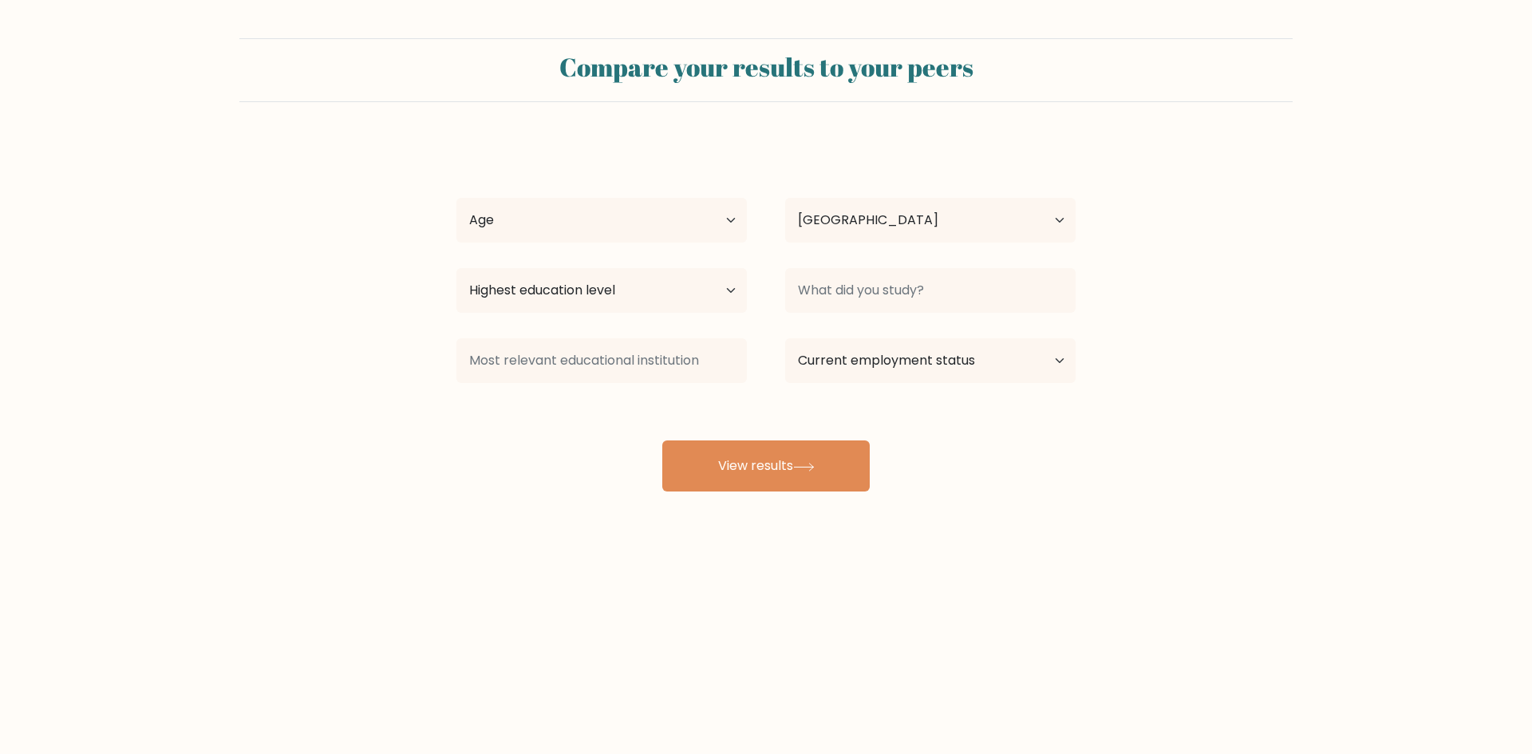
select select "GB"
click at [638, 218] on select "Age Under [DEMOGRAPHIC_DATA] [DEMOGRAPHIC_DATA] [DEMOGRAPHIC_DATA] [DEMOGRAPHIC…" at bounding box center [601, 220] width 290 height 45
select select "min_18"
click at [456, 198] on select "Age Under [DEMOGRAPHIC_DATA] [DEMOGRAPHIC_DATA] [DEMOGRAPHIC_DATA] [DEMOGRAPHIC…" at bounding box center [601, 220] width 290 height 45
click at [729, 283] on select "Highest education level No schooling Primary Lower Secondary Upper Secondary Oc…" at bounding box center [601, 290] width 290 height 45
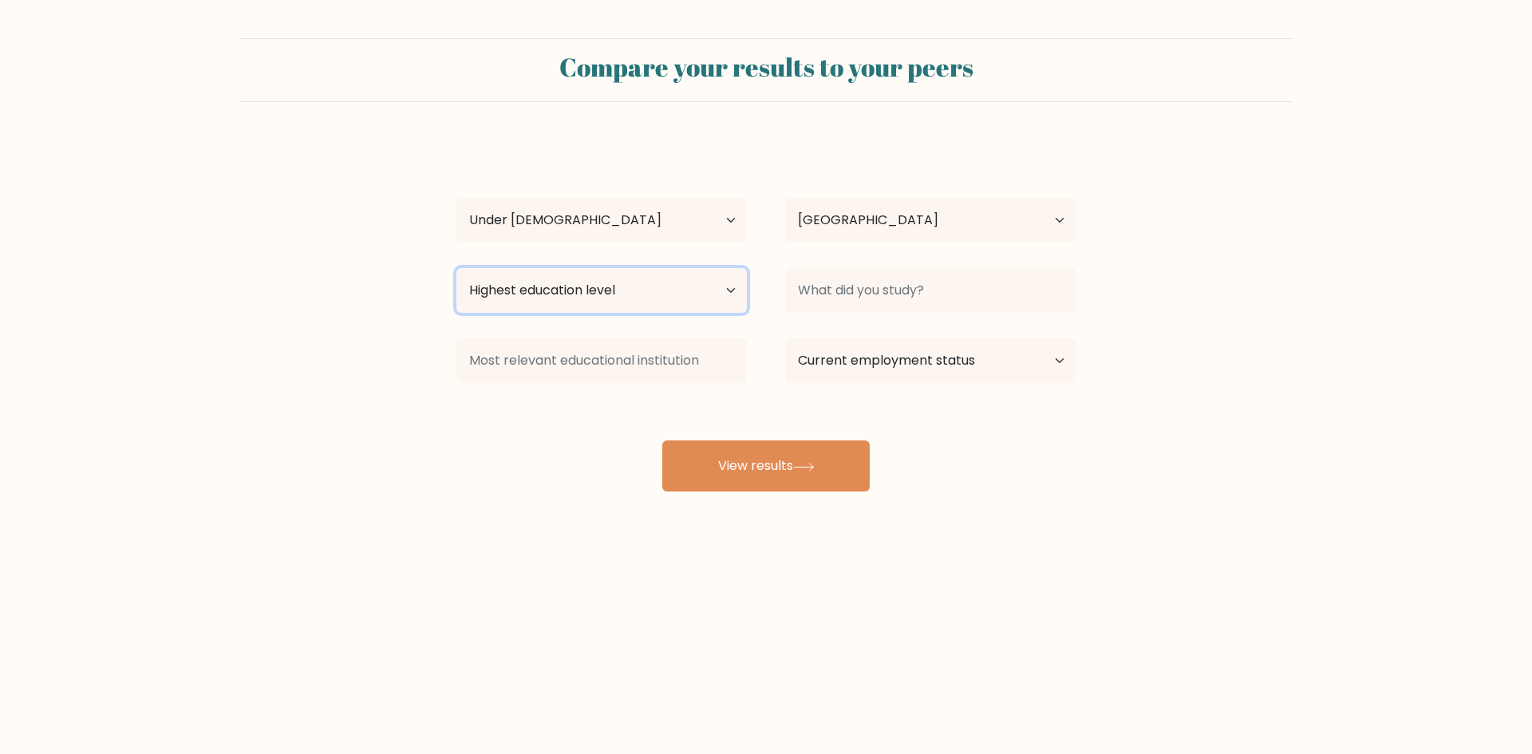
select select "no_schooling"
click at [456, 268] on select "Highest education level No schooling Primary Lower Secondary Upper Secondary Oc…" at bounding box center [601, 290] width 290 height 45
click at [903, 350] on select "Current employment status Employed Student Retired Other / prefer not to answer" at bounding box center [930, 360] width 290 height 45
select select "other"
click at [785, 338] on select "Current employment status Employed Student Retired Other / prefer not to answer" at bounding box center [930, 360] width 290 height 45
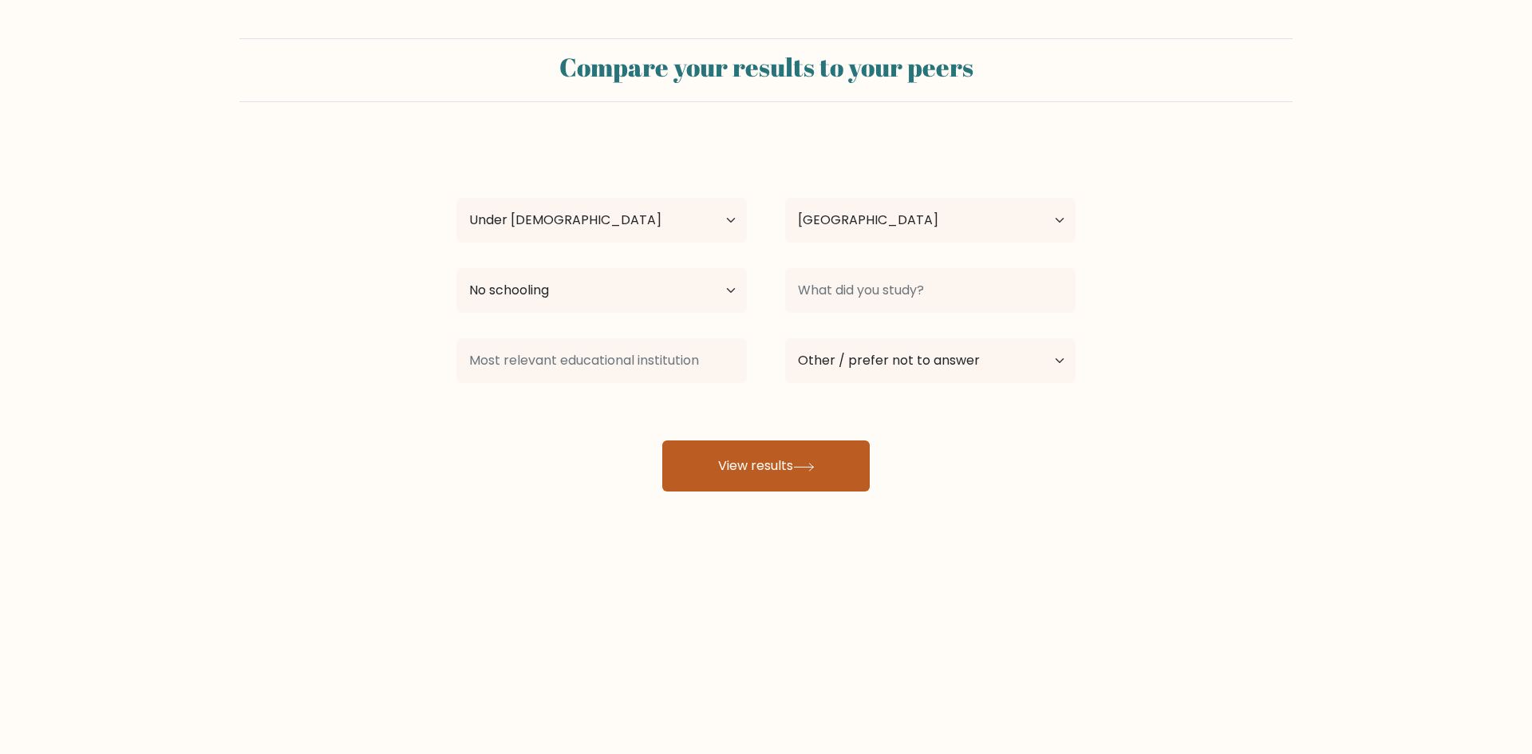
click at [834, 468] on button "View results" at bounding box center [765, 466] width 207 height 51
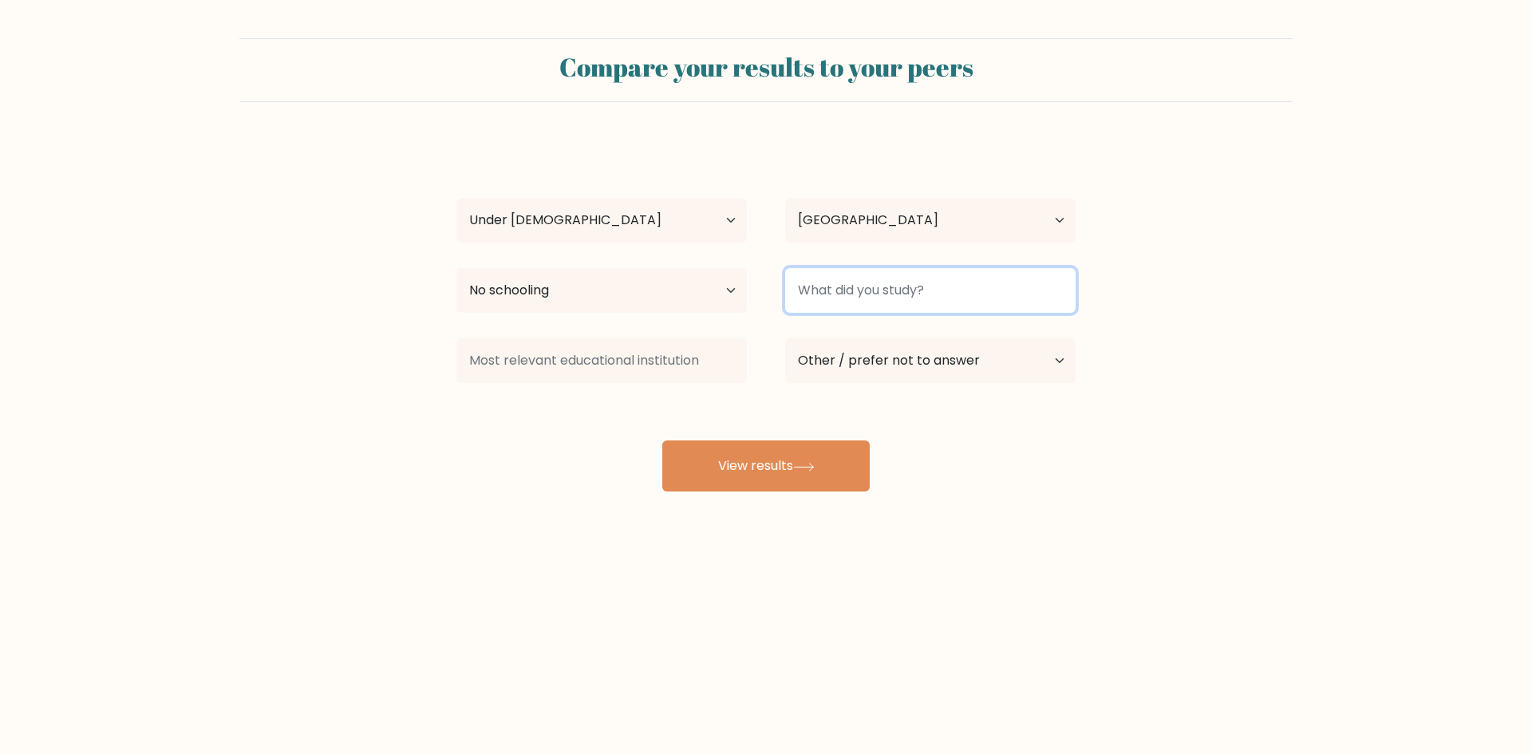
click at [845, 270] on input at bounding box center [930, 290] width 290 height 45
type input "GCSE"
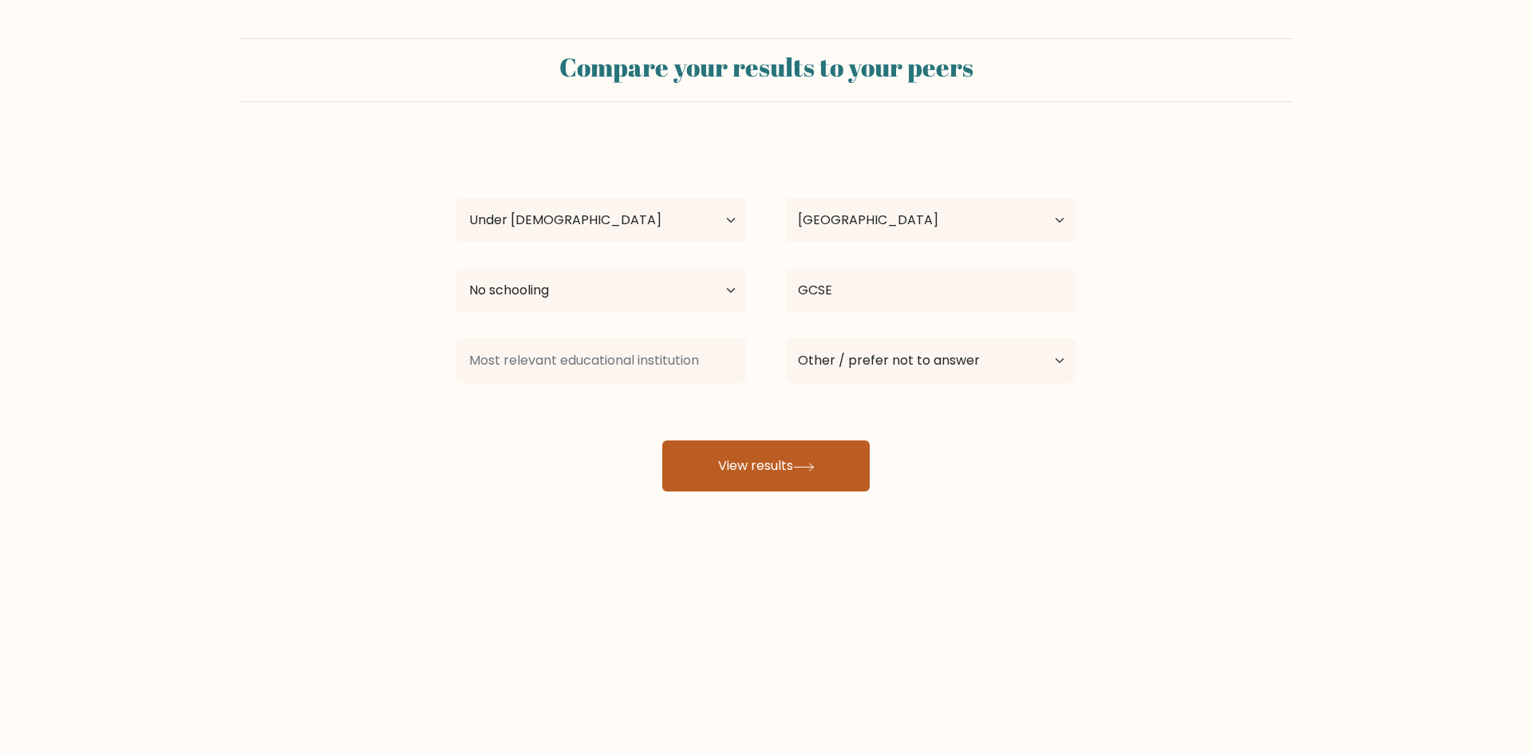
click at [823, 488] on button "View results" at bounding box center [765, 466] width 207 height 51
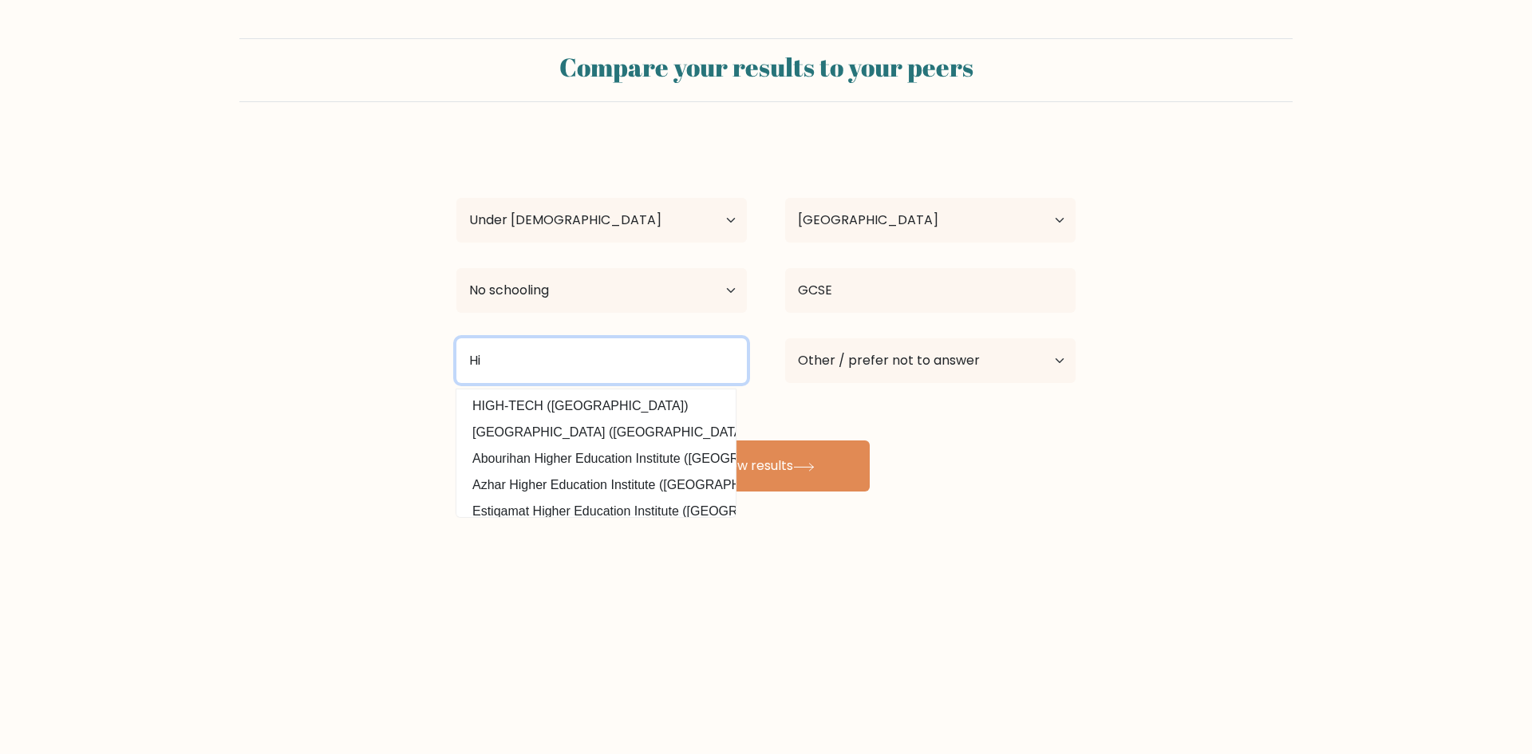
type input "H"
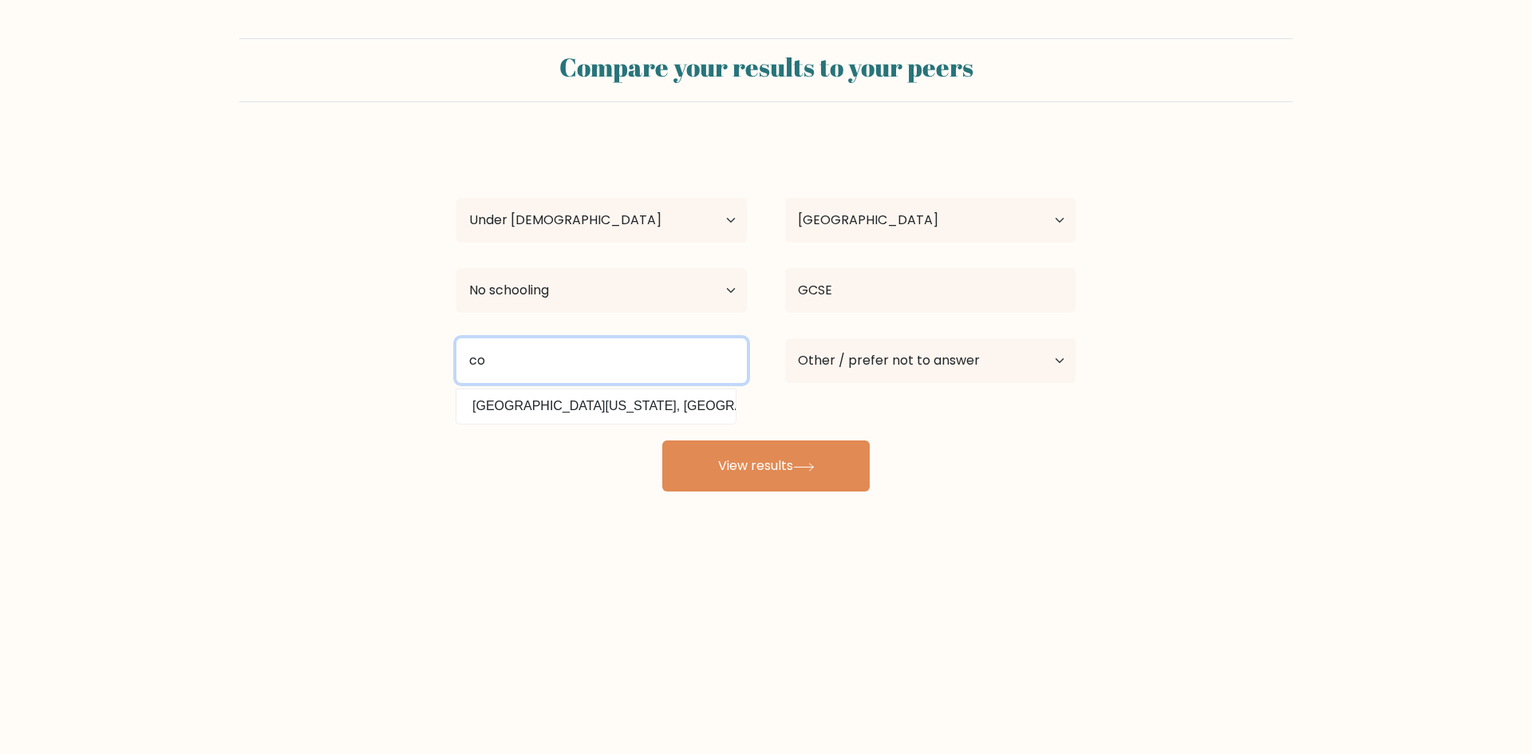
type input "c"
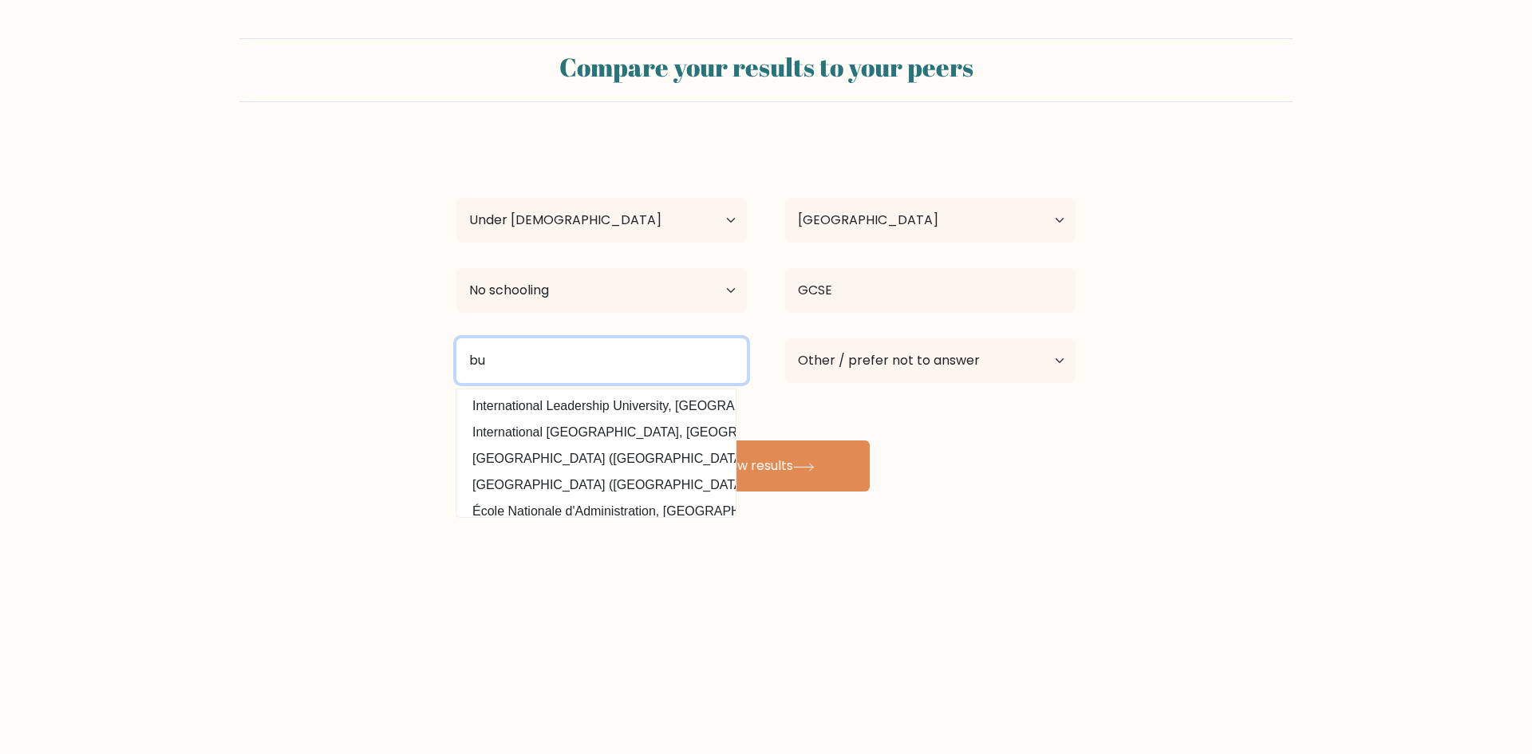
type input "b"
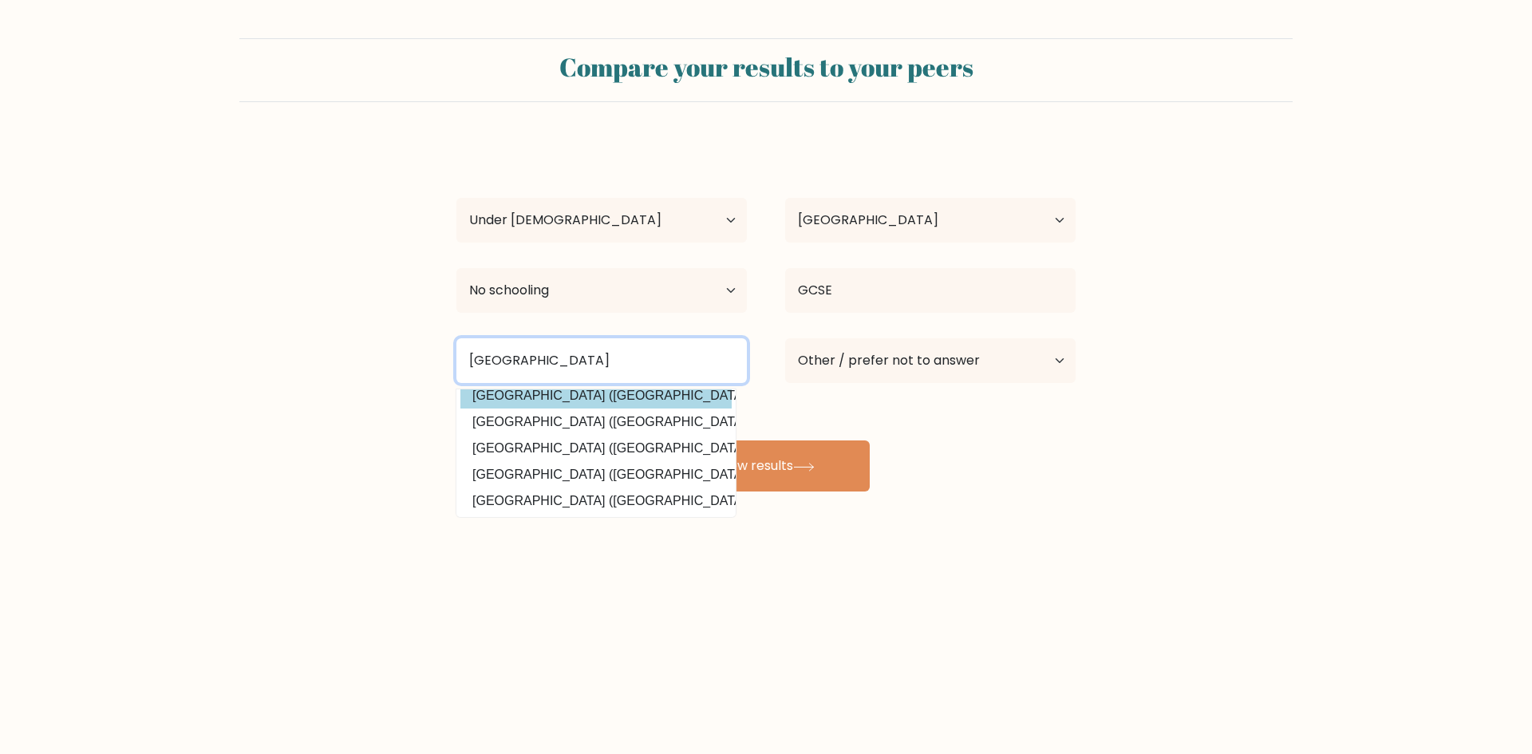
scroll to position [144, 0]
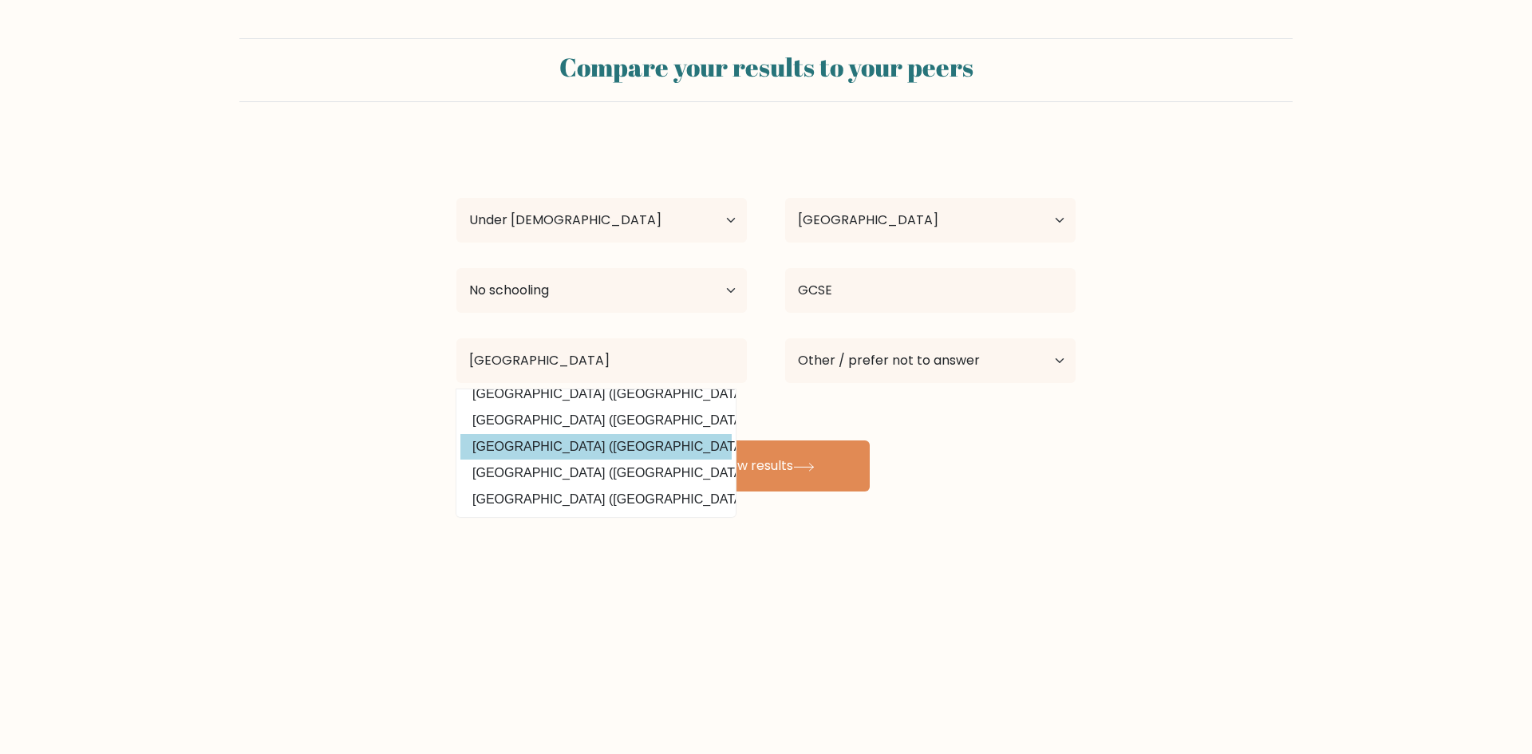
click at [652, 443] on option "Coventry University (United Kingdom)" at bounding box center [595, 447] width 271 height 26
type input "[GEOGRAPHIC_DATA]"
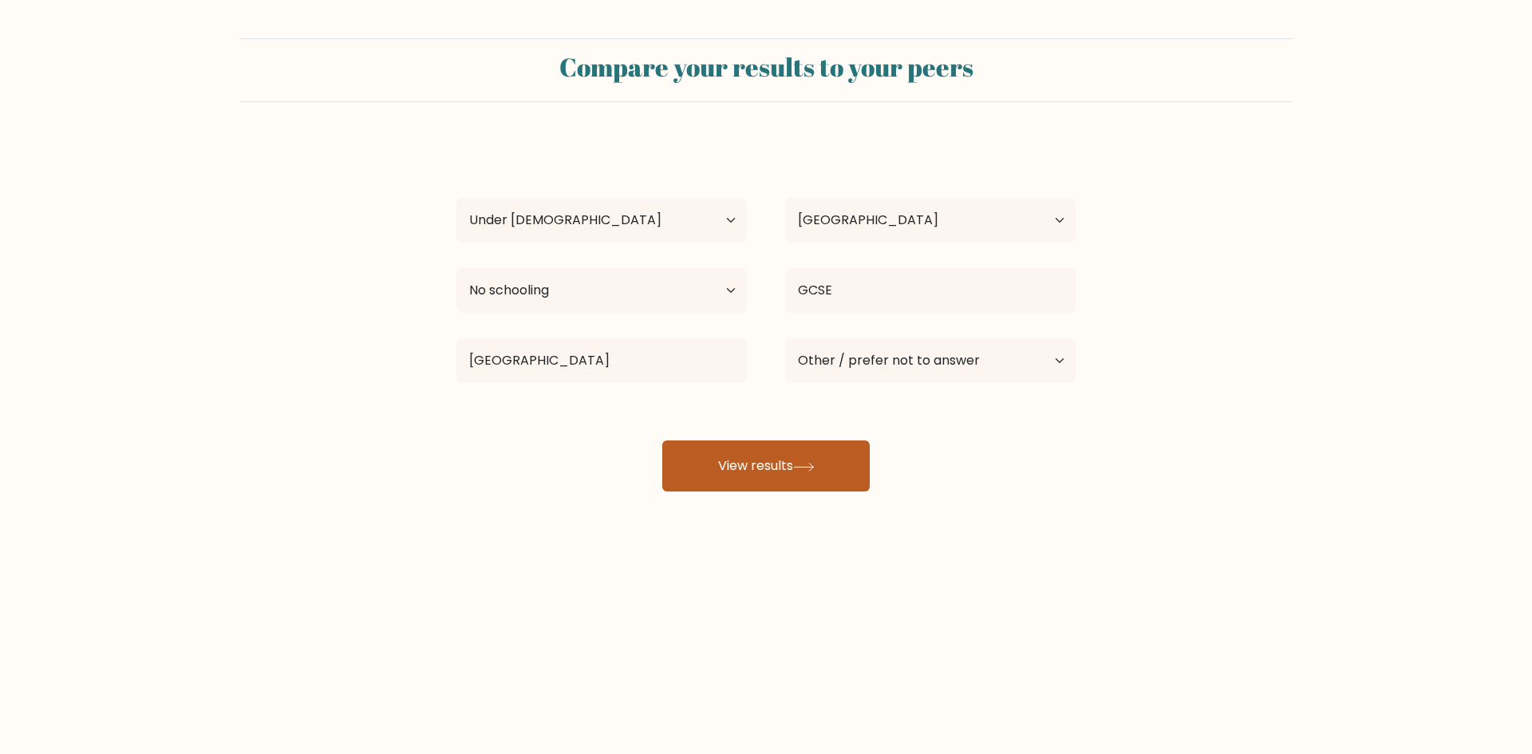
click at [799, 466] on icon at bounding box center [804, 467] width 22 height 9
